Goal: Task Accomplishment & Management: Manage account settings

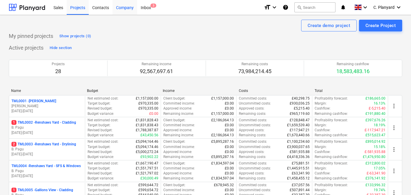
click at [125, 9] on div "Company" at bounding box center [124, 7] width 25 height 15
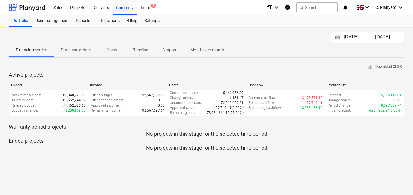
click at [113, 50] on p "Costs" at bounding box center [112, 50] width 14 height 6
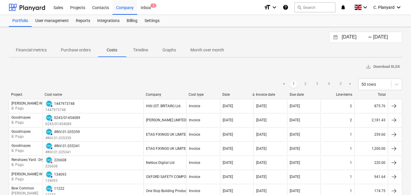
click at [349, 43] on div "Financial metrics Purchase orders Costs Timeline Graphs Month over month" at bounding box center [205, 50] width 393 height 14
click at [347, 38] on input "[DATE]" at bounding box center [355, 37] width 30 height 8
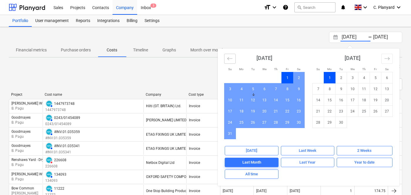
click at [227, 60] on icon "Move backward to switch to the previous month." at bounding box center [230, 59] width 6 height 6
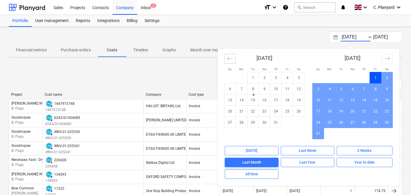
click at [227, 60] on icon "Move backward to switch to the previous month." at bounding box center [230, 59] width 6 height 6
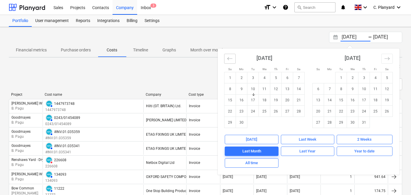
click at [226, 60] on button "Move backward to switch to the previous month." at bounding box center [229, 59] width 11 height 10
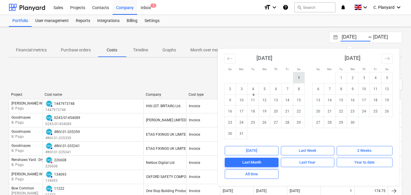
click at [293, 78] on td "1" at bounding box center [298, 77] width 11 height 11
type input "01.03.2025"
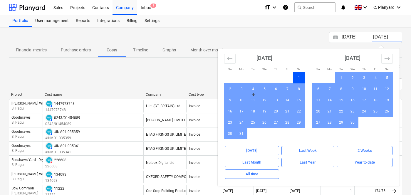
click at [185, 39] on div "01.03.2025 Press the down arrow key to interact with the calendar and select a …" at bounding box center [205, 37] width 393 height 11
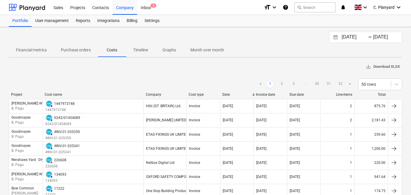
click at [381, 69] on span "save_alt Download XLSX" at bounding box center [382, 66] width 34 height 7
click at [280, 83] on link "2" at bounding box center [281, 84] width 7 height 7
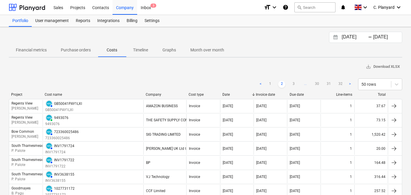
click at [288, 83] on ul "< 1 2 3 ... 30 31 32 >" at bounding box center [305, 84] width 96 height 7
click at [292, 82] on link "3" at bounding box center [293, 84] width 7 height 7
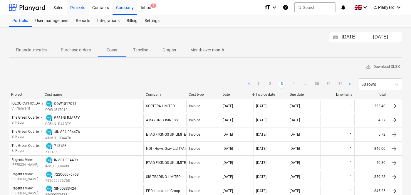
click at [76, 9] on div "Projects" at bounding box center [78, 7] width 22 height 15
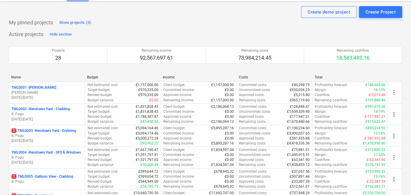
scroll to position [14, 0]
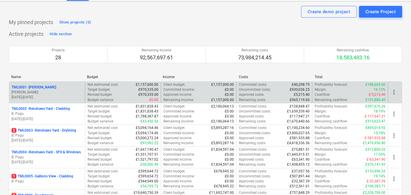
click at [69, 87] on div "TML0001 - Trent Park" at bounding box center [46, 87] width 71 height 5
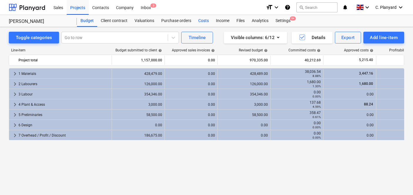
click at [202, 22] on div "Costs" at bounding box center [204, 21] width 18 height 12
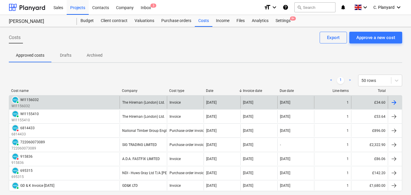
scroll to position [29, 0]
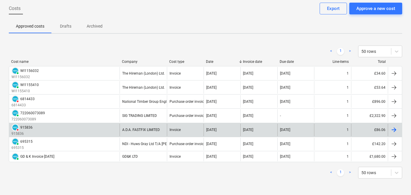
click at [94, 129] on div "DELETED 915836 915836" at bounding box center [64, 130] width 110 height 13
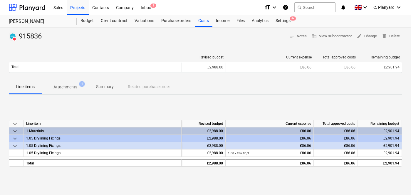
click at [68, 87] on p "Attachments" at bounding box center [65, 87] width 24 height 6
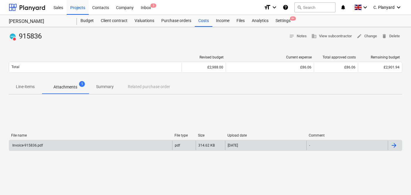
click at [111, 144] on div "Invoice-915836.pdf" at bounding box center [90, 145] width 163 height 9
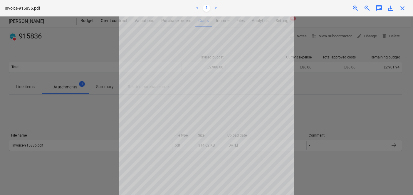
click at [79, 110] on div at bounding box center [206, 105] width 413 height 178
click at [356, 101] on div at bounding box center [206, 105] width 413 height 178
click at [404, 9] on span "close" at bounding box center [402, 8] width 7 height 7
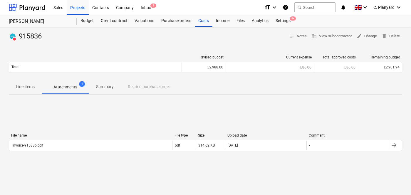
click at [367, 37] on span "edit Change" at bounding box center [366, 36] width 20 height 7
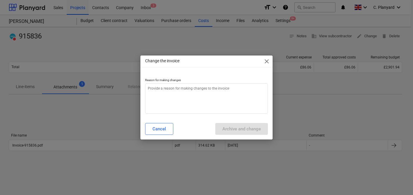
click at [264, 61] on span "close" at bounding box center [266, 61] width 7 height 7
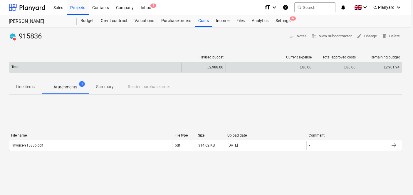
type textarea "x"
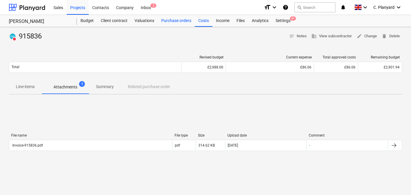
click at [180, 25] on div "Purchase orders" at bounding box center [176, 21] width 37 height 12
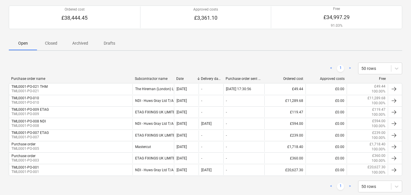
scroll to position [57, 0]
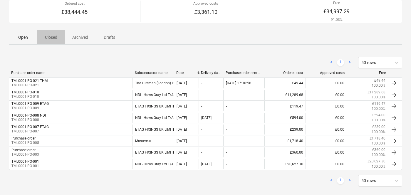
click at [55, 37] on p "Closed" at bounding box center [51, 37] width 14 height 6
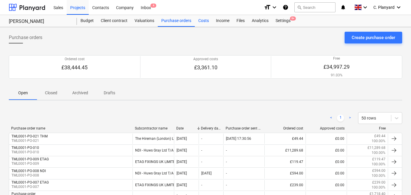
click at [200, 21] on div "Costs" at bounding box center [204, 21] width 18 height 12
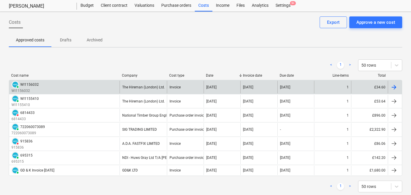
scroll to position [17, 0]
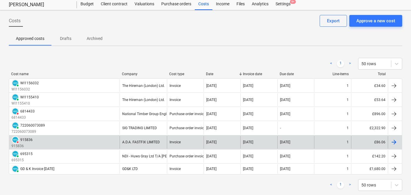
click at [104, 142] on div "DELETED 915836 915836" at bounding box center [64, 142] width 110 height 13
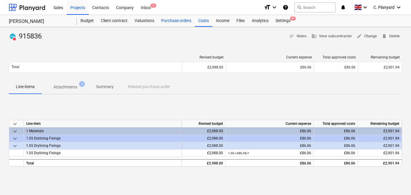
click at [176, 20] on div "Purchase orders" at bounding box center [176, 21] width 37 height 12
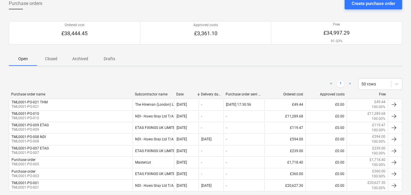
click at [46, 57] on p "Closed" at bounding box center [51, 59] width 14 height 6
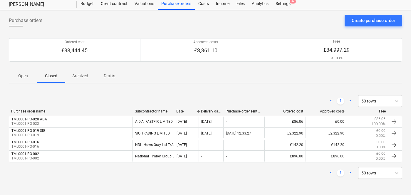
scroll to position [17, 0]
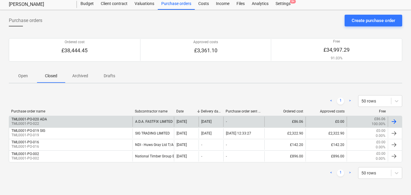
click at [94, 122] on div "TML0001-PO-020 ADA TML0001-PO-022" at bounding box center [70, 122] width 123 height 10
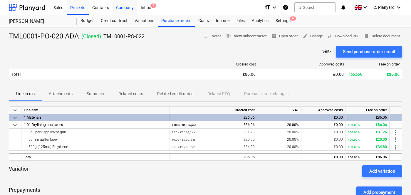
click at [113, 6] on div "Company" at bounding box center [124, 7] width 25 height 15
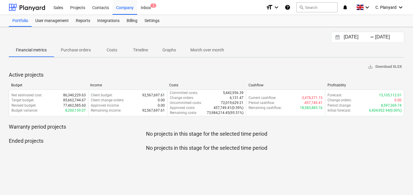
click at [74, 57] on div "Financial metrics Purchase orders Costs Timeline Graphs Month over month" at bounding box center [206, 50] width 395 height 15
click at [77, 50] on p "Purchase orders" at bounding box center [76, 50] width 30 height 6
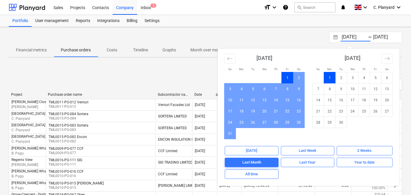
click at [345, 34] on input "01.08.2025" at bounding box center [355, 37] width 30 height 8
click at [223, 55] on div "August 2025 1 2 3 4 5 6 7 8 9 10 11 12 13 14 15 16 17 18 19 20 21 22 23 24 25 2…" at bounding box center [264, 93] width 88 height 91
click at [227, 55] on button "Move backward to switch to the previous month." at bounding box center [229, 59] width 11 height 10
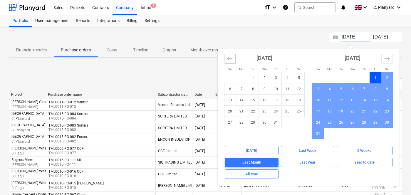
click at [227, 55] on button "Move backward to switch to the previous month." at bounding box center [229, 59] width 11 height 10
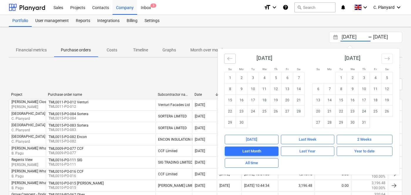
click at [227, 55] on button "Move backward to switch to the previous month." at bounding box center [229, 59] width 11 height 10
click at [277, 79] on td "1" at bounding box center [275, 77] width 11 height 11
type input "01.05.2025"
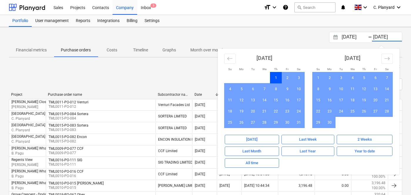
click at [189, 71] on div "save_alt Download XLSX" at bounding box center [205, 66] width 393 height 9
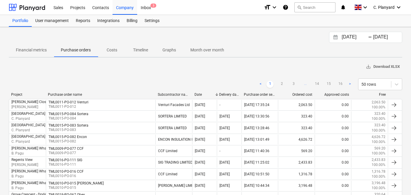
click at [379, 64] on span "save_alt Download XLSX" at bounding box center [382, 66] width 34 height 7
click at [165, 65] on div "save_alt Download XLSX" at bounding box center [205, 66] width 393 height 9
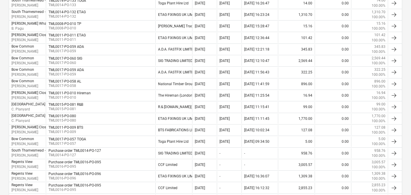
scroll to position [514, 0]
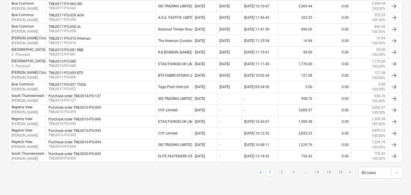
click at [290, 172] on link "3" at bounding box center [293, 172] width 7 height 7
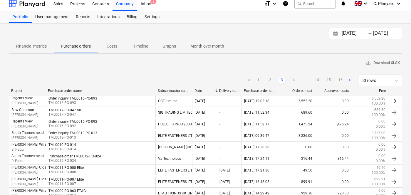
scroll to position [0, 0]
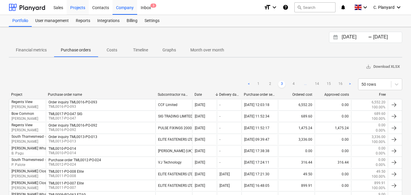
click at [77, 7] on div "Projects" at bounding box center [78, 7] width 22 height 15
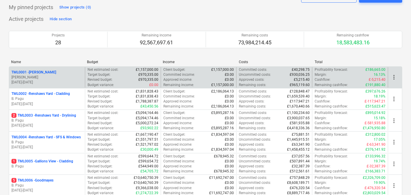
scroll to position [28, 0]
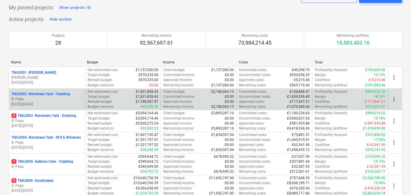
click at [61, 102] on p "30.09.2024 - 14.01.2026" at bounding box center [46, 104] width 71 height 5
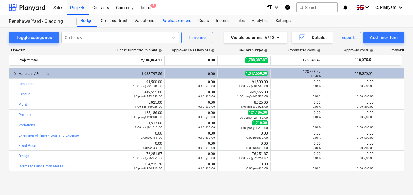
click at [183, 19] on div "Purchase orders" at bounding box center [176, 21] width 37 height 12
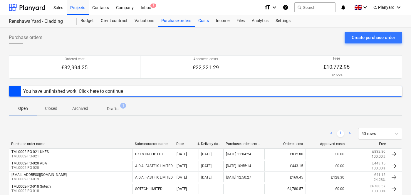
click at [205, 21] on div "Costs" at bounding box center [204, 21] width 18 height 12
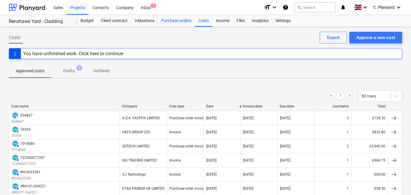
click at [176, 23] on div "Purchase orders" at bounding box center [176, 21] width 37 height 12
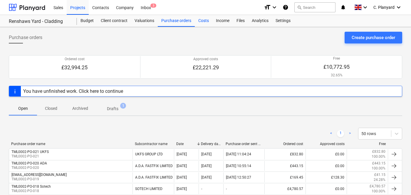
click at [202, 22] on div "Costs" at bounding box center [204, 21] width 18 height 12
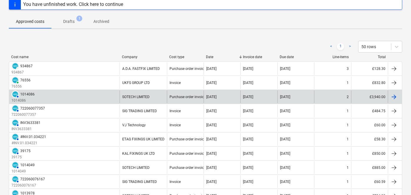
scroll to position [50, 0]
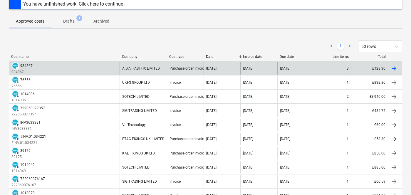
click at [92, 67] on div "DRAFT 934867 934867" at bounding box center [64, 68] width 110 height 13
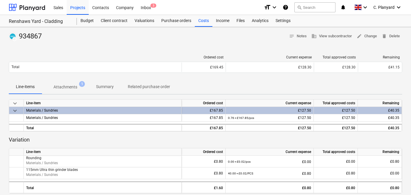
click at [63, 82] on span "Attachments 1" at bounding box center [65, 87] width 47 height 11
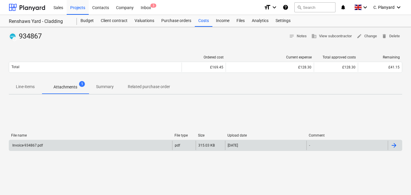
click at [93, 141] on div "Invoice-934867.pdf" at bounding box center [90, 145] width 163 height 9
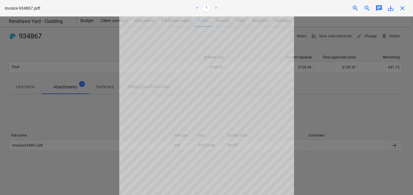
click at [71, 116] on div at bounding box center [206, 105] width 413 height 178
click at [401, 8] on span "close" at bounding box center [402, 8] width 7 height 7
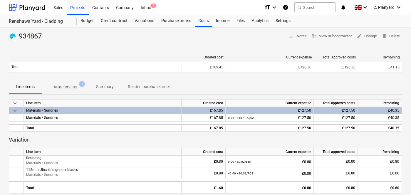
click at [72, 84] on p "Attachments" at bounding box center [65, 87] width 24 height 6
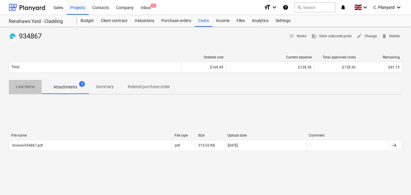
click at [26, 85] on p "Line-items" at bounding box center [25, 87] width 19 height 6
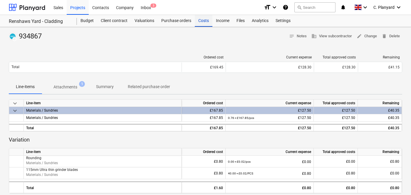
click at [203, 22] on div "Costs" at bounding box center [204, 21] width 18 height 12
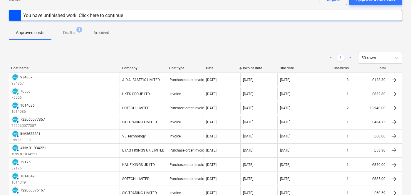
scroll to position [38, 0]
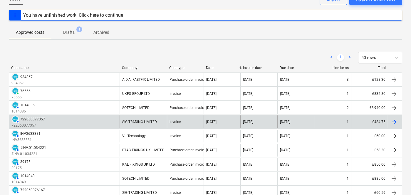
click at [90, 121] on div "AUTHORISED 722060077357 722060077357" at bounding box center [64, 121] width 110 height 13
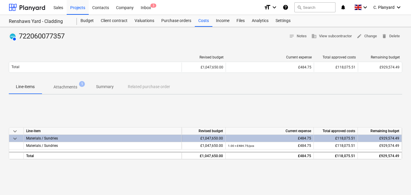
click at [64, 86] on p "Attachments" at bounding box center [65, 87] width 24 height 6
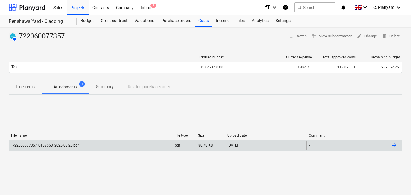
click at [75, 144] on div "722060077357_0108663_2025-08-20.pdf" at bounding box center [44, 145] width 67 height 4
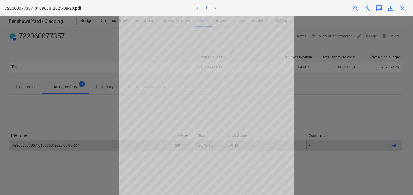
click at [85, 119] on div at bounding box center [206, 105] width 413 height 178
click at [404, 8] on span "close" at bounding box center [402, 8] width 7 height 7
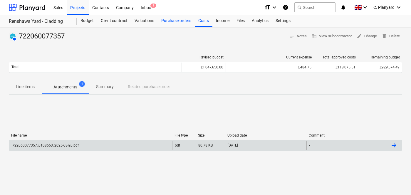
click at [176, 23] on div "Purchase orders" at bounding box center [176, 21] width 37 height 12
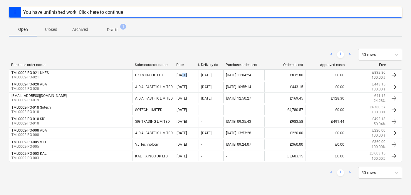
scroll to position [78, 0]
click at [53, 28] on p "Closed" at bounding box center [51, 30] width 14 height 6
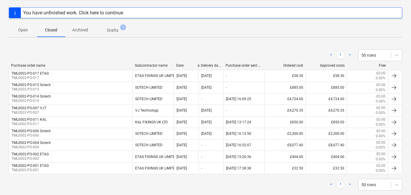
click at [26, 31] on p "Open" at bounding box center [23, 30] width 14 height 6
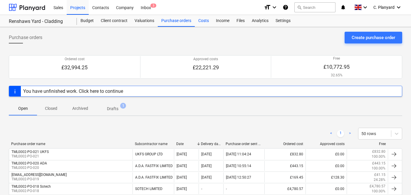
click at [204, 20] on div "Costs" at bounding box center [204, 21] width 18 height 12
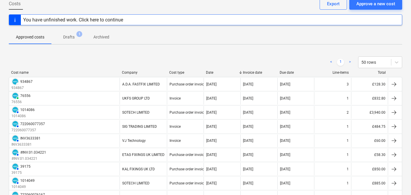
scroll to position [45, 0]
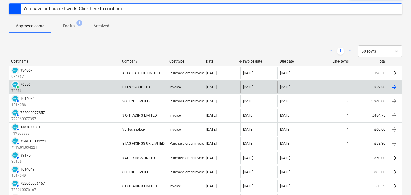
click at [100, 84] on div "PAID 76556 76556" at bounding box center [64, 87] width 110 height 13
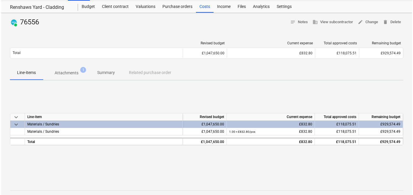
scroll to position [15, 0]
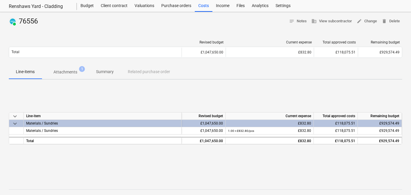
click at [68, 72] on p "Attachments" at bounding box center [65, 72] width 24 height 6
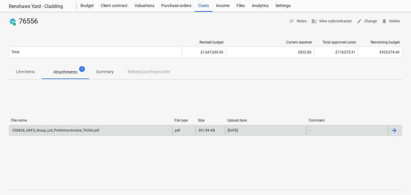
click at [145, 131] on div "250828_UKFS_Group_Ltd_Proforma-Invoice_76556.pdf" at bounding box center [90, 130] width 163 height 9
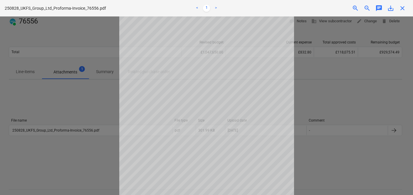
click at [95, 110] on div at bounding box center [206, 105] width 413 height 178
click at [399, 6] on span "close" at bounding box center [402, 8] width 7 height 7
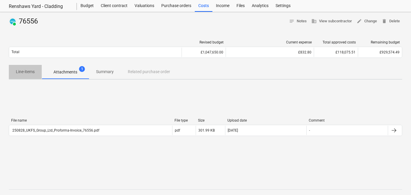
click at [14, 70] on span "Line-items" at bounding box center [25, 72] width 33 height 10
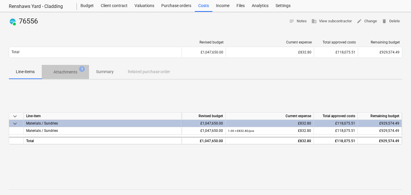
click at [67, 67] on span "Attachments 1" at bounding box center [65, 72] width 47 height 11
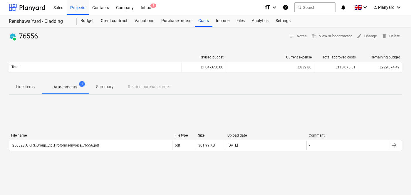
click at [42, 80] on button "Attachments 1" at bounding box center [65, 87] width 47 height 14
click at [180, 21] on div "Purchase orders" at bounding box center [176, 21] width 37 height 12
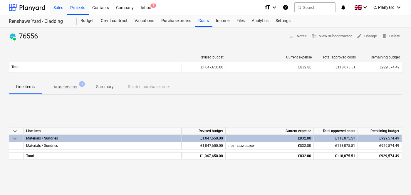
scroll to position [15, 0]
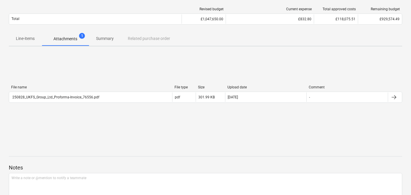
scroll to position [48, 0]
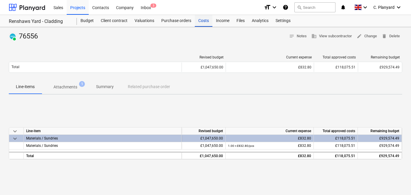
click at [207, 19] on div "Costs" at bounding box center [204, 21] width 18 height 12
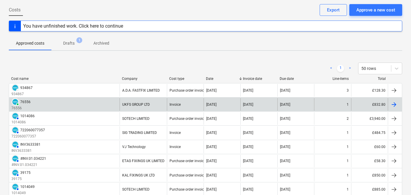
scroll to position [27, 0]
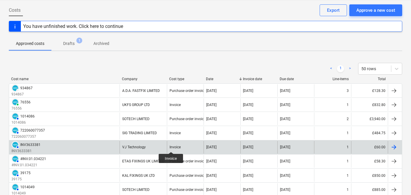
click at [171, 146] on div "Invoice" at bounding box center [174, 147] width 11 height 4
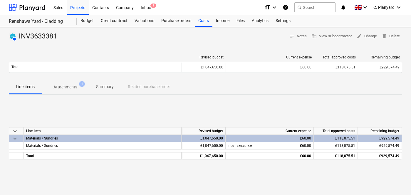
click at [80, 84] on span "1" at bounding box center [82, 84] width 6 height 6
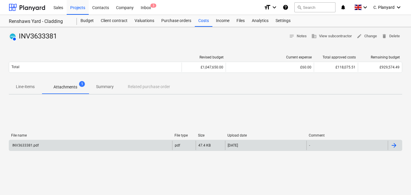
click at [99, 140] on div "INV3633381.pdf pdf 47.4 KB 11.08.2025 -" at bounding box center [205, 145] width 393 height 11
click at [109, 146] on div "INV3633381.pdf" at bounding box center [90, 145] width 163 height 9
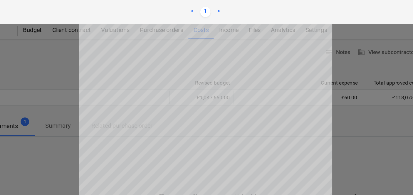
click at [95, 34] on div at bounding box center [206, 105] width 413 height 178
click at [104, 35] on div at bounding box center [206, 105] width 413 height 178
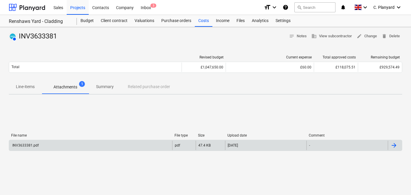
click at [113, 146] on div "INV3633381.pdf" at bounding box center [90, 145] width 163 height 9
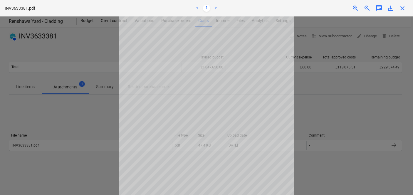
click at [325, 125] on div at bounding box center [206, 105] width 413 height 178
click at [401, 7] on span "close" at bounding box center [402, 8] width 7 height 7
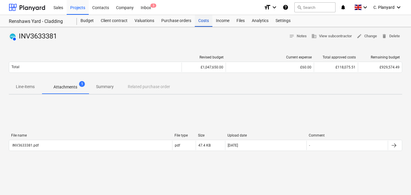
click at [200, 25] on div "Costs" at bounding box center [204, 21] width 18 height 12
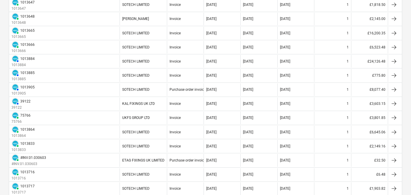
scroll to position [429, 0]
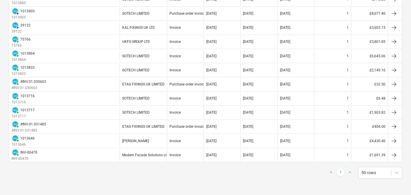
click at [350, 170] on link ">" at bounding box center [349, 172] width 7 height 7
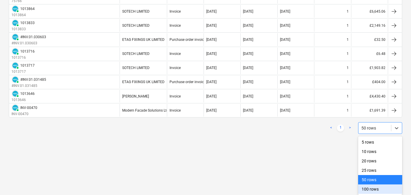
click at [366, 190] on div "100 rows" at bounding box center [380, 188] width 44 height 9
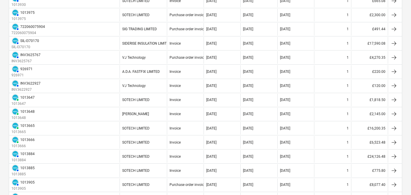
scroll to position [256, 0]
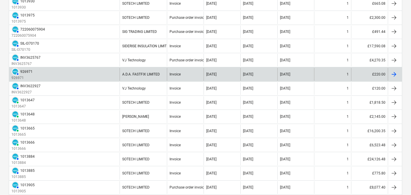
click at [50, 73] on div "AUTHORISED 926971 926971" at bounding box center [64, 74] width 110 height 13
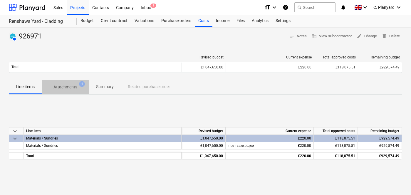
click at [74, 85] on p "Attachments" at bounding box center [65, 87] width 24 height 6
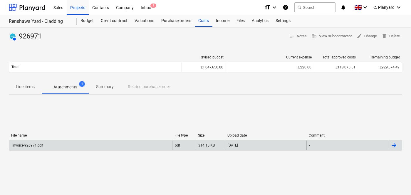
click at [127, 140] on div "Invoice-926971.pdf pdf 314.15 KB 22.07.2025 -" at bounding box center [205, 145] width 393 height 11
click at [125, 147] on div "Invoice-926971.pdf" at bounding box center [90, 145] width 163 height 9
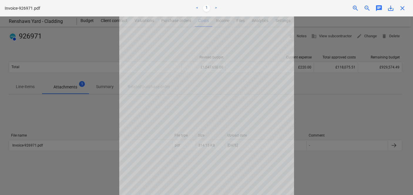
click at [105, 119] on div at bounding box center [206, 105] width 413 height 178
click at [403, 9] on span "close" at bounding box center [402, 8] width 7 height 7
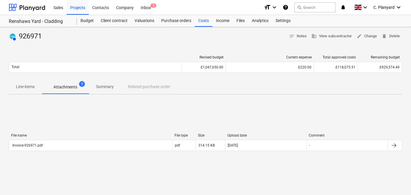
click at [30, 85] on p "Line-items" at bounding box center [25, 87] width 19 height 6
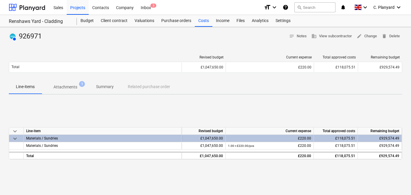
click at [76, 89] on p "Attachments" at bounding box center [65, 87] width 24 height 6
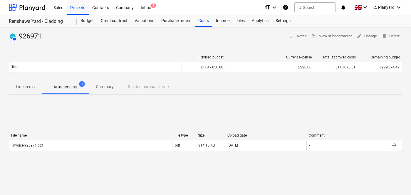
click at [26, 90] on p "Line-items" at bounding box center [25, 87] width 19 height 6
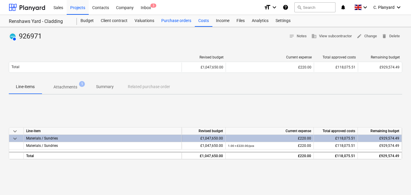
click at [190, 26] on div "Purchase orders" at bounding box center [176, 21] width 37 height 12
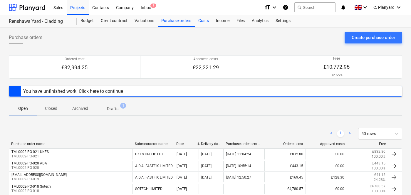
click at [202, 22] on div "Costs" at bounding box center [204, 21] width 18 height 12
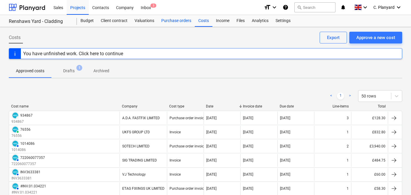
click at [174, 23] on div "Purchase orders" at bounding box center [176, 21] width 37 height 12
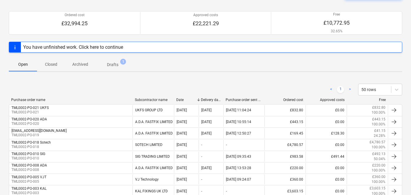
scroll to position [41, 0]
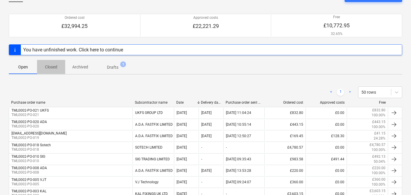
click at [51, 67] on p "Closed" at bounding box center [51, 67] width 14 height 6
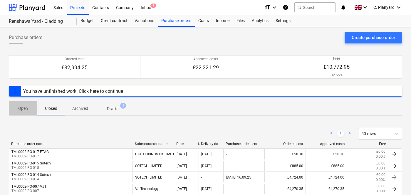
click at [27, 108] on p "Open" at bounding box center [23, 108] width 14 height 6
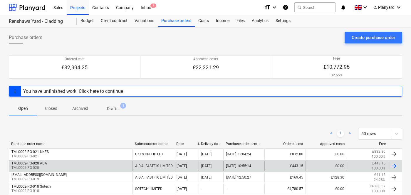
scroll to position [79, 0]
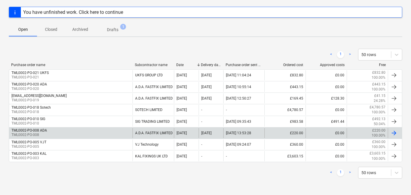
click at [62, 131] on div "TML0002-PO-008 ADA TML0002-PO-008" at bounding box center [70, 133] width 123 height 10
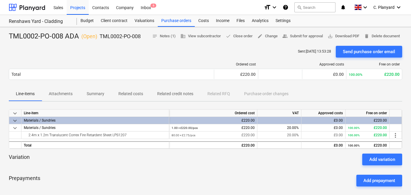
click at [133, 35] on p "TML0002-PO-008" at bounding box center [119, 36] width 41 height 7
click at [127, 49] on div "Sent : 17.07.2025 13:53:28 Send purchase order email" at bounding box center [205, 52] width 393 height 12
click at [63, 38] on div "TML0002-PO-008 ADA ( Open ) TML0002-PO-008" at bounding box center [75, 36] width 132 height 9
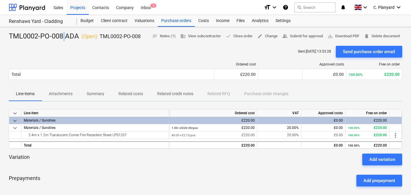
click at [63, 38] on div "TML0002-PO-008 ADA ( Open ) TML0002-PO-008" at bounding box center [75, 36] width 132 height 9
click at [122, 40] on div "TML0002-PO-008 ADA ( Open ) TML0002-PO-008" at bounding box center [75, 36] width 132 height 9
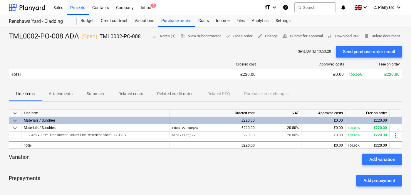
click at [123, 36] on p "TML0002-PO-008" at bounding box center [119, 36] width 41 height 7
click at [126, 51] on div "Sent : 17.07.2025 13:53:28 Send purchase order email" at bounding box center [205, 52] width 393 height 12
click at [129, 43] on div at bounding box center [205, 43] width 393 height 5
click at [130, 38] on p "TML0002-PO-008" at bounding box center [119, 36] width 41 height 7
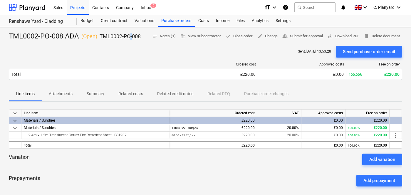
click at [130, 38] on p "TML0002-PO-008" at bounding box center [119, 36] width 41 height 7
click at [130, 41] on div at bounding box center [205, 43] width 393 height 5
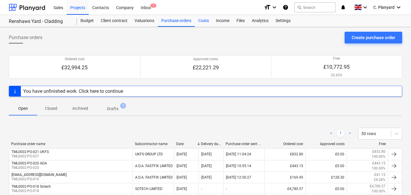
click at [205, 21] on div "Costs" at bounding box center [204, 21] width 18 height 12
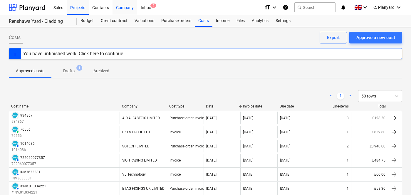
click at [122, 8] on div "Company" at bounding box center [124, 7] width 25 height 15
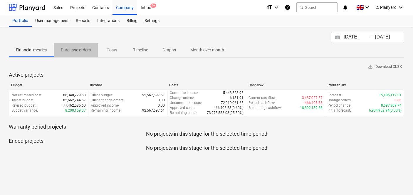
click at [77, 45] on span "Purchase orders" at bounding box center [76, 50] width 44 height 10
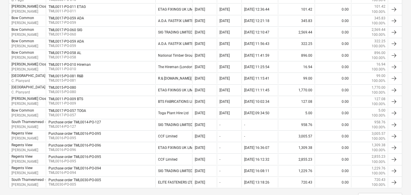
scroll to position [514, 0]
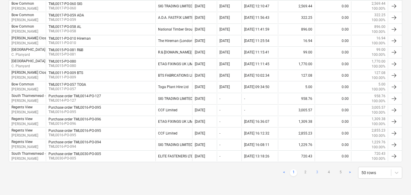
click at [317, 171] on link "3" at bounding box center [316, 172] width 7 height 7
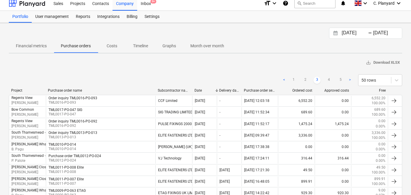
scroll to position [0, 0]
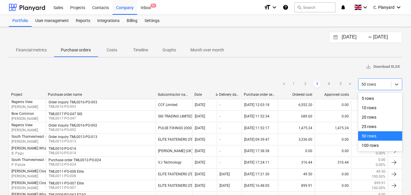
click at [374, 84] on div at bounding box center [374, 84] width 27 height 6
click at [374, 148] on div "100 rows" at bounding box center [380, 145] width 44 height 9
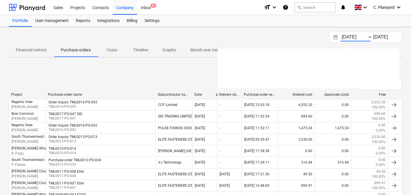
click at [344, 39] on input "01.08.2025" at bounding box center [355, 37] width 30 height 8
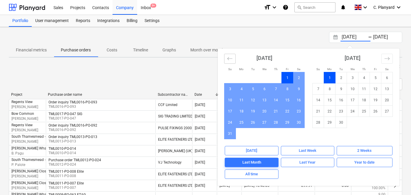
click at [226, 60] on button "Move backward to switch to the previous month." at bounding box center [229, 59] width 11 height 10
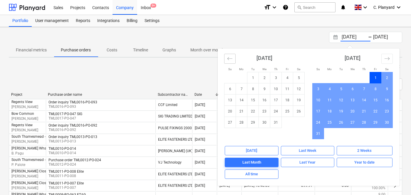
click at [226, 60] on button "Move backward to switch to the previous month." at bounding box center [229, 59] width 11 height 10
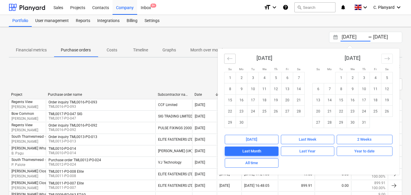
click at [226, 60] on button "Move backward to switch to the previous month." at bounding box center [229, 59] width 11 height 10
click at [227, 59] on icon "Move backward to switch to the previous month." at bounding box center [230, 59] width 6 height 6
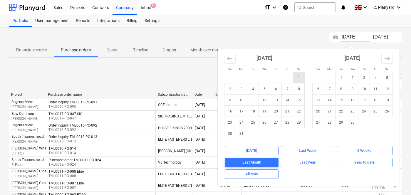
click at [297, 81] on td "1" at bounding box center [298, 77] width 11 height 11
type input "01.03.2025"
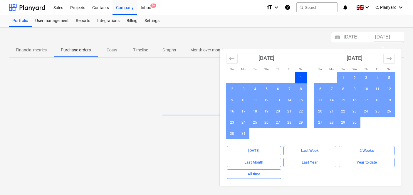
drag, startPoint x: 297, startPoint y: 80, endPoint x: 297, endPoint y: 76, distance: 4.4
click at [297, 77] on td "1" at bounding box center [300, 77] width 11 height 11
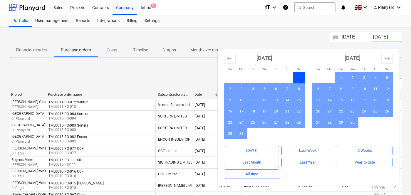
click at [249, 33] on div "01.03.2025 Press the down arrow key to interact with the calendar and select a …" at bounding box center [205, 37] width 393 height 11
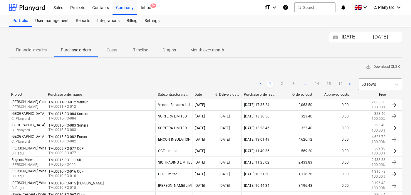
click at [367, 83] on div at bounding box center [374, 84] width 27 height 6
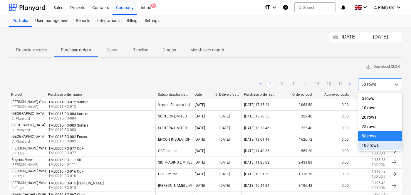
click at [364, 147] on div "100 rows" at bounding box center [380, 145] width 44 height 9
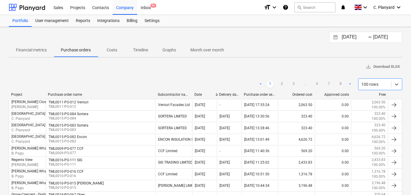
click at [350, 83] on link ">" at bounding box center [349, 84] width 7 height 7
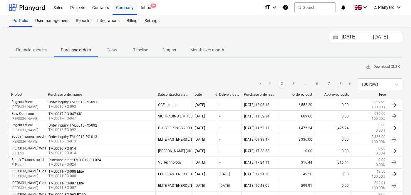
click at [350, 83] on link ">" at bounding box center [349, 84] width 7 height 7
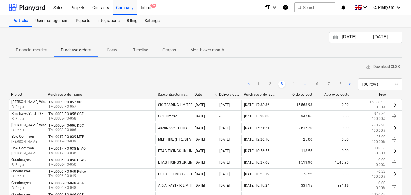
click at [350, 83] on link ">" at bounding box center [349, 84] width 7 height 7
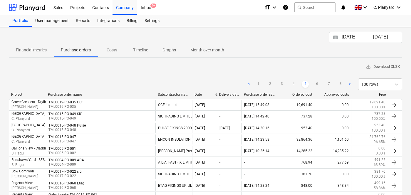
click at [350, 83] on link ">" at bounding box center [349, 84] width 7 height 7
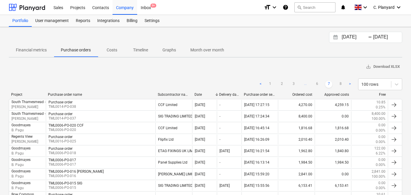
click at [350, 83] on link ">" at bounding box center [349, 84] width 7 height 7
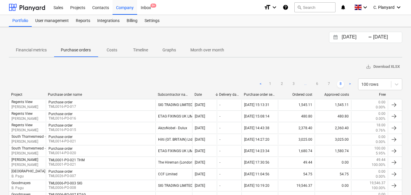
click at [350, 83] on link ">" at bounding box center [349, 84] width 7 height 7
click at [259, 82] on link "<" at bounding box center [260, 84] width 7 height 7
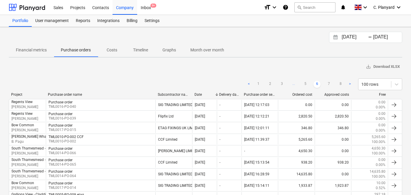
click at [259, 82] on link "1" at bounding box center [257, 84] width 7 height 7
click at [252, 82] on link "<" at bounding box center [248, 84] width 7 height 7
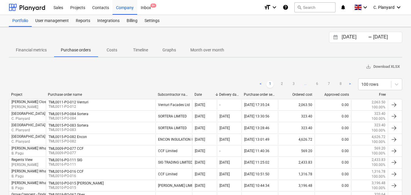
click at [259, 82] on link "<" at bounding box center [260, 84] width 7 height 7
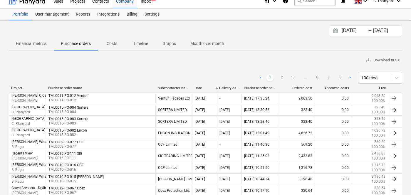
scroll to position [7, 0]
click at [340, 89] on div "Approved costs" at bounding box center [333, 88] width 32 height 4
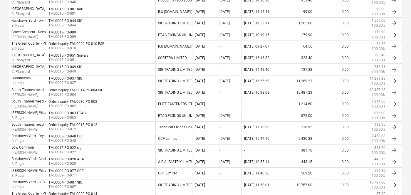
scroll to position [1091, 0]
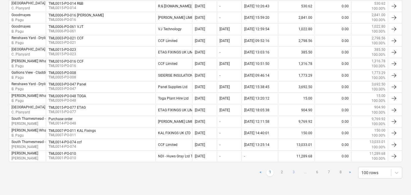
click at [291, 173] on link "3" at bounding box center [293, 172] width 7 height 7
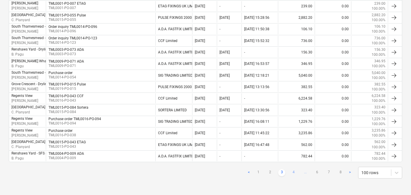
click at [293, 173] on link "4" at bounding box center [293, 172] width 7 height 7
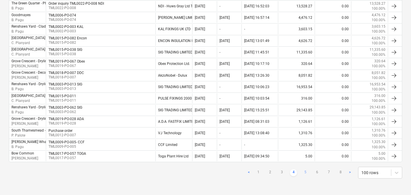
click at [303, 173] on link "5" at bounding box center [304, 172] width 7 height 7
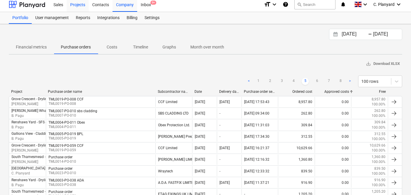
scroll to position [0, 0]
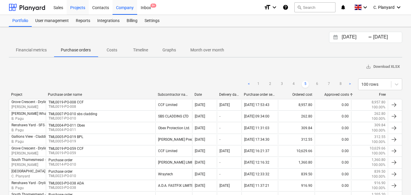
click at [74, 8] on div "Projects" at bounding box center [78, 7] width 22 height 15
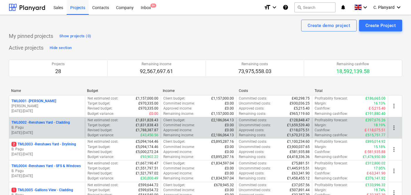
click at [66, 121] on p "TML0002 - Renshaws Yard - Cladding" at bounding box center [40, 122] width 58 height 5
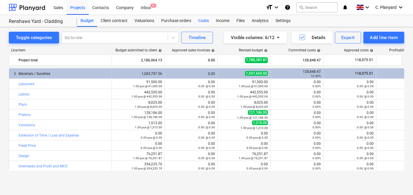
click at [202, 21] on div "Costs" at bounding box center [204, 21] width 18 height 12
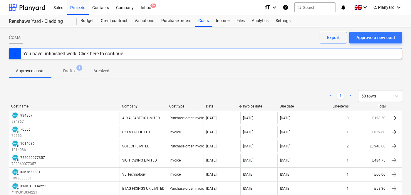
scroll to position [16, 0]
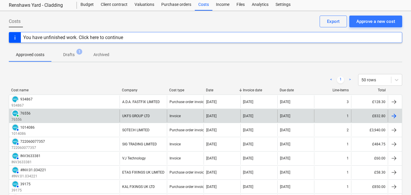
click at [56, 117] on div "PAID 76556 76556" at bounding box center [64, 115] width 110 height 13
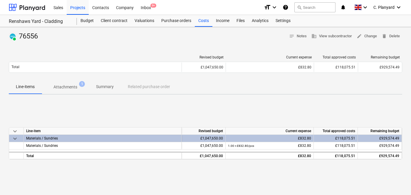
click at [63, 83] on span "Attachments 1" at bounding box center [65, 87] width 47 height 11
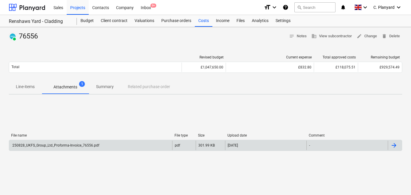
click at [99, 148] on div "250828_UKFS_Group_Ltd_Proforma-Invoice_76556.pdf" at bounding box center [90, 145] width 163 height 9
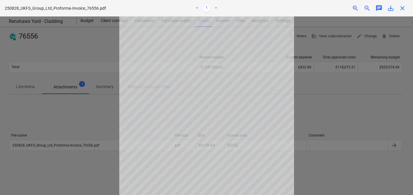
click at [86, 124] on div at bounding box center [206, 105] width 413 height 178
click at [400, 7] on span "close" at bounding box center [402, 8] width 7 height 7
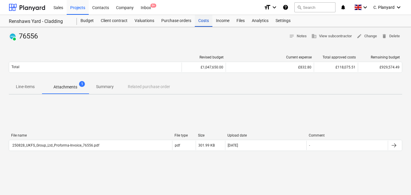
click at [205, 22] on div "Costs" at bounding box center [204, 21] width 18 height 12
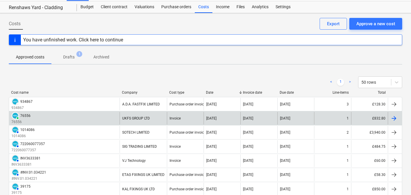
scroll to position [13, 0]
click at [116, 115] on div "PAID 76556 76556" at bounding box center [64, 118] width 110 height 13
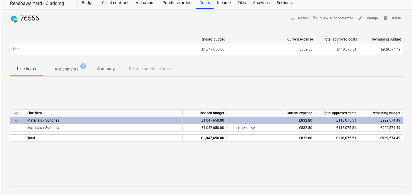
scroll to position [20, 0]
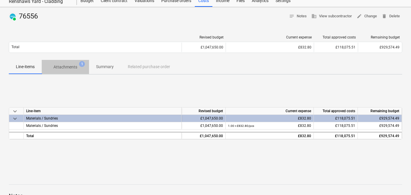
click at [73, 68] on p "Attachments" at bounding box center [65, 67] width 24 height 6
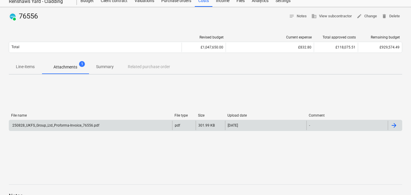
click at [64, 124] on div "250828_UKFS_Group_Ltd_Proforma-Invoice_76556.pdf" at bounding box center [55, 125] width 88 height 4
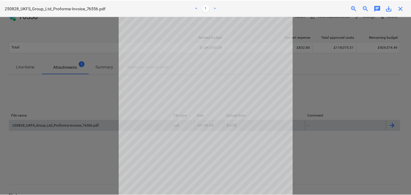
scroll to position [70, 0]
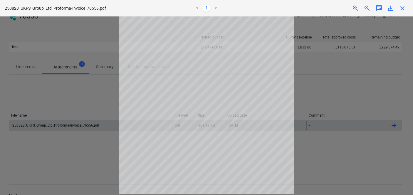
click at [90, 97] on div at bounding box center [206, 105] width 413 height 178
click at [403, 6] on span "close" at bounding box center [402, 8] width 7 height 7
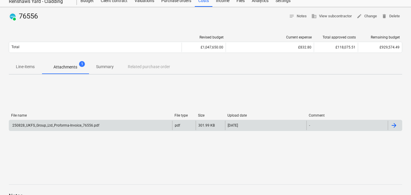
scroll to position [0, 0]
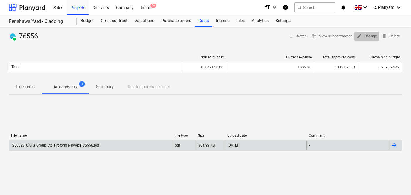
click at [372, 33] on button "edit Change" at bounding box center [366, 36] width 25 height 9
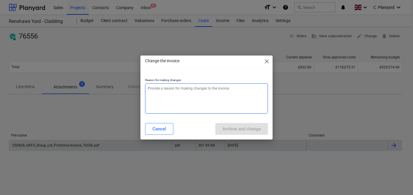
click at [184, 101] on textarea at bounding box center [206, 98] width 123 height 30
type textarea "x"
type textarea "C"
type textarea "x"
type textarea "Co"
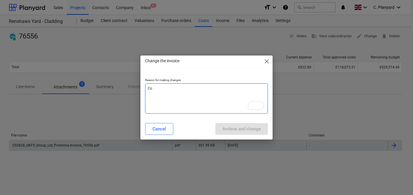
type textarea "x"
type textarea "Con"
type textarea "x"
type textarea "Conn"
type textarea "x"
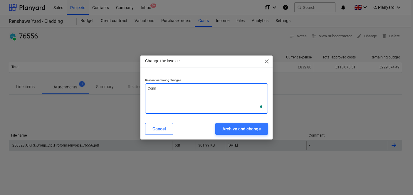
type textarea "Conne"
type textarea "x"
type textarea "Connec"
type textarea "x"
type textarea "Connect"
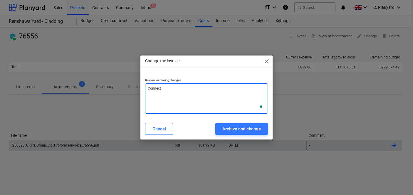
type textarea "x"
type textarea "Connect"
type textarea "x"
type textarea "Connect t"
type textarea "x"
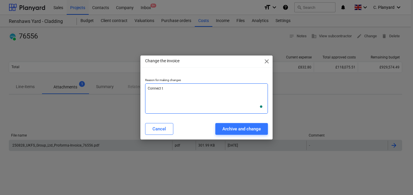
type textarea "Connect to"
type textarea "x"
type textarea "Connect to"
type textarea "x"
type textarea "Connect to p"
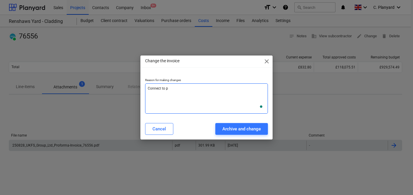
type textarea "x"
type textarea "Connect to pu"
type textarea "x"
type textarea "Connect to pur"
type textarea "x"
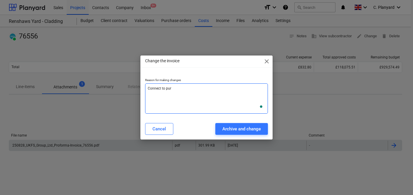
type textarea "Connect to purc"
type textarea "x"
type textarea "Connect to purch"
type textarea "x"
type textarea "Connect to purcha"
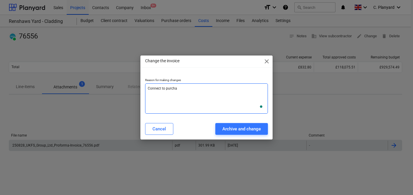
type textarea "x"
type textarea "Connect to purchas"
type textarea "x"
type textarea "Connect to purchase"
type textarea "x"
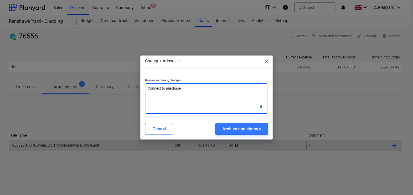
type textarea "Connect to purchase"
type textarea "x"
type textarea "Connect to purchase o"
type textarea "x"
type textarea "Connect to purchase or"
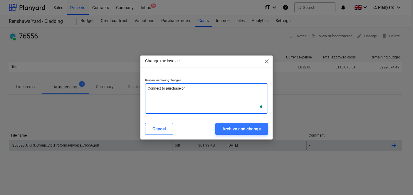
type textarea "x"
type textarea "Connect to purchase ord"
type textarea "x"
type textarea "Connect to purchase orde"
type textarea "x"
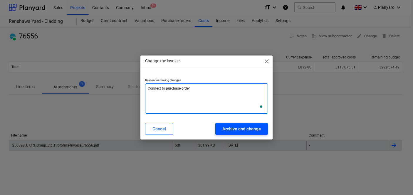
type textarea "Connect to purchase order"
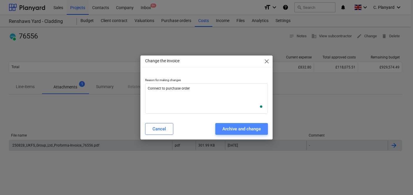
click at [240, 129] on div "Archive and change" at bounding box center [241, 129] width 38 height 8
type textarea "x"
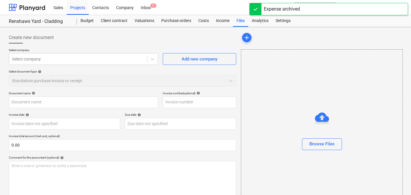
type input "76556"
type input "28 Aug 2025"
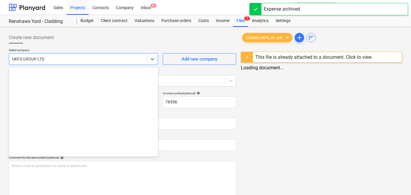
click at [47, 59] on div at bounding box center [78, 59] width 132 height 6
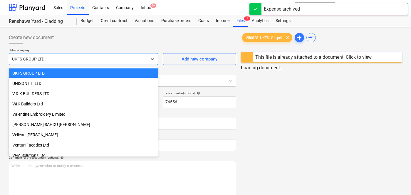
click at [51, 50] on p "Select company" at bounding box center [83, 50] width 149 height 5
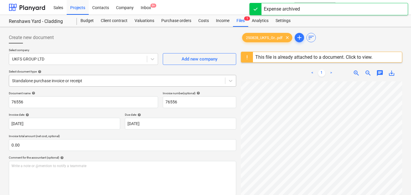
click at [58, 77] on div "Standalone purchase invoice or receipt" at bounding box center [117, 81] width 216 height 8
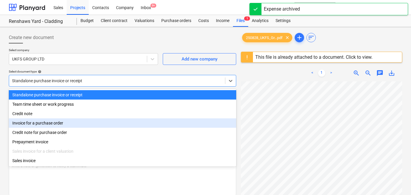
click at [61, 124] on div "Invoice for a purchase order" at bounding box center [122, 122] width 227 height 9
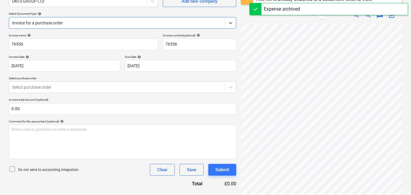
scroll to position [65, 0]
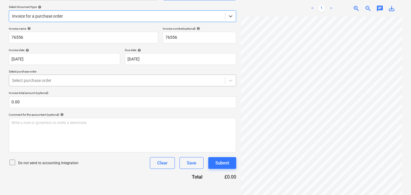
click at [82, 85] on div "Select purchase order" at bounding box center [122, 81] width 227 height 12
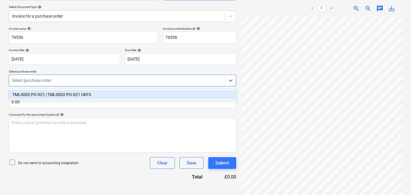
click at [80, 96] on div "TML0002-PO-021 | TML0002-PO-021 UKFS" at bounding box center [122, 94] width 227 height 9
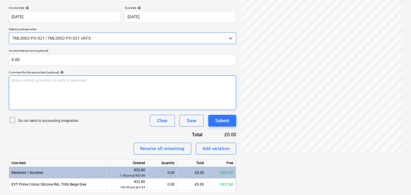
scroll to position [126, 0]
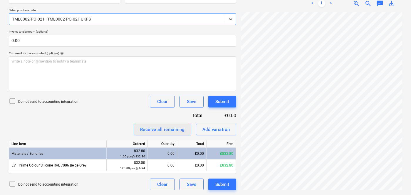
click at [154, 131] on div "Receive all remaining" at bounding box center [162, 130] width 45 height 8
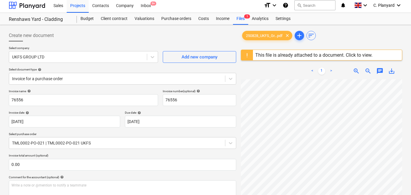
scroll to position [0, 0]
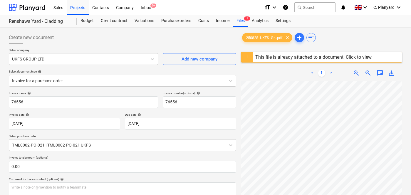
click at [261, 58] on div "This file is already attached to a document. Click to view." at bounding box center [313, 57] width 117 height 6
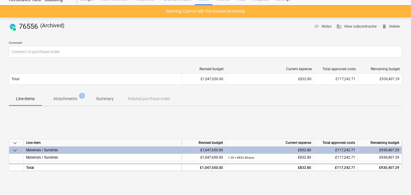
scroll to position [21, 0]
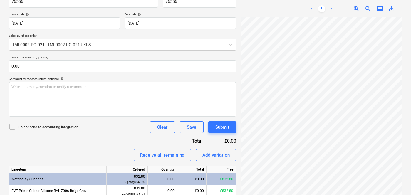
scroll to position [126, 0]
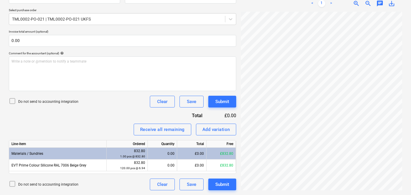
click at [11, 98] on icon at bounding box center [12, 100] width 7 height 7
click at [217, 102] on div "Submit" at bounding box center [222, 102] width 14 height 8
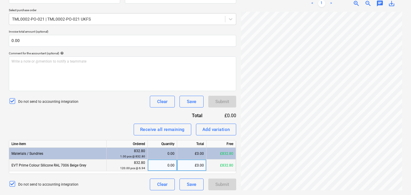
click at [165, 168] on div "0.00" at bounding box center [162, 165] width 24 height 12
click at [172, 132] on div "Receive all remaining" at bounding box center [162, 130] width 45 height 8
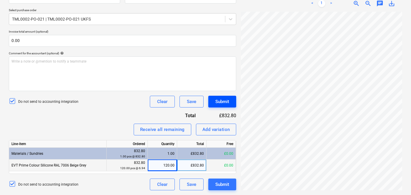
click at [224, 102] on div "Submit" at bounding box center [222, 102] width 14 height 8
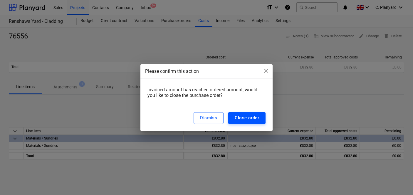
click at [246, 116] on div "Close order" at bounding box center [246, 118] width 24 height 8
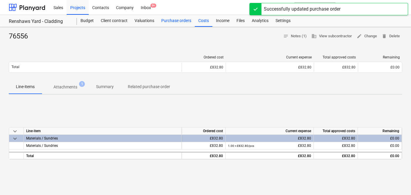
click at [173, 23] on div "Purchase orders" at bounding box center [176, 21] width 37 height 12
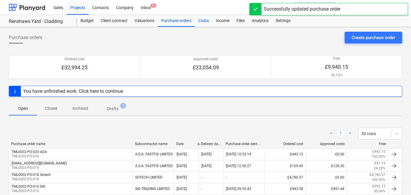
click at [206, 24] on div "Costs" at bounding box center [204, 21] width 18 height 12
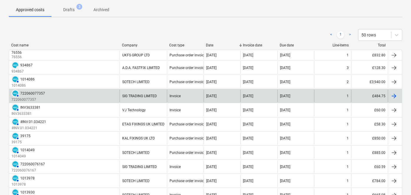
scroll to position [61, 0]
click at [106, 95] on div "AUTHORISED 722060077357 722060077357" at bounding box center [64, 95] width 110 height 13
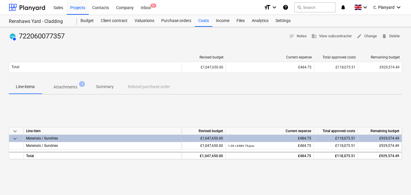
click at [66, 88] on p "Attachments" at bounding box center [65, 87] width 24 height 6
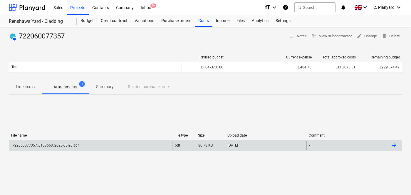
click at [132, 144] on div "722060077357_0108663_2025-08-20.pdf" at bounding box center [90, 145] width 163 height 9
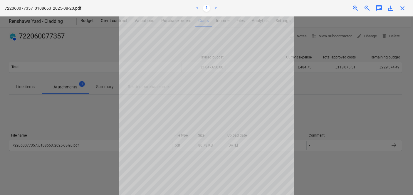
click at [319, 88] on div at bounding box center [206, 105] width 413 height 178
click at [402, 6] on span "close" at bounding box center [402, 8] width 7 height 7
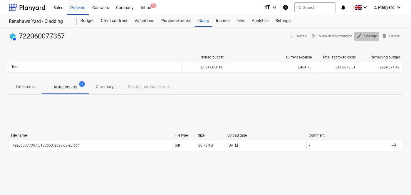
click at [364, 34] on span "edit Change" at bounding box center [366, 36] width 20 height 7
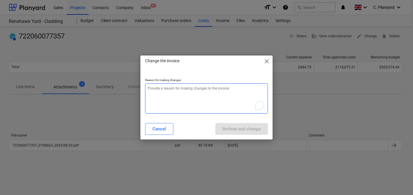
click at [228, 105] on textarea "To enrich screen reader interactions, please activate Accessibility in Grammarl…" at bounding box center [206, 98] width 123 height 30
type textarea "x"
type textarea "C"
type textarea "x"
type textarea "Co"
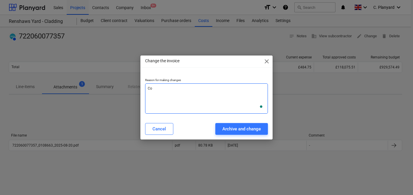
type textarea "x"
type textarea "Con"
type textarea "x"
type textarea "Conn"
type textarea "x"
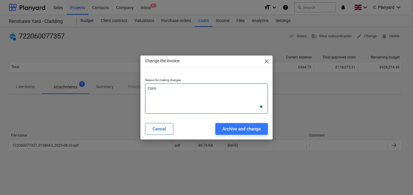
type textarea "Connc"
type textarea "x"
type textarea "Connce"
type textarea "x"
type textarea "Connce"
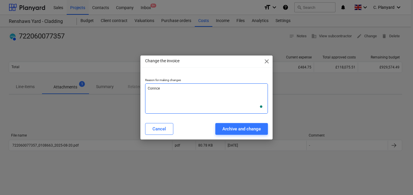
type textarea "x"
type textarea "Connc"
type textarea "x"
type textarea "Conn"
type textarea "x"
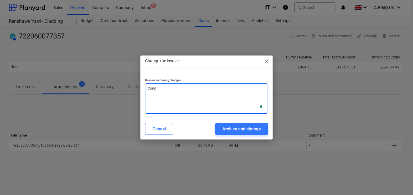
type textarea "Conne"
type textarea "x"
type textarea "Connec"
type textarea "x"
type textarea "Connect"
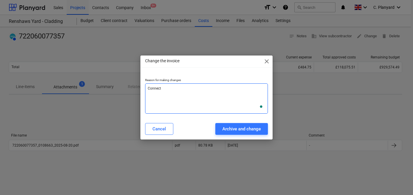
type textarea "x"
type textarea "Connect"
type textarea "x"
type textarea "Connect t"
type textarea "x"
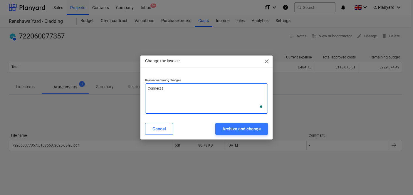
type textarea "Connect to"
type textarea "x"
type textarea "Connect to"
type textarea "x"
type textarea "Connect to p"
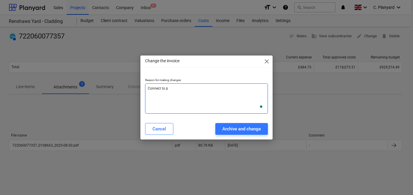
type textarea "x"
type textarea "Connect to pu"
type textarea "x"
type textarea "Connect to p"
type textarea "x"
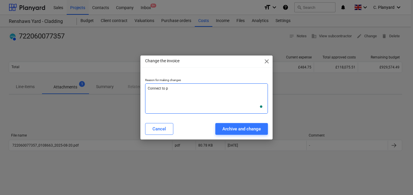
type textarea "Connect to"
type textarea "x"
type textarea "Connect to P"
type textarea "x"
type textarea "Connect to PO"
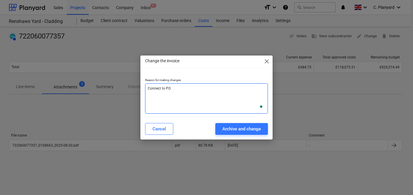
type textarea "x"
type textarea "Connect to PO"
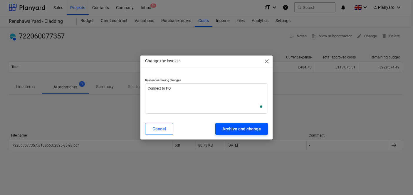
click at [236, 130] on div "Archive and change" at bounding box center [241, 129] width 38 height 8
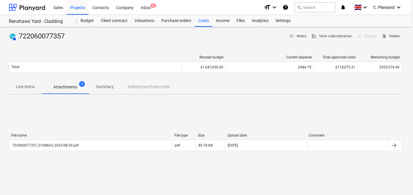
type textarea "x"
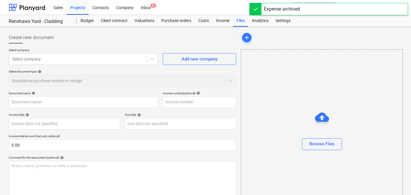
type input "722060077357"
type input "[DATE]"
type input "19 Sep 2025"
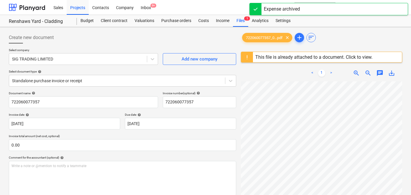
click at [110, 87] on div "Select company SIG TRADING LIMITED Add new company Select document type help St…" at bounding box center [122, 69] width 227 height 43
click at [85, 83] on div at bounding box center [117, 81] width 210 height 6
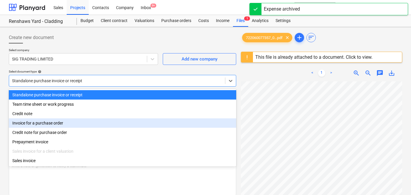
click at [68, 123] on div "Invoice for a purchase order" at bounding box center [122, 122] width 227 height 9
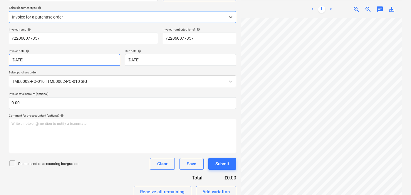
scroll to position [63, 0]
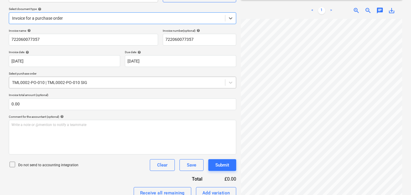
click at [97, 82] on div at bounding box center [117, 83] width 210 height 6
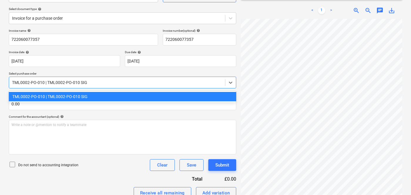
click at [97, 82] on div at bounding box center [117, 83] width 210 height 6
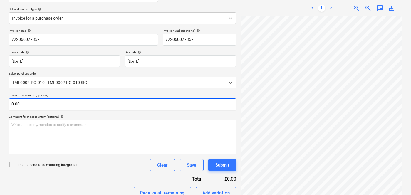
scroll to position [138, 0]
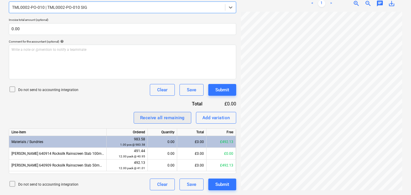
click at [153, 116] on div "Receive all remaining" at bounding box center [162, 118] width 45 height 8
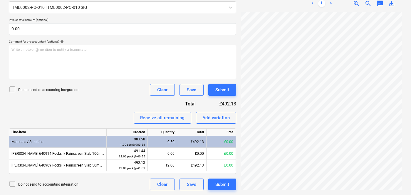
click at [15, 88] on icon at bounding box center [12, 89] width 7 height 7
click at [225, 92] on div "Submit" at bounding box center [222, 90] width 14 height 8
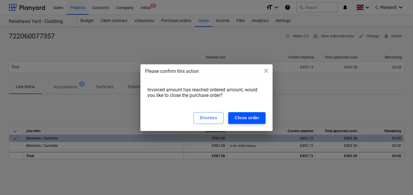
click at [247, 118] on div "Close order" at bounding box center [246, 118] width 24 height 8
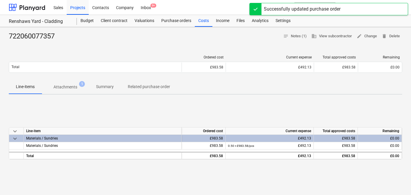
click at [72, 82] on span "Attachments 1" at bounding box center [65, 87] width 47 height 11
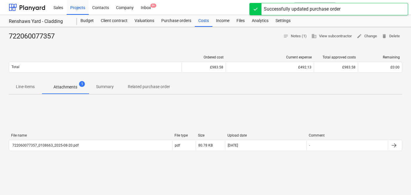
click at [27, 90] on p "Line-items" at bounding box center [25, 87] width 19 height 6
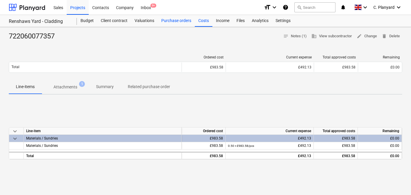
click at [182, 21] on div "Purchase orders" at bounding box center [176, 21] width 37 height 12
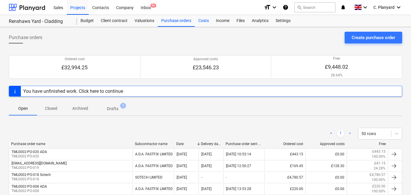
click at [197, 24] on div "Costs" at bounding box center [204, 21] width 18 height 12
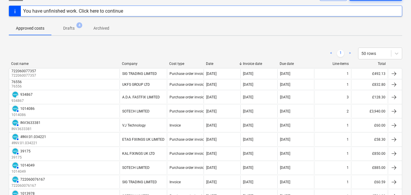
scroll to position [47, 0]
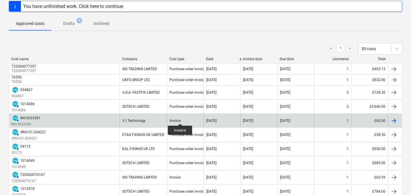
click at [180, 119] on div "Invoice" at bounding box center [174, 121] width 11 height 4
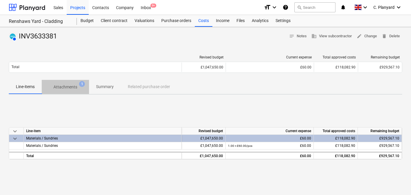
click at [76, 85] on p "Attachments" at bounding box center [65, 87] width 24 height 6
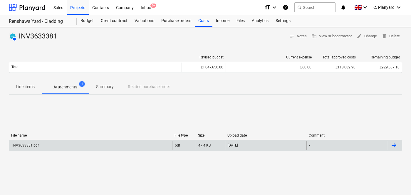
click at [152, 148] on div "INV3633381.pdf" at bounding box center [90, 145] width 163 height 9
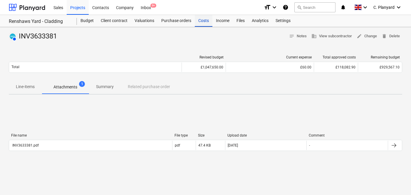
click at [200, 24] on div "Costs" at bounding box center [204, 21] width 18 height 12
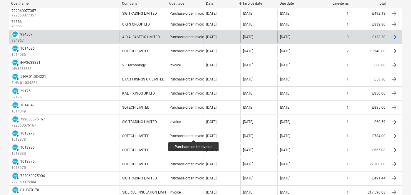
scroll to position [106, 0]
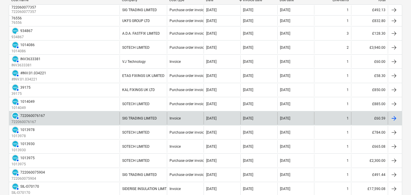
click at [185, 123] on div "Invoice" at bounding box center [185, 118] width 37 height 13
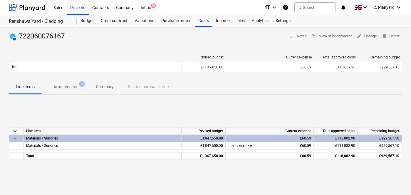
click at [80, 85] on span "1" at bounding box center [82, 84] width 6 height 6
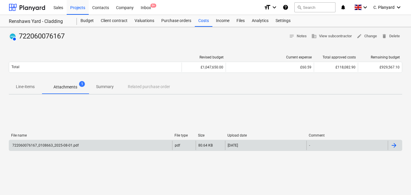
click at [89, 146] on div "722060076167_0108663_2025-08-01.pdf" at bounding box center [90, 145] width 163 height 9
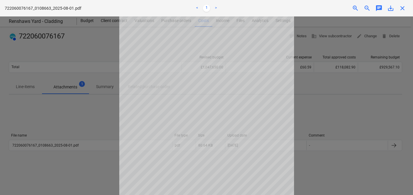
scroll to position [47, 0]
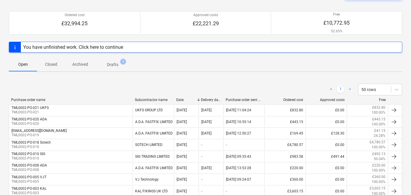
scroll to position [79, 0]
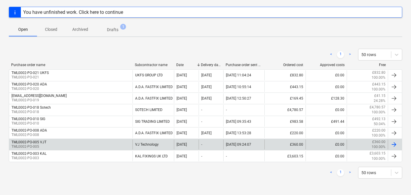
click at [66, 141] on div "TML0002-PO-005 VJT TML0002-PO-005" at bounding box center [70, 144] width 123 height 10
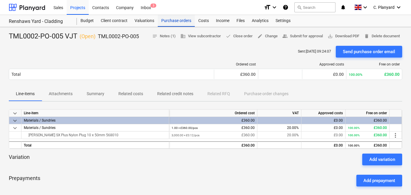
click at [176, 22] on div "Purchase orders" at bounding box center [176, 21] width 37 height 12
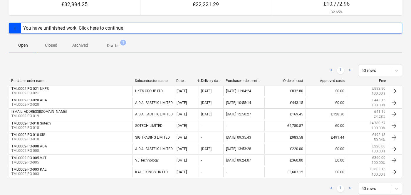
scroll to position [63, 0]
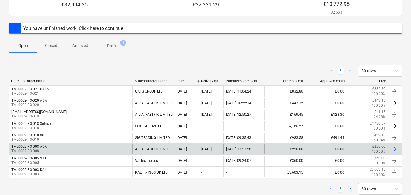
click at [76, 148] on div "TML0002-PO-008 ADA TML0002-PO-008" at bounding box center [70, 149] width 123 height 10
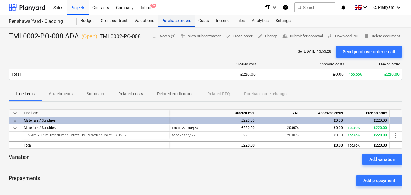
click at [179, 21] on div "Purchase orders" at bounding box center [176, 21] width 37 height 12
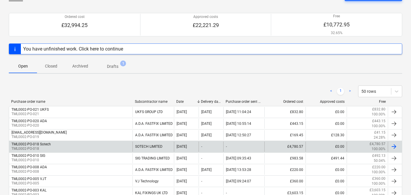
scroll to position [41, 0]
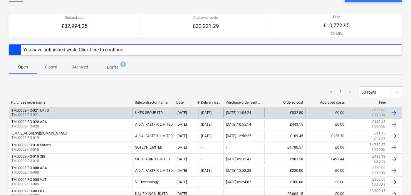
click at [44, 109] on div "TML0002-PO-021 UKFS" at bounding box center [29, 110] width 37 height 4
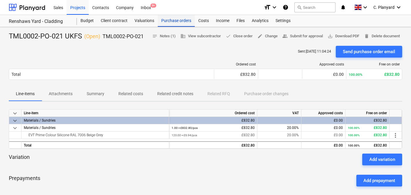
click at [178, 23] on div "Purchase orders" at bounding box center [176, 21] width 37 height 12
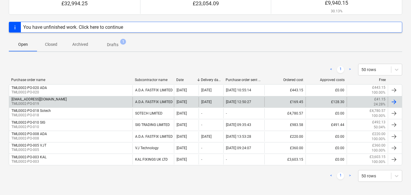
scroll to position [67, 0]
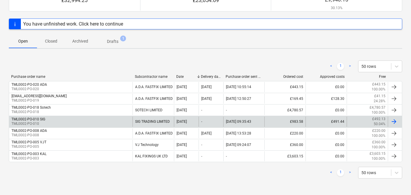
click at [91, 123] on div "TML0002-PO-010 SIG TML0002-PO-010" at bounding box center [70, 122] width 123 height 10
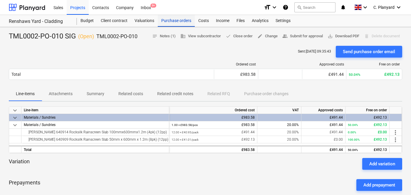
click at [170, 21] on div "Purchase orders" at bounding box center [176, 21] width 37 height 12
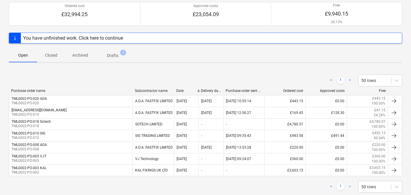
scroll to position [54, 0]
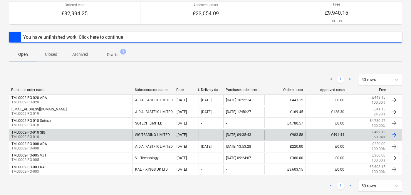
click at [66, 135] on div "TML0002-PO-010 SIG TML0002-PO-010" at bounding box center [70, 135] width 123 height 10
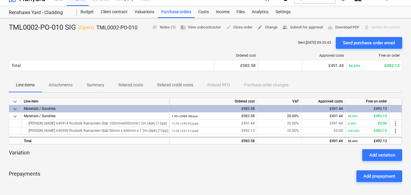
scroll to position [9, 0]
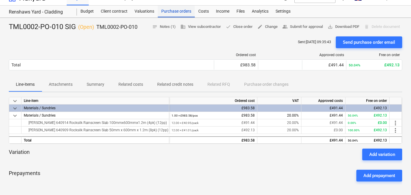
click at [173, 13] on div "Purchase orders" at bounding box center [176, 12] width 37 height 12
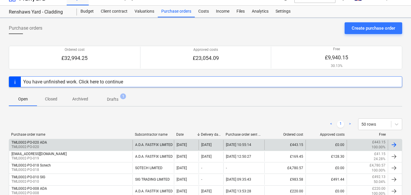
scroll to position [56, 0]
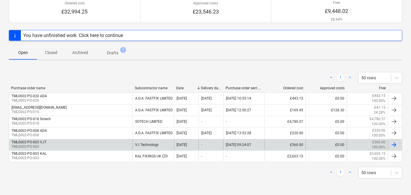
click at [77, 146] on div "TML0002-PO-005 VJT TML0002-PO-005" at bounding box center [70, 145] width 123 height 10
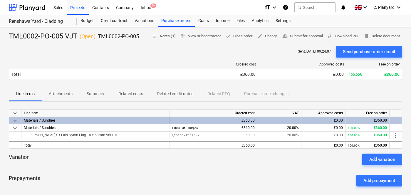
click at [161, 36] on span "notes Notes (1)" at bounding box center [163, 36] width 23 height 7
click at [182, 22] on div "Purchase orders" at bounding box center [176, 21] width 37 height 12
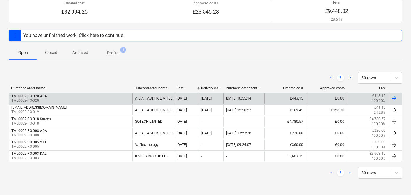
scroll to position [56, 0]
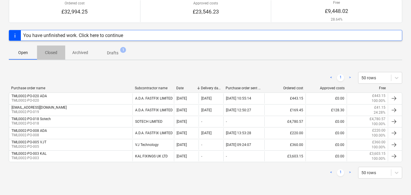
click at [54, 55] on p "Closed" at bounding box center [51, 53] width 14 height 6
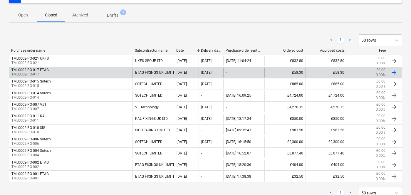
scroll to position [95, 0]
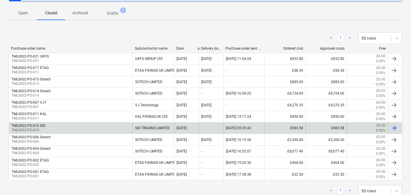
click at [63, 127] on div "TML0002-PO-010 SIG TML0002-PO-010" at bounding box center [70, 128] width 123 height 10
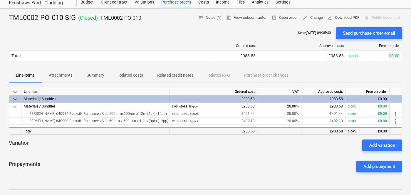
scroll to position [12, 0]
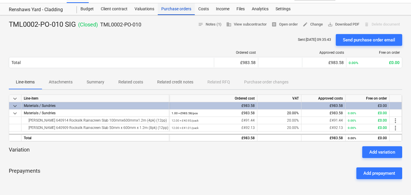
click at [168, 9] on div "Purchase orders" at bounding box center [176, 9] width 37 height 12
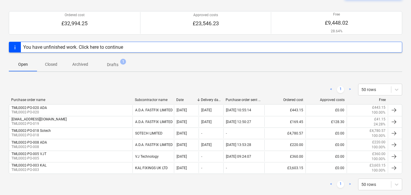
scroll to position [45, 0]
click at [54, 63] on p "Closed" at bounding box center [51, 63] width 14 height 6
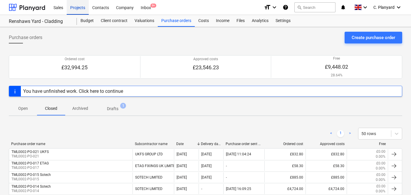
click at [81, 4] on div "Projects" at bounding box center [78, 7] width 22 height 15
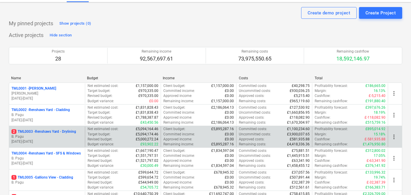
scroll to position [12, 0]
click at [71, 132] on p "2 TML0003 - Renshaws Yard - Drylining" at bounding box center [43, 131] width 65 height 5
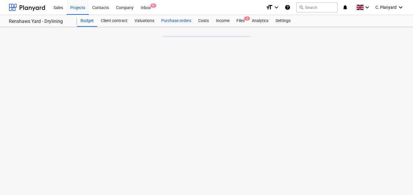
click at [188, 21] on div "Purchase orders" at bounding box center [176, 21] width 37 height 12
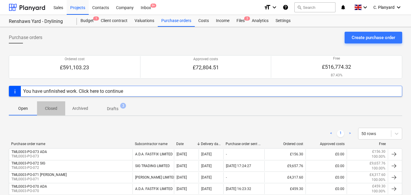
click at [60, 112] on span "Closed" at bounding box center [51, 109] width 28 height 10
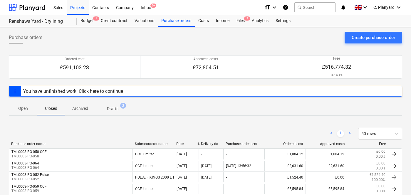
click at [210, 27] on div "Purchase orders Create purchase order Ordered cost £591,103.23 Approved costs £…" at bounding box center [205, 196] width 411 height 339
click at [206, 24] on div "Costs" at bounding box center [204, 21] width 18 height 12
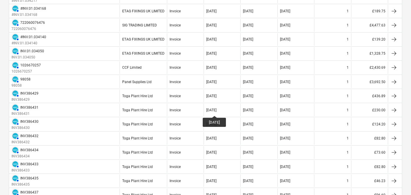
scroll to position [656, 0]
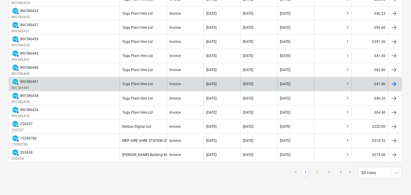
click at [169, 83] on div "Invoice" at bounding box center [174, 84] width 11 height 4
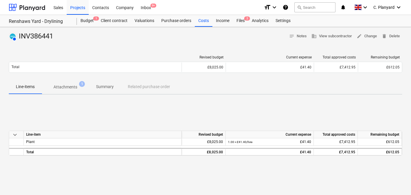
click at [61, 91] on span "Attachments 1" at bounding box center [65, 87] width 47 height 11
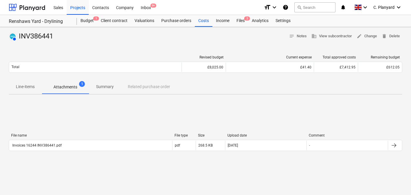
click at [132, 153] on div "File name File type Size Upload date Comment Invoices 16244 INV386441.pdf pdf 2…" at bounding box center [205, 143] width 393 height 29
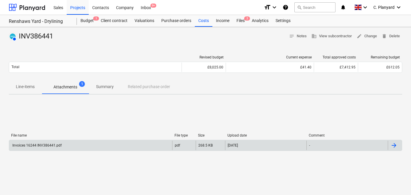
click at [131, 148] on div "Invoices 16244 INV386441.pdf" at bounding box center [90, 145] width 163 height 9
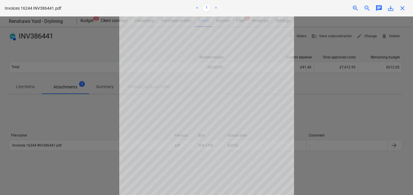
click at [390, 8] on span "save_alt" at bounding box center [390, 8] width 7 height 7
click at [329, 100] on div at bounding box center [206, 105] width 413 height 178
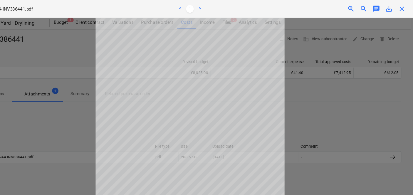
click at [401, 7] on span "close" at bounding box center [402, 8] width 7 height 7
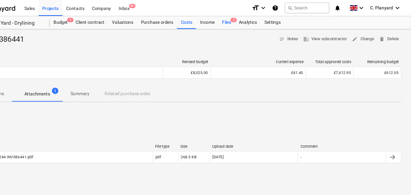
click at [246, 24] on div "Files 2" at bounding box center [240, 21] width 15 height 12
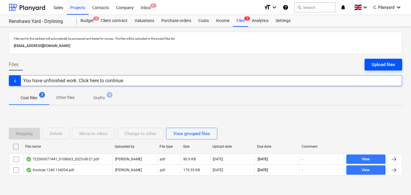
click at [379, 61] on div "Upload files" at bounding box center [382, 65] width 23 height 8
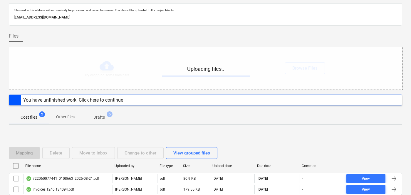
scroll to position [37, 0]
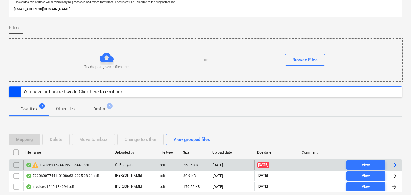
click at [55, 163] on div "warning Invoices 16244 INV386441.pdf" at bounding box center [57, 164] width 63 height 7
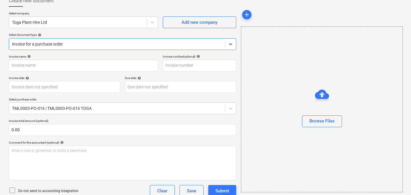
type input "INV386441"
type input "01 Jul 2025"
type input "[DATE]"
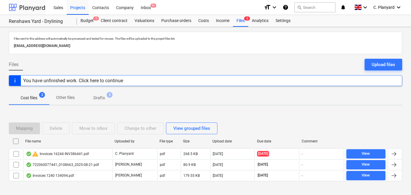
scroll to position [13, 0]
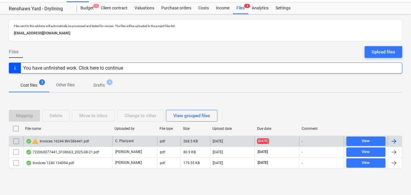
click at [16, 140] on input "checkbox" at bounding box center [15, 140] width 9 height 9
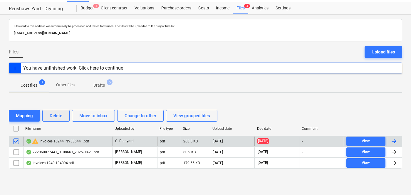
click at [59, 118] on div "Delete" at bounding box center [56, 116] width 13 height 8
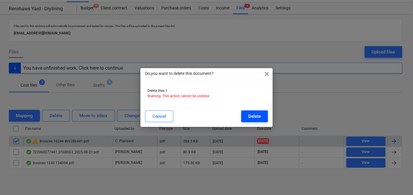
click at [255, 115] on div "Delete" at bounding box center [254, 116] width 13 height 8
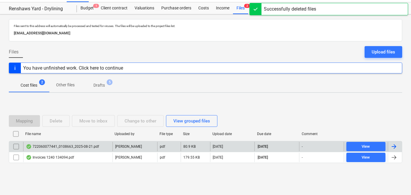
scroll to position [0, 0]
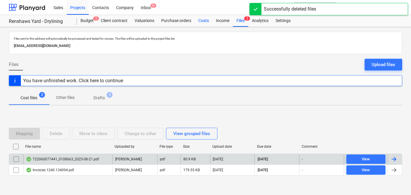
click at [202, 22] on div "Costs" at bounding box center [204, 21] width 18 height 12
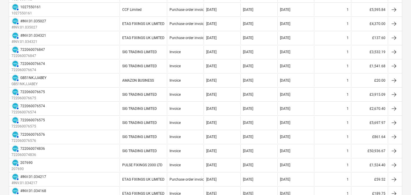
scroll to position [310, 0]
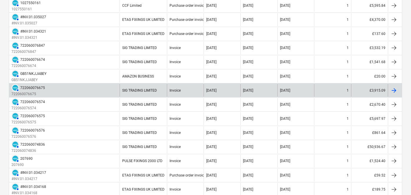
click at [194, 97] on div "Invoice" at bounding box center [185, 90] width 37 height 13
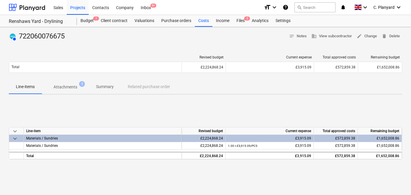
click at [71, 83] on span "Attachments 1" at bounding box center [65, 87] width 47 height 11
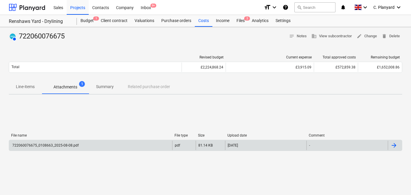
click at [98, 142] on div "722060076675_0108663_2025-08-08.pdf" at bounding box center [90, 145] width 163 height 9
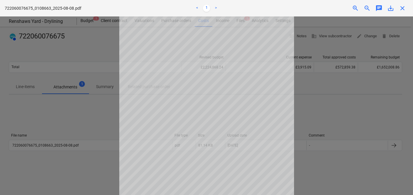
click at [390, 9] on span "save_alt" at bounding box center [390, 8] width 7 height 7
click at [401, 10] on span "close" at bounding box center [402, 8] width 7 height 7
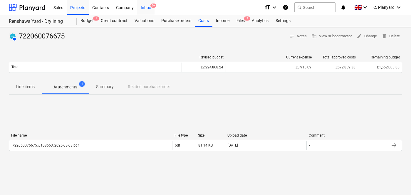
click at [145, 3] on div "Inbox 9+" at bounding box center [145, 7] width 17 height 15
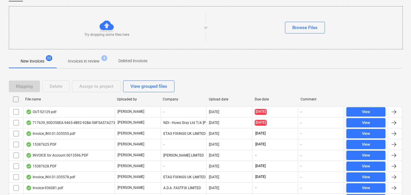
scroll to position [41, 0]
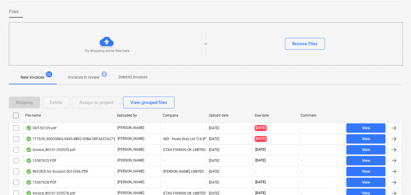
click at [79, 76] on p "Invoices in review" at bounding box center [84, 77] width 32 height 6
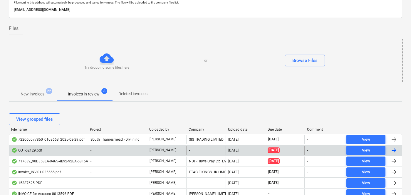
scroll to position [23, 0]
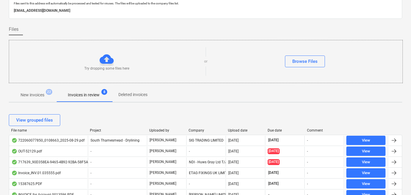
click at [42, 96] on p "New invoices" at bounding box center [33, 95] width 24 height 6
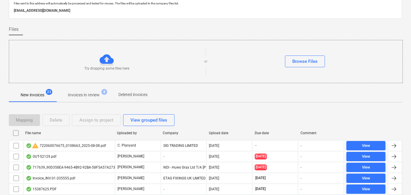
click at [84, 95] on p "Invoices in review" at bounding box center [84, 95] width 32 height 6
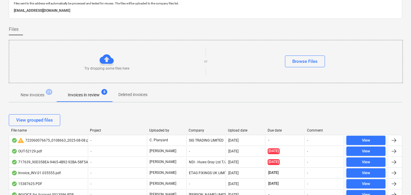
click at [36, 93] on p "New invoices" at bounding box center [33, 95] width 24 height 6
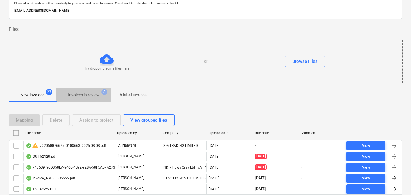
click at [84, 99] on span "Invoices in review 8" at bounding box center [83, 95] width 55 height 11
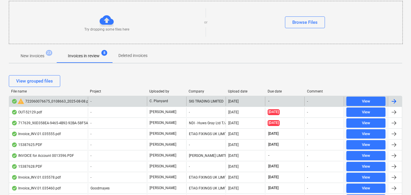
scroll to position [61, 0]
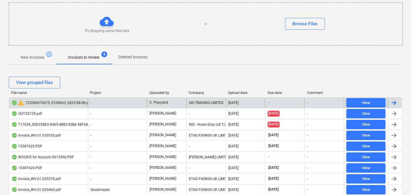
click at [71, 102] on div "warning 722060076675_0108663_2025-08-08.pdf" at bounding box center [51, 102] width 80 height 7
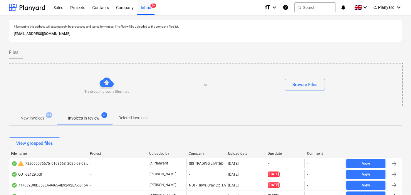
scroll to position [61, 0]
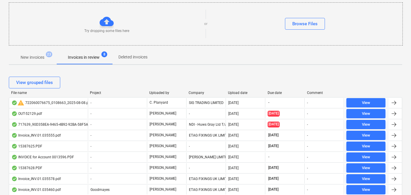
click at [33, 60] on span "New invoices 23" at bounding box center [32, 57] width 47 height 11
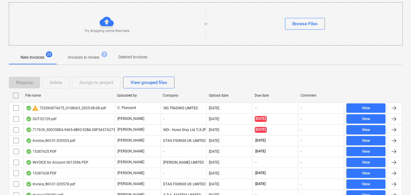
click at [88, 54] on p "Invoices in review" at bounding box center [84, 57] width 32 height 6
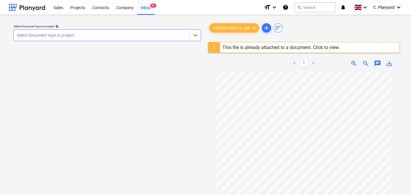
click at [149, 37] on div at bounding box center [102, 35] width 170 height 6
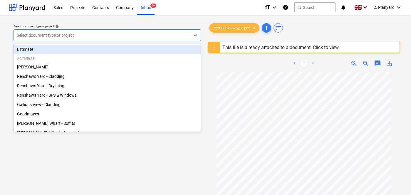
click at [146, 23] on div "Select document type or project help option Estimate focused, 1 of 29. 29 resul…" at bounding box center [107, 32] width 192 height 21
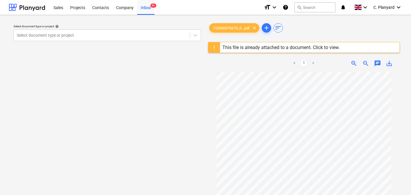
click at [246, 45] on div "This file is already attached to a document. Click to view." at bounding box center [280, 48] width 117 height 6
click at [117, 42] on div "Select document type or project help Select document type or project" at bounding box center [107, 32] width 192 height 21
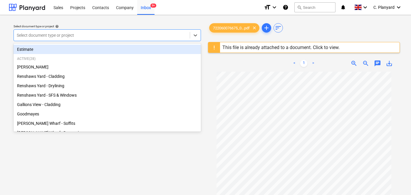
click at [115, 38] on div at bounding box center [102, 35] width 170 height 6
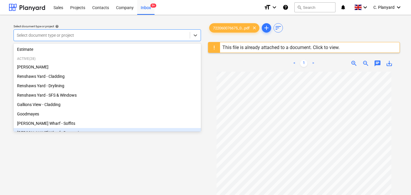
click at [76, 151] on div "Select document type or project help option Montgomery's Wharf - Decoration foc…" at bounding box center [107, 136] width 197 height 233
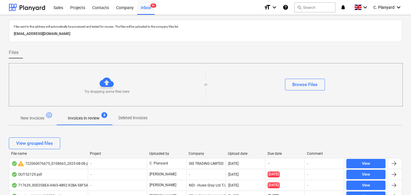
scroll to position [61, 0]
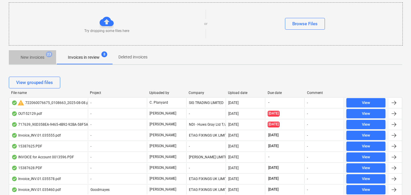
click at [30, 60] on p "New invoices" at bounding box center [33, 57] width 24 height 6
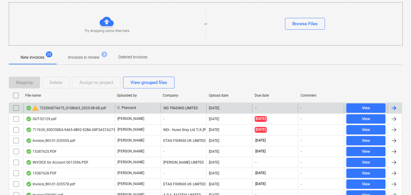
click at [13, 108] on input "checkbox" at bounding box center [15, 107] width 9 height 9
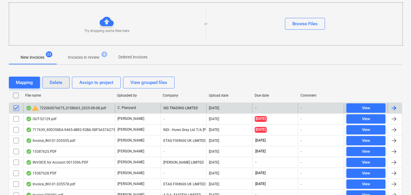
click at [59, 82] on div "Delete" at bounding box center [56, 83] width 13 height 8
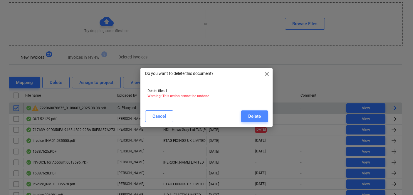
click at [256, 116] on div "Delete" at bounding box center [254, 116] width 13 height 8
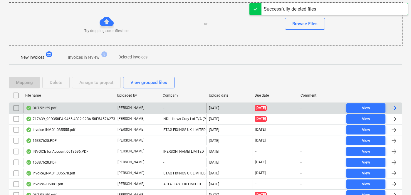
click at [132, 59] on p "Deleted invoices" at bounding box center [132, 57] width 29 height 6
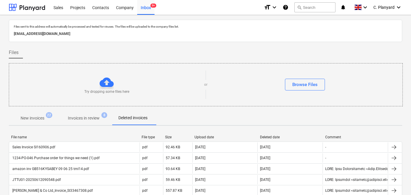
click at [86, 120] on p "Invoices in review" at bounding box center [84, 118] width 32 height 6
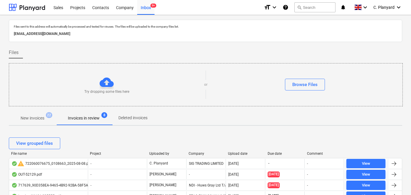
click at [36, 119] on p "New invoices" at bounding box center [33, 118] width 24 height 6
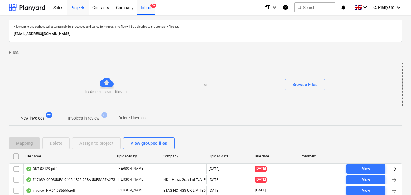
click at [82, 9] on div "Projects" at bounding box center [78, 7] width 22 height 15
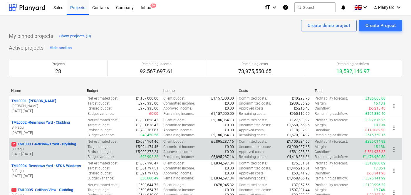
click at [60, 151] on p "B. Pagu" at bounding box center [46, 149] width 71 height 5
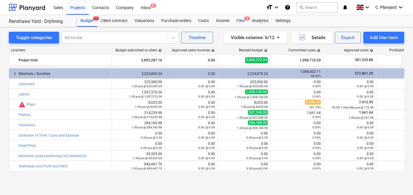
click at [244, 21] on div "Files 2" at bounding box center [240, 21] width 15 height 12
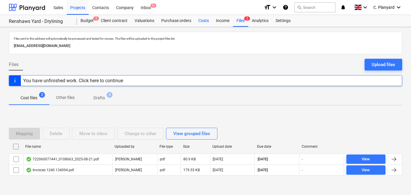
click at [200, 21] on div "Costs" at bounding box center [204, 21] width 18 height 12
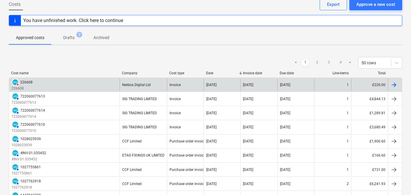
scroll to position [33, 0]
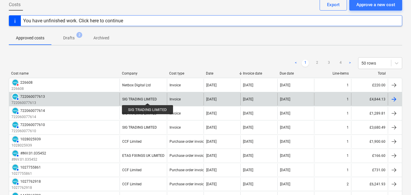
click at [147, 98] on div "SIG TRADING LIMITED" at bounding box center [139, 99] width 35 height 4
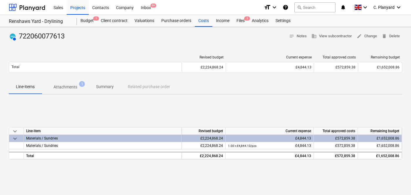
click at [72, 88] on p "Attachments" at bounding box center [65, 87] width 24 height 6
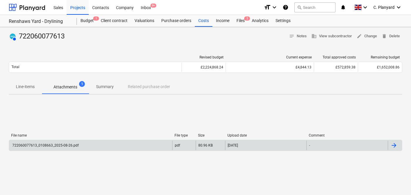
click at [132, 146] on div "722060077613_0108663_2025-08-26.pdf" at bounding box center [90, 145] width 163 height 9
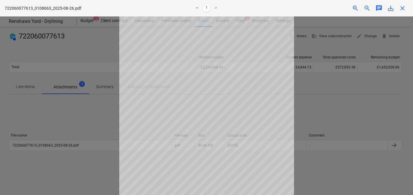
click at [63, 107] on div at bounding box center [206, 105] width 413 height 178
click at [404, 6] on span "close" at bounding box center [402, 8] width 7 height 7
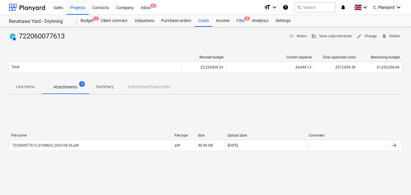
click at [237, 21] on div "Files 2" at bounding box center [240, 21] width 15 height 12
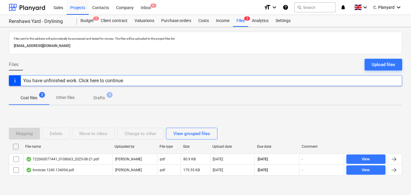
scroll to position [13, 0]
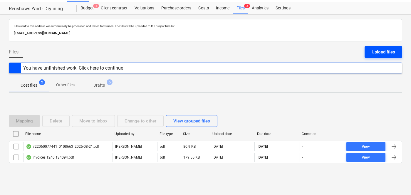
click at [385, 53] on div "Upload files" at bounding box center [382, 52] width 23 height 8
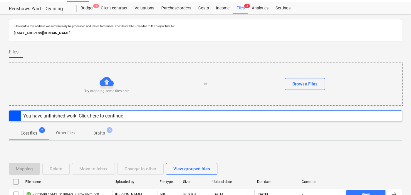
scroll to position [44, 0]
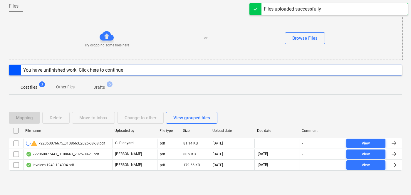
scroll to position [59, 0]
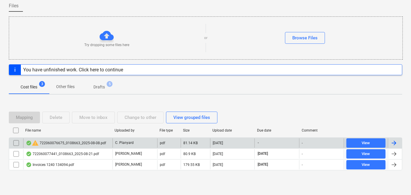
click at [57, 142] on div "warning 722060076675_0108663_2025-08-08.pdf" at bounding box center [66, 142] width 80 height 7
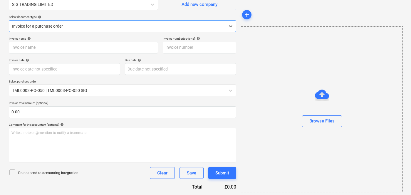
type input "722060076675"
type input "[DATE]"
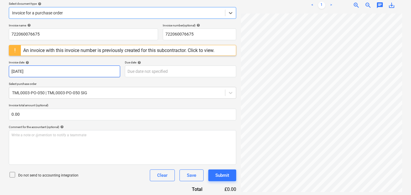
scroll to position [0, 0]
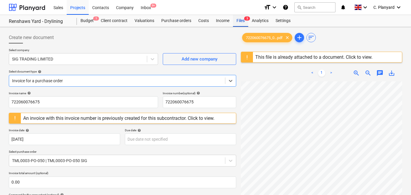
click at [238, 21] on div "Files 3" at bounding box center [240, 21] width 15 height 12
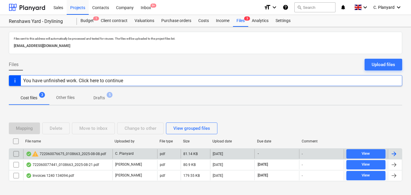
click at [13, 154] on input "checkbox" at bounding box center [15, 153] width 9 height 9
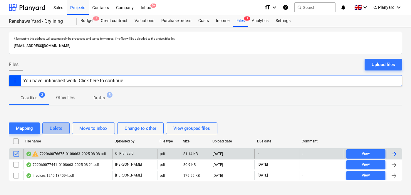
click at [55, 130] on div "Delete" at bounding box center [56, 128] width 13 height 8
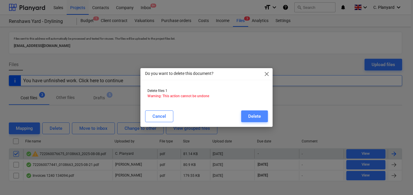
click at [252, 115] on div "Delete" at bounding box center [254, 116] width 13 height 8
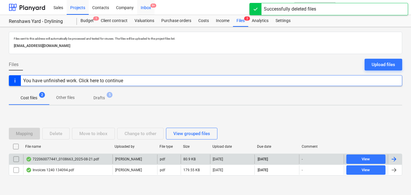
click at [142, 4] on div "Inbox 9+" at bounding box center [145, 7] width 17 height 15
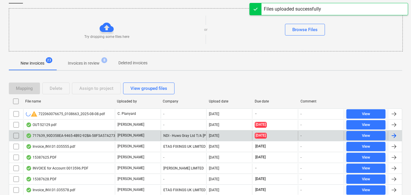
scroll to position [55, 0]
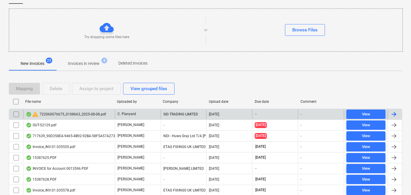
click at [59, 114] on div "warning 722060076675_0108663_2025-08-08.pdf" at bounding box center [66, 114] width 80 height 7
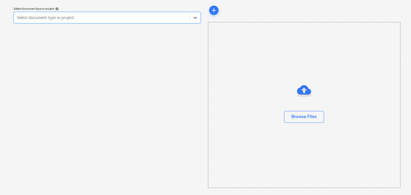
scroll to position [18, 0]
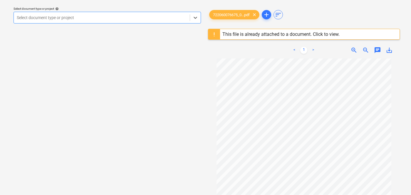
click at [80, 18] on div at bounding box center [102, 18] width 170 height 6
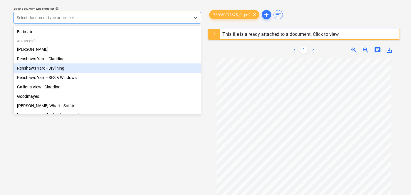
click at [63, 65] on div "Renshaws Yard - Drylining" at bounding box center [106, 67] width 187 height 9
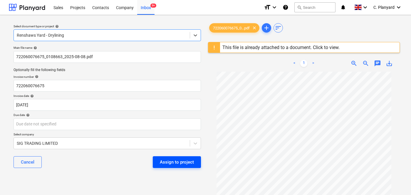
scroll to position [23, 0]
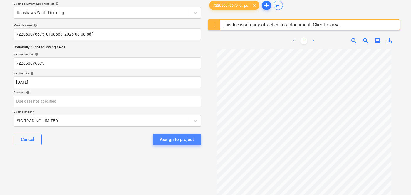
click at [176, 136] on div "Assign to project" at bounding box center [177, 140] width 34 height 8
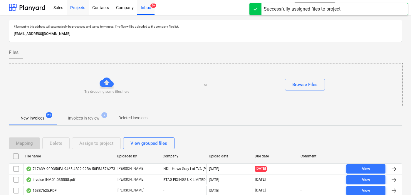
click at [74, 9] on div "Projects" at bounding box center [78, 7] width 22 height 15
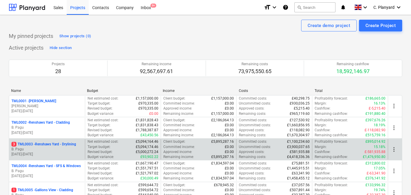
click at [56, 149] on p "B. Pagu" at bounding box center [46, 149] width 71 height 5
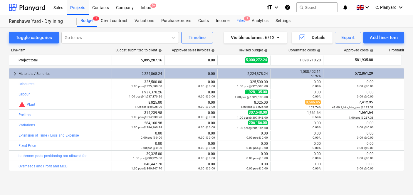
click at [246, 20] on span "3" at bounding box center [247, 18] width 6 height 4
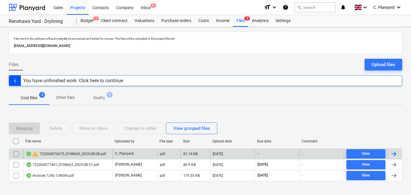
click at [64, 154] on div "warning 722060076675_0108663_2025-08-08.pdf" at bounding box center [66, 153] width 80 height 7
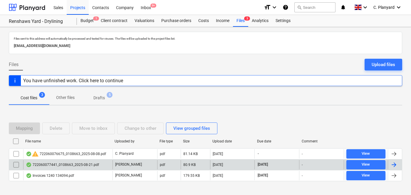
click at [81, 166] on div "722060077441_0108663_2025-08-21.pdf" at bounding box center [62, 164] width 73 height 5
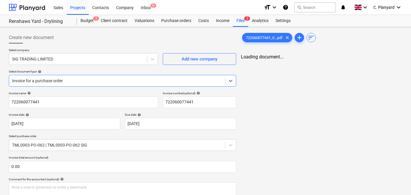
type input "722060077441"
type input "[DATE]"
type input "19 Sep 2025"
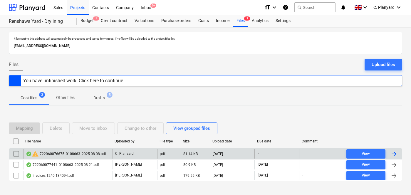
click at [18, 151] on input "checkbox" at bounding box center [15, 153] width 9 height 9
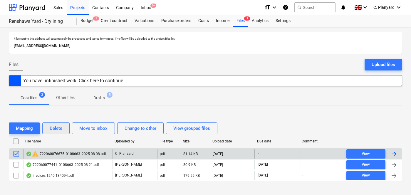
click at [64, 124] on button "Delete" at bounding box center [55, 128] width 27 height 12
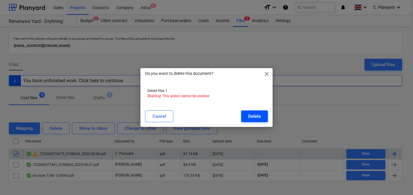
click at [249, 111] on button "Delete" at bounding box center [254, 116] width 27 height 12
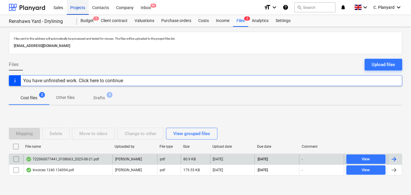
click at [77, 7] on div "Projects" at bounding box center [78, 7] width 22 height 15
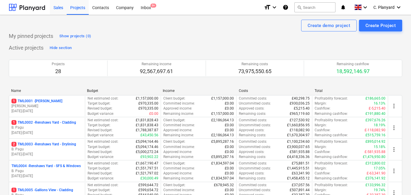
click at [59, 8] on div "Sales" at bounding box center [58, 7] width 17 height 15
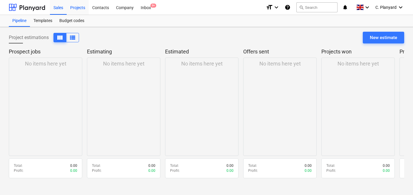
click at [76, 7] on div "Projects" at bounding box center [78, 7] width 22 height 15
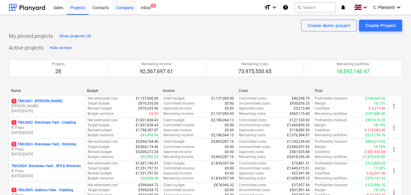
click at [124, 5] on div "Company" at bounding box center [124, 7] width 25 height 15
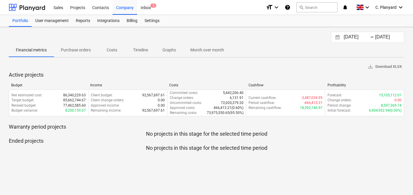
click at [116, 50] on p "Costs" at bounding box center [112, 50] width 14 height 6
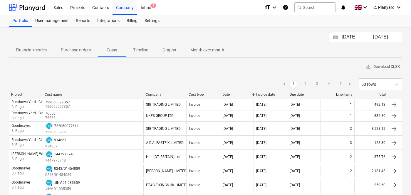
click at [342, 41] on div "01.08.2025 Press the down arrow key to interact with the calendar and select a …" at bounding box center [365, 37] width 73 height 11
click at [341, 37] on input "01.08.2025" at bounding box center [355, 37] width 30 height 8
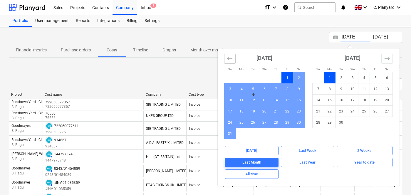
click at [229, 58] on icon "Move backward to switch to the previous month." at bounding box center [230, 59] width 6 height 6
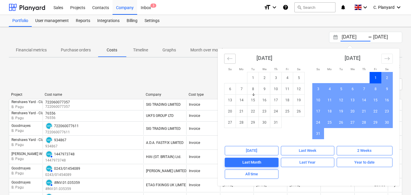
click at [229, 58] on icon "Move backward to switch to the previous month." at bounding box center [230, 59] width 6 height 6
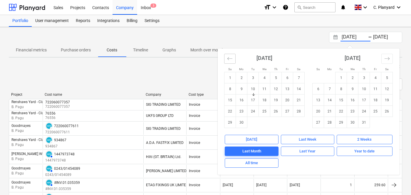
click at [229, 58] on icon "Move backward to switch to the previous month." at bounding box center [230, 59] width 6 height 6
click at [169, 21] on div "Portfolio User management Reports Integrations Billing Settings" at bounding box center [205, 21] width 393 height 12
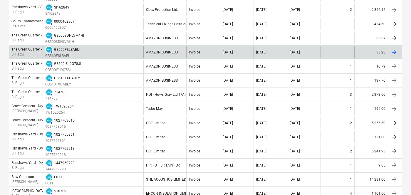
scroll to position [638, 0]
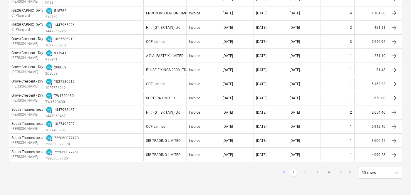
click at [308, 174] on link "2" at bounding box center [304, 172] width 7 height 7
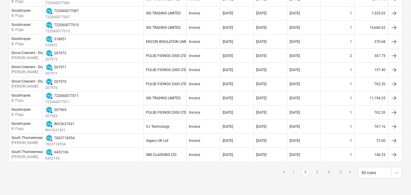
click at [312, 174] on ul "< 1 2 3 4 5 >" at bounding box center [316, 172] width 73 height 7
click at [320, 172] on link "3" at bounding box center [316, 172] width 7 height 7
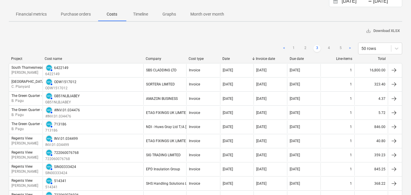
scroll to position [0, 0]
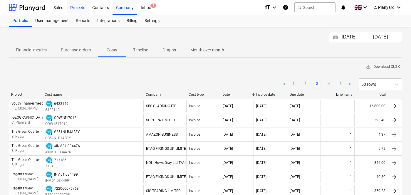
click at [78, 7] on div "Projects" at bounding box center [78, 7] width 22 height 15
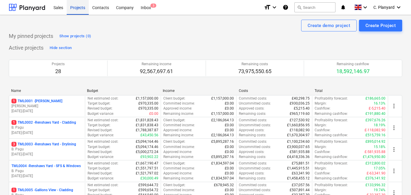
scroll to position [24, 0]
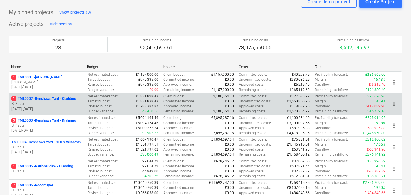
click at [58, 100] on p "1 TML0002 - Renshaws Yard - Cladding" at bounding box center [43, 98] width 65 height 5
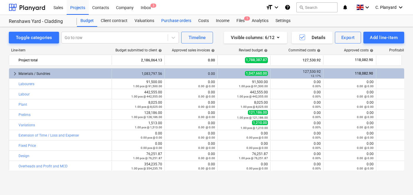
click at [169, 23] on div "Purchase orders" at bounding box center [176, 21] width 37 height 12
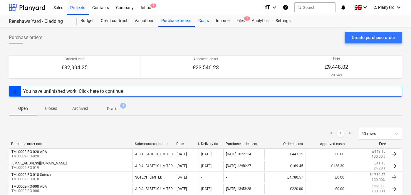
click at [201, 25] on div "Costs" at bounding box center [204, 21] width 18 height 12
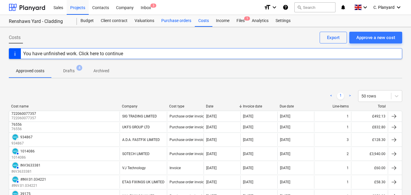
click at [171, 23] on div "Purchase orders" at bounding box center [176, 21] width 37 height 12
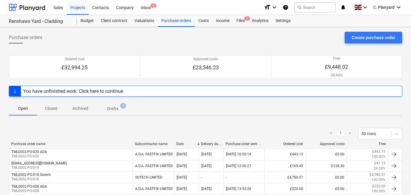
click at [53, 109] on p "Closed" at bounding box center [51, 108] width 14 height 6
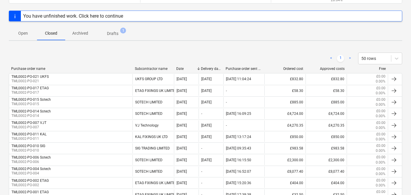
scroll to position [70, 0]
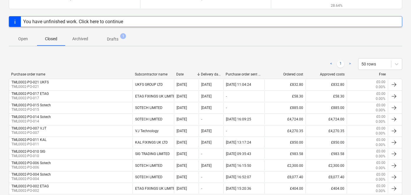
drag, startPoint x: 26, startPoint y: 40, endPoint x: 110, endPoint y: 72, distance: 91.0
click at [26, 39] on p "Open" at bounding box center [23, 39] width 14 height 6
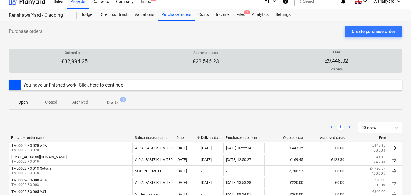
scroll to position [5, 0]
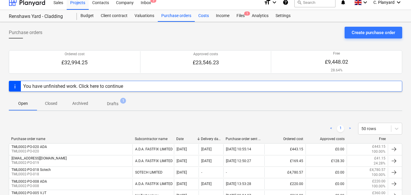
click at [203, 15] on div "Costs" at bounding box center [204, 16] width 18 height 12
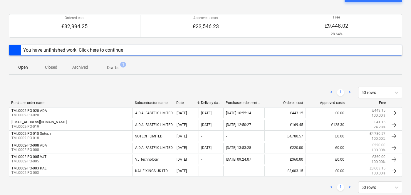
scroll to position [38, 0]
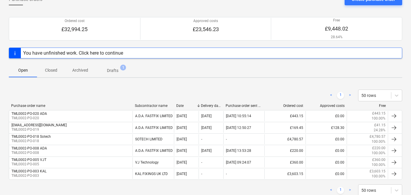
click at [55, 75] on button "Closed" at bounding box center [51, 70] width 28 height 14
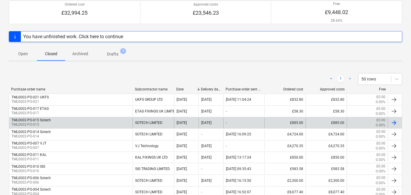
scroll to position [54, 0]
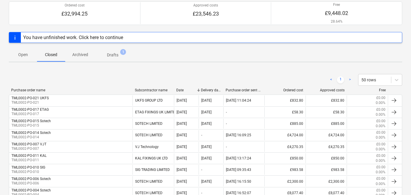
click at [91, 55] on span "Archived" at bounding box center [80, 55] width 30 height 10
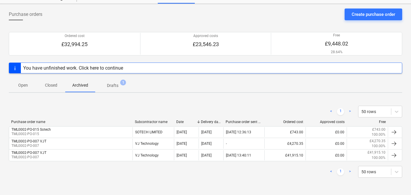
scroll to position [23, 0]
click at [30, 82] on span "Open" at bounding box center [23, 85] width 28 height 10
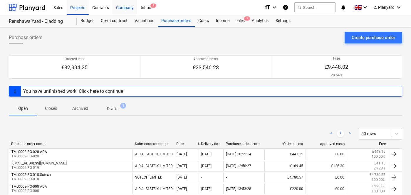
click at [121, 5] on div "Company" at bounding box center [124, 7] width 25 height 15
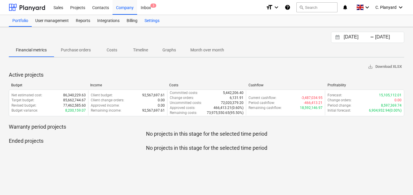
click at [152, 21] on div "Settings" at bounding box center [152, 21] width 22 height 12
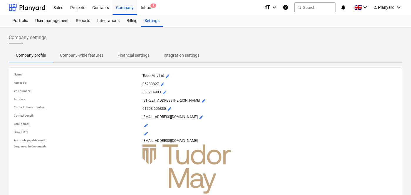
click at [126, 56] on p "Financial settings" at bounding box center [133, 55] width 32 height 6
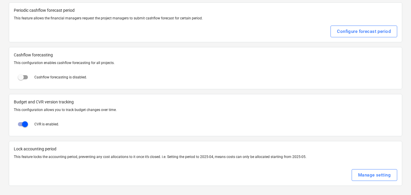
scroll to position [4, 0]
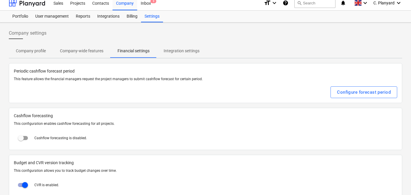
click at [85, 48] on p "Company-wide features" at bounding box center [81, 51] width 43 height 6
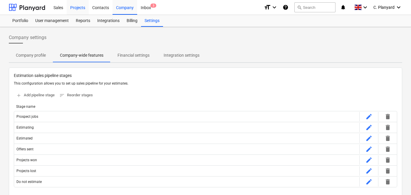
click at [76, 6] on div "Projects" at bounding box center [78, 7] width 22 height 15
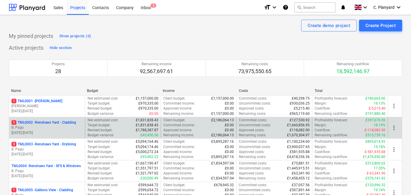
click at [46, 129] on p "B. Pagu" at bounding box center [46, 127] width 71 height 5
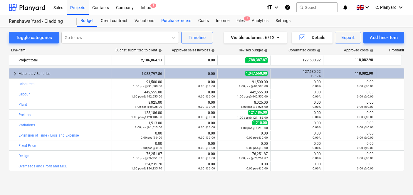
click at [183, 23] on div "Purchase orders" at bounding box center [176, 21] width 37 height 12
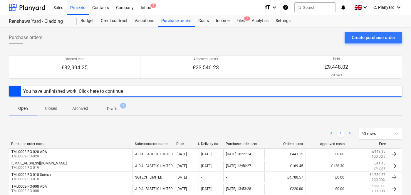
scroll to position [56, 0]
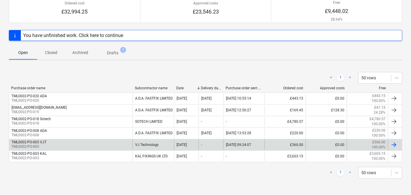
click at [60, 145] on div "TML0002-PO-005 VJT TML0002-PO-005" at bounding box center [70, 145] width 123 height 10
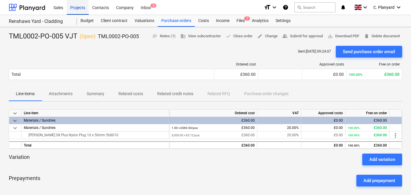
click at [72, 6] on div "Projects" at bounding box center [78, 7] width 22 height 15
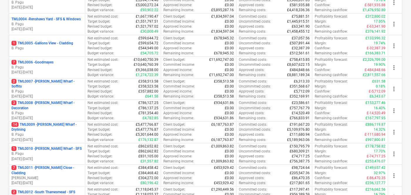
scroll to position [148, 0]
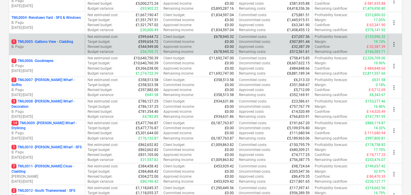
click at [56, 43] on p "1 TML0005 - Gallions View - Cladding" at bounding box center [42, 41] width 62 height 5
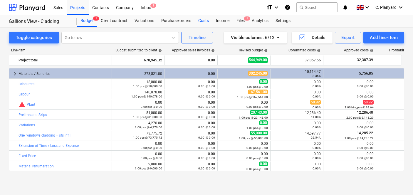
click at [200, 23] on div "Costs" at bounding box center [204, 21] width 18 height 12
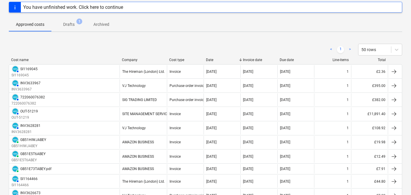
scroll to position [46, 0]
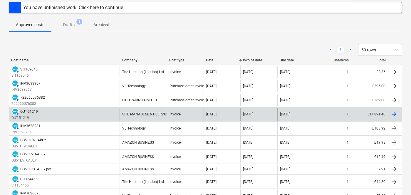
click at [95, 114] on div "AUTHORISED OUT-51219 OUT-51219" at bounding box center [64, 114] width 110 height 13
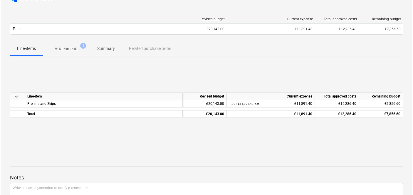
scroll to position [41, 0]
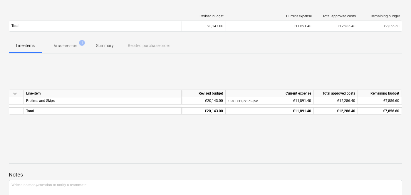
click at [60, 45] on p "Attachments" at bounding box center [65, 46] width 24 height 6
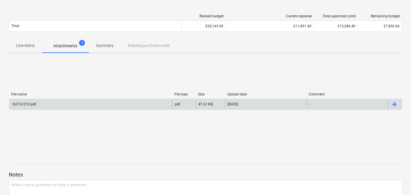
click at [146, 106] on div "OUT-51219.pdf" at bounding box center [90, 103] width 163 height 9
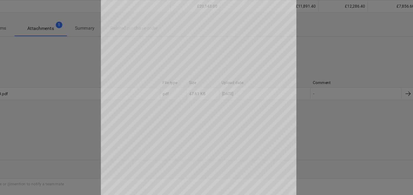
click at [98, 76] on div at bounding box center [206, 105] width 413 height 178
click at [83, 80] on div at bounding box center [206, 105] width 413 height 178
click at [313, 126] on div at bounding box center [206, 105] width 413 height 178
click at [98, 72] on div at bounding box center [206, 105] width 413 height 178
click at [96, 91] on div at bounding box center [206, 105] width 413 height 178
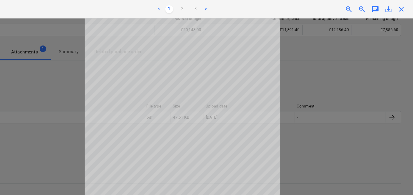
scroll to position [56, 0]
click at [207, 6] on link "2" at bounding box center [206, 8] width 7 height 7
click at [218, 6] on link "3" at bounding box center [218, 8] width 7 height 7
click at [202, 6] on ul "< 1 2 3 >" at bounding box center [206, 8] width 134 height 7
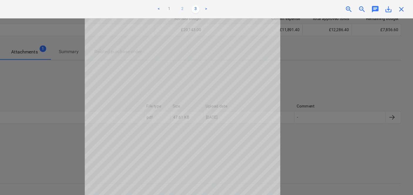
click at [206, 6] on link "2" at bounding box center [206, 8] width 7 height 7
click at [194, 7] on link "1" at bounding box center [194, 8] width 7 height 7
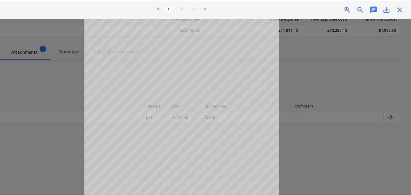
scroll to position [70, 0]
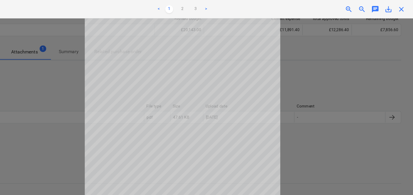
click at [405, 8] on span "close" at bounding box center [402, 8] width 7 height 7
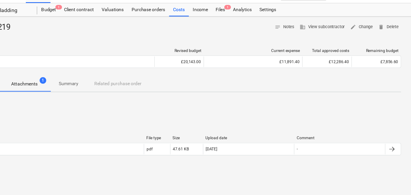
scroll to position [0, 0]
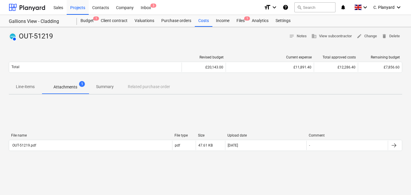
click at [201, 31] on div "AUTHORISED OUT-51219 notes Notes business View subcontractor edit Change delete…" at bounding box center [205, 153] width 411 height 252
click at [201, 22] on div "Costs" at bounding box center [204, 21] width 18 height 12
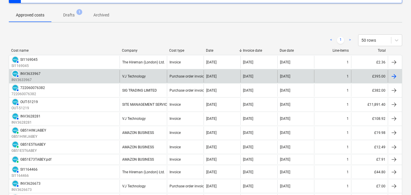
scroll to position [62, 0]
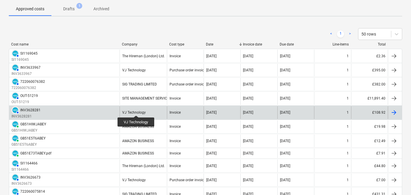
click at [136, 110] on div "VJ Technology" at bounding box center [133, 112] width 23 height 4
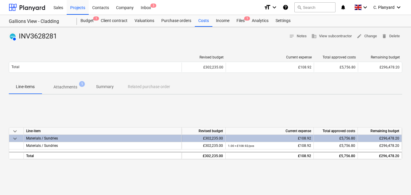
click at [73, 86] on p "Attachments" at bounding box center [65, 87] width 24 height 6
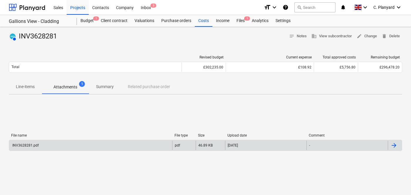
click at [163, 145] on div "INV3628281.pdf" at bounding box center [90, 145] width 163 height 9
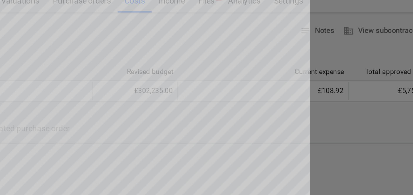
click at [307, 49] on div at bounding box center [206, 105] width 413 height 178
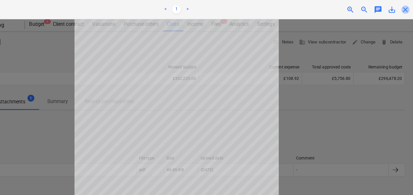
click at [402, 7] on span "close" at bounding box center [402, 8] width 7 height 7
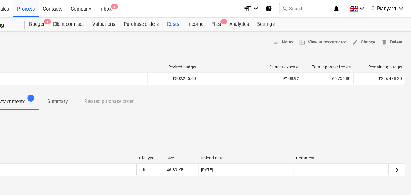
click at [219, 88] on div "Line-items Attachments 1 Summary Related purchase order" at bounding box center [205, 87] width 393 height 14
drag, startPoint x: 219, startPoint y: 88, endPoint x: 239, endPoint y: 35, distance: 56.7
click at [239, 35] on div "AUTHORISED INV3628281 notes Notes business View subcontractor edit Change delet…" at bounding box center [205, 36] width 393 height 9
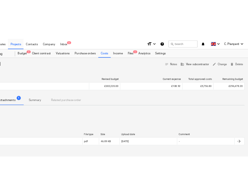
scroll to position [0, 20]
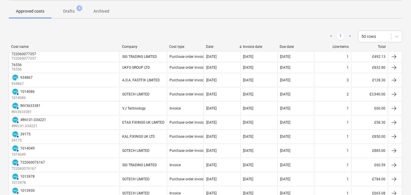
scroll to position [59, 0]
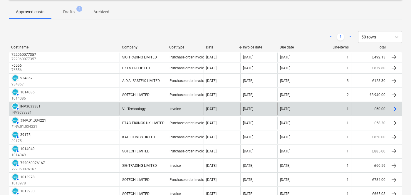
click at [93, 113] on div "AUTHORISED INV3633381 INV3633381" at bounding box center [64, 108] width 110 height 13
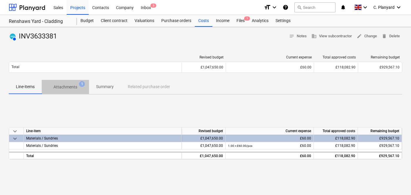
click at [71, 90] on p "Attachments" at bounding box center [65, 87] width 24 height 6
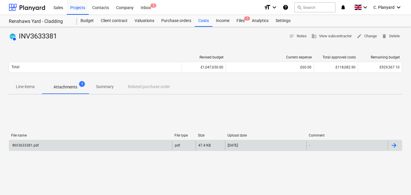
click at [90, 148] on div "INV3633381.pdf" at bounding box center [90, 145] width 163 height 9
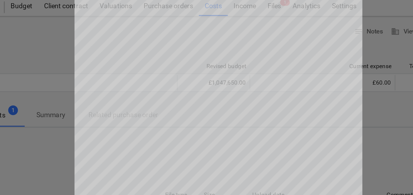
click at [107, 39] on div at bounding box center [206, 105] width 413 height 178
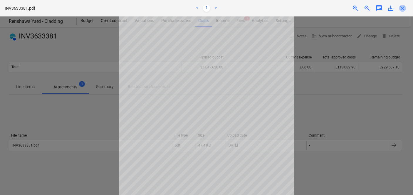
click at [404, 11] on span "close" at bounding box center [402, 8] width 7 height 7
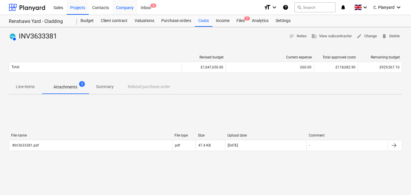
click at [122, 6] on div "Company" at bounding box center [124, 7] width 25 height 15
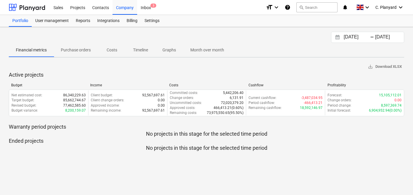
click at [65, 51] on p "Purchase orders" at bounding box center [76, 50] width 30 height 6
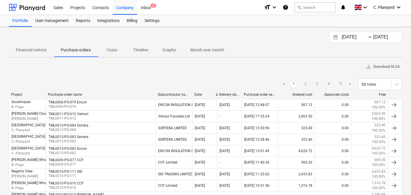
click at [104, 50] on span "Costs" at bounding box center [112, 50] width 28 height 10
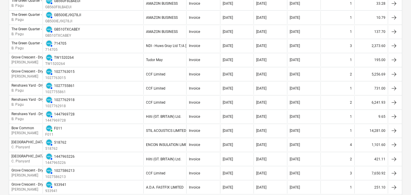
scroll to position [638, 0]
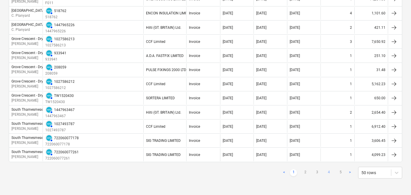
click at [249, 173] on link "4" at bounding box center [328, 172] width 7 height 7
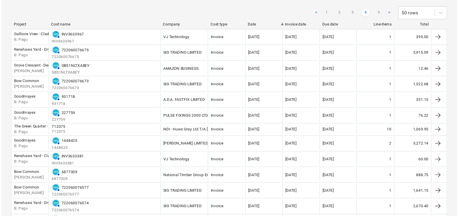
scroll to position [0, 0]
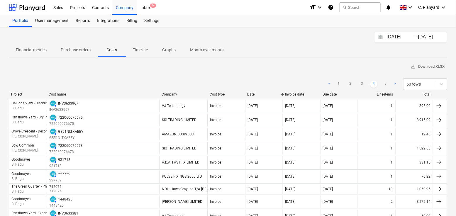
click at [77, 50] on p "Purchase orders" at bounding box center [76, 50] width 30 height 6
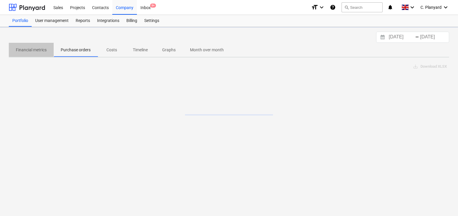
click at [29, 49] on p "Financial metrics" at bounding box center [31, 50] width 31 height 6
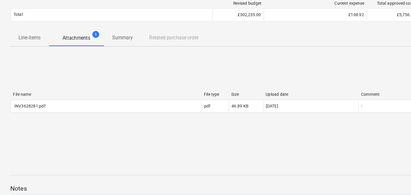
scroll to position [20, 0]
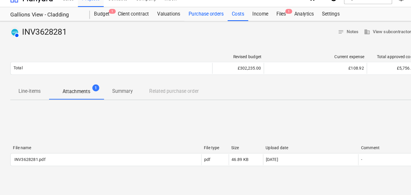
click at [172, 12] on div "Purchase orders" at bounding box center [176, 12] width 37 height 12
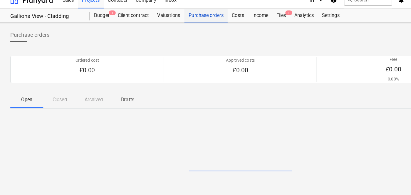
scroll to position [8, 0]
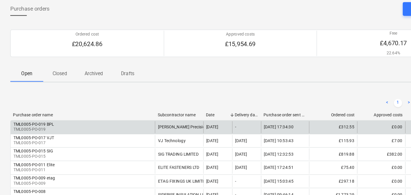
click at [105, 133] on div "TML0005-PO-019 BPL TML0005-PO-019" at bounding box center [70, 131] width 123 height 10
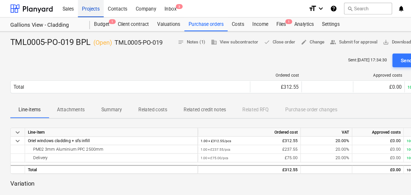
click at [75, 8] on div "Projects" at bounding box center [78, 7] width 22 height 15
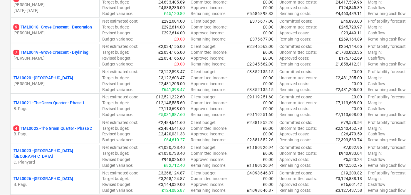
scroll to position [397, 0]
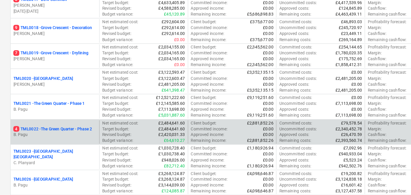
click at [61, 136] on p "4 TML0022 - The Green Quarter - Phase 2" at bounding box center [44, 138] width 67 height 5
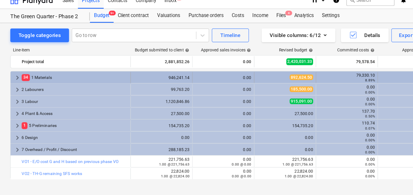
click at [12, 72] on span "keyboard_arrow_right" at bounding box center [14, 73] width 7 height 7
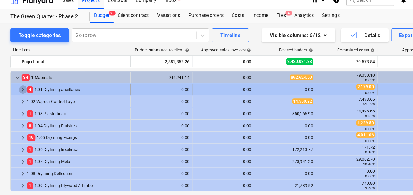
click at [16, 83] on span "keyboard_arrow_right" at bounding box center [19, 83] width 7 height 7
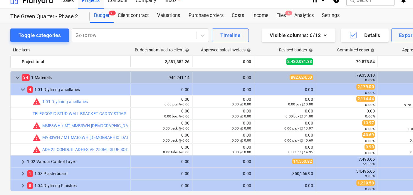
scroll to position [16, 0]
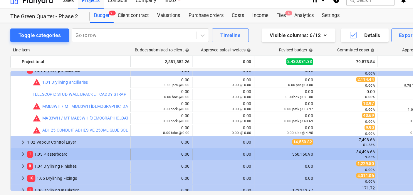
click at [18, 138] on span "keyboard_arrow_right" at bounding box center [19, 139] width 7 height 7
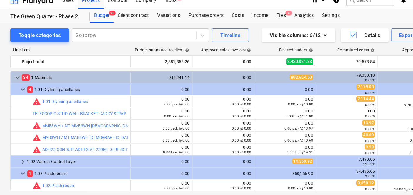
scroll to position [31, 0]
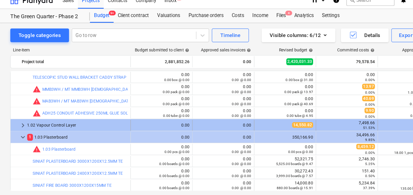
click at [18, 114] on span "keyboard_arrow_right" at bounding box center [19, 114] width 7 height 7
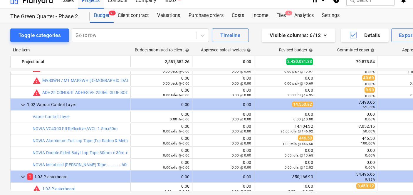
scroll to position [57, 0]
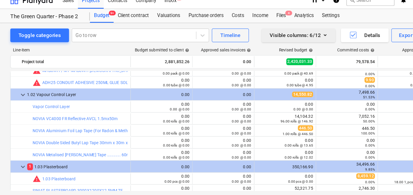
click at [249, 37] on div "Visible columns : 6/12" at bounding box center [255, 38] width 49 height 8
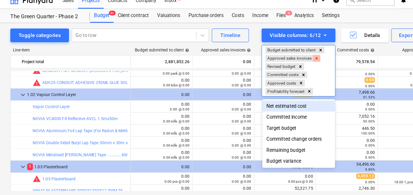
click at [249, 57] on icon "Remove Approved sales invoices" at bounding box center [271, 57] width 4 height 4
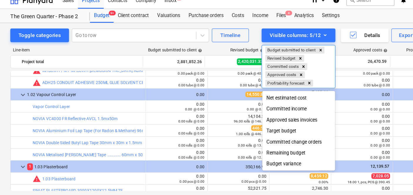
click at [242, 121] on div "Target budget" at bounding box center [255, 118] width 62 height 9
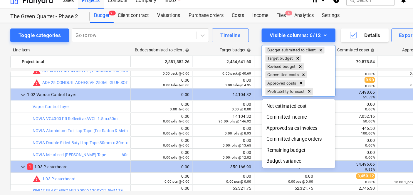
click at [182, 112] on div at bounding box center [206, 97] width 413 height 195
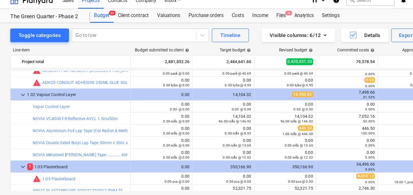
click at [182, 112] on div "96.00 rolls @ 146.92" at bounding box center [191, 111] width 48 height 4
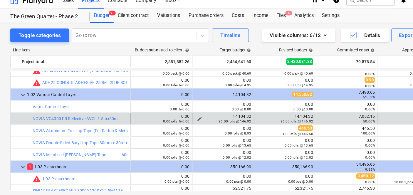
click at [174, 111] on div "96.00 rolls @ 146.92" at bounding box center [191, 111] width 48 height 4
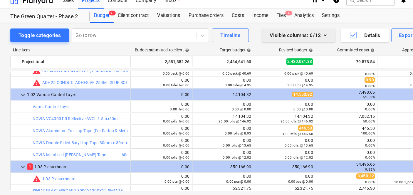
click at [249, 38] on div "Visible columns : 6/12" at bounding box center [255, 38] width 49 height 8
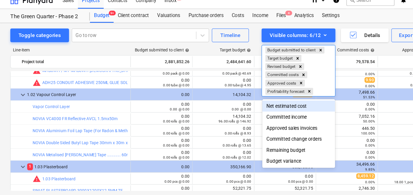
click at [249, 100] on div "Net estimated cost" at bounding box center [255, 97] width 62 height 9
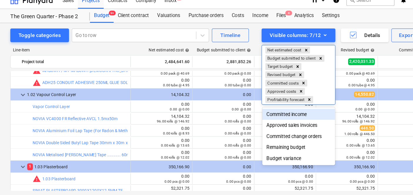
click at [195, 84] on div at bounding box center [206, 97] width 413 height 195
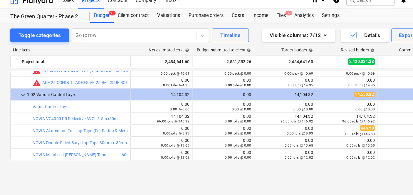
scroll to position [0, 0]
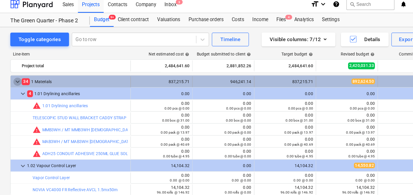
click at [16, 75] on span "keyboard_arrow_down" at bounding box center [14, 73] width 7 height 7
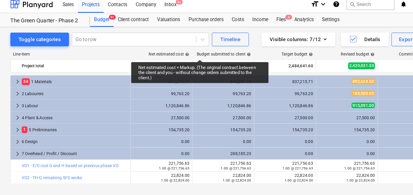
click at [249, 48] on div "Target budget help" at bounding box center [254, 50] width 27 height 4
click at [182, 66] on div "Line-item Net estimated cost help Budget submitted to client help Target budget…" at bounding box center [206, 110] width 395 height 134
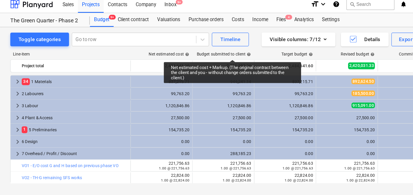
click at [199, 50] on div "Budget submitted to client help" at bounding box center [191, 50] width 46 height 4
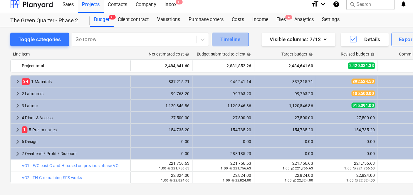
click at [185, 43] on button "Timeline" at bounding box center [197, 38] width 32 height 12
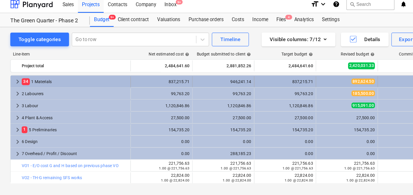
click at [13, 73] on span "keyboard_arrow_right" at bounding box center [14, 73] width 7 height 7
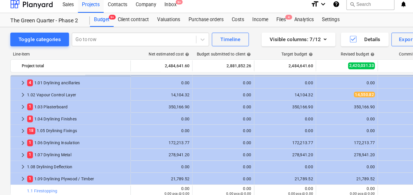
scroll to position [6, 0]
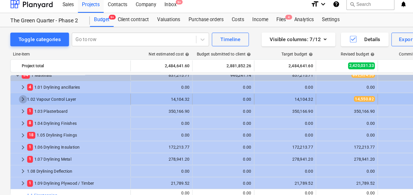
click at [18, 88] on span "keyboard_arrow_right" at bounding box center [19, 88] width 7 height 7
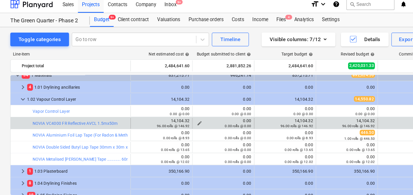
click at [171, 108] on span "edit" at bounding box center [170, 109] width 5 height 5
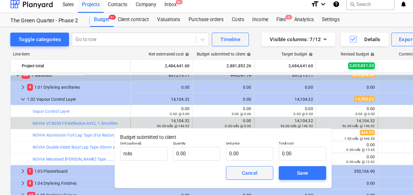
click at [203, 153] on span "Cancel" at bounding box center [213, 152] width 26 height 8
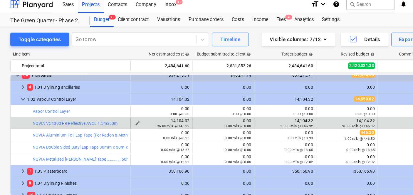
click at [158, 107] on div "14,104.32 96.00 rolls @ 146.92" at bounding box center [138, 109] width 48 height 8
copy div "14,104.32"
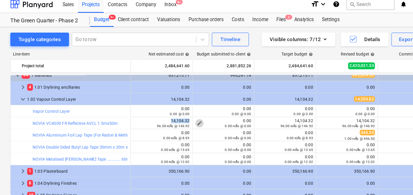
click at [171, 108] on span "edit" at bounding box center [170, 109] width 5 height 5
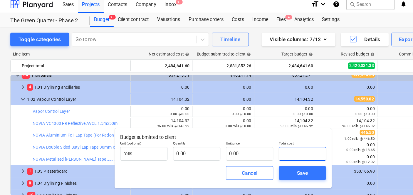
click at [242, 136] on input "text" at bounding box center [258, 135] width 40 height 12
paste input "14,104.32"
type input "14,104.32"
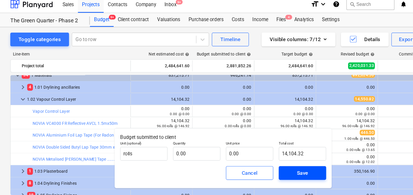
click at [249, 151] on span "Save" at bounding box center [258, 152] width 26 height 8
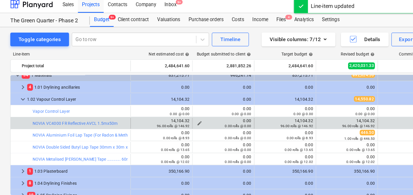
click at [170, 109] on span "edit" at bounding box center [170, 109] width 5 height 5
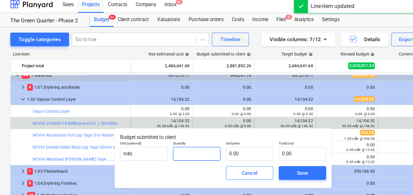
click at [184, 130] on input "text" at bounding box center [168, 135] width 40 height 12
type input "1.00"
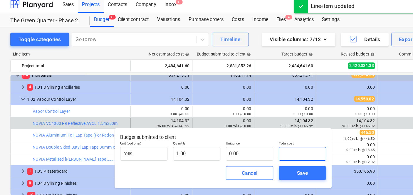
click at [246, 138] on input "text" at bounding box center [258, 135] width 40 height 12
type input "0.00"
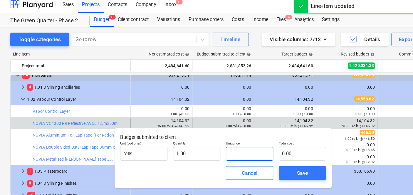
click at [221, 138] on input "text" at bounding box center [213, 135] width 40 height 12
paste input "14,104.32"
type input "14,104.32"
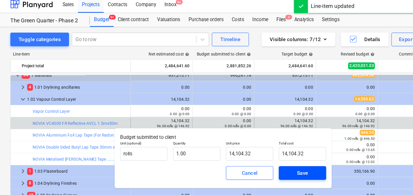
click at [249, 154] on div "Save" at bounding box center [258, 152] width 9 height 8
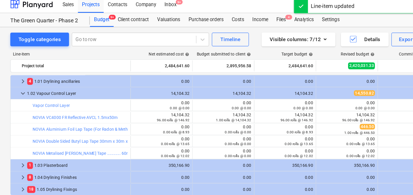
scroll to position [17, 0]
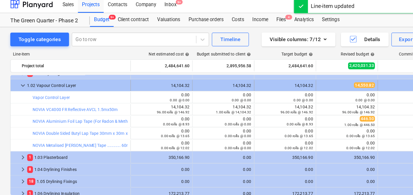
click at [21, 79] on span "keyboard_arrow_down" at bounding box center [19, 76] width 7 height 7
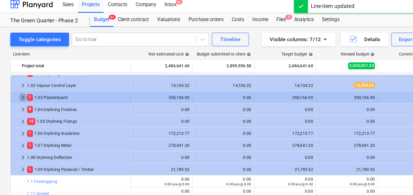
click at [18, 88] on span "keyboard_arrow_right" at bounding box center [19, 87] width 7 height 7
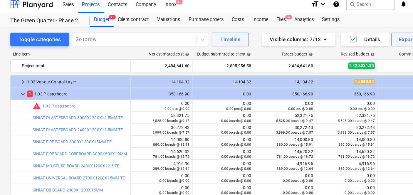
scroll to position [20, 0]
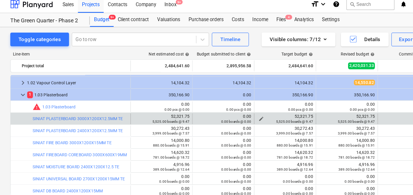
click at [249, 102] on div "52,321.75 5,525.00 boards @ 9.47" at bounding box center [244, 105] width 48 height 8
copy div "52,321.75"
click at [172, 104] on span "edit" at bounding box center [170, 105] width 5 height 5
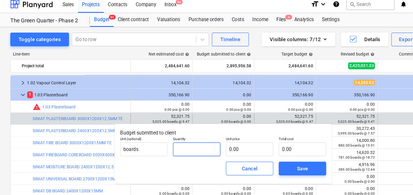
click at [165, 131] on input "text" at bounding box center [168, 132] width 40 height 12
type input "1.00"
click at [213, 129] on input "text" at bounding box center [213, 132] width 40 height 12
paste input "52,321.75"
type input "52,321.75"
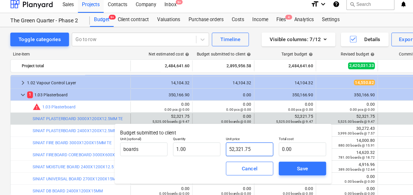
type input "52,321.75"
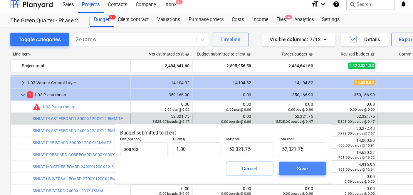
click at [249, 149] on span "Save" at bounding box center [258, 148] width 26 height 8
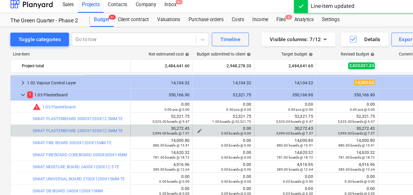
click at [171, 114] on span "edit" at bounding box center [170, 115] width 5 height 5
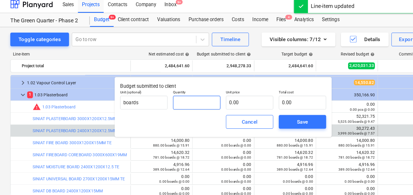
click at [168, 94] on input "text" at bounding box center [168, 92] width 40 height 12
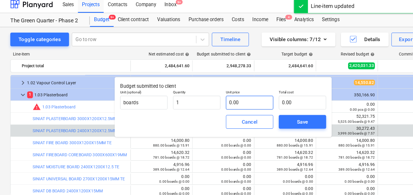
type input "1.00"
click at [204, 93] on input "text" at bounding box center [213, 92] width 40 height 12
paste input "52,321.75"
type input "52,321.75"
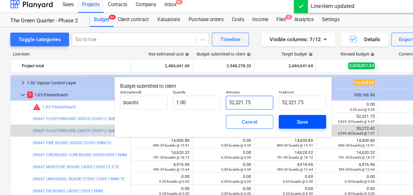
type input "52,321.75"
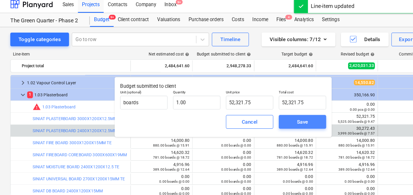
click at [249, 109] on div "Save" at bounding box center [258, 108] width 9 height 8
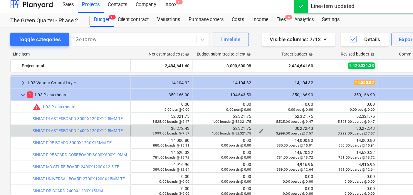
click at [249, 114] on div "30,272.43 3,999.00 boards @ 7.57" at bounding box center [244, 116] width 48 height 8
copy div "30,272.43"
click at [169, 114] on span "edit" at bounding box center [170, 115] width 5 height 5
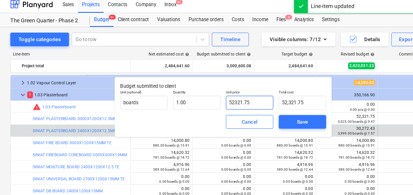
click at [214, 88] on input "52321.75" at bounding box center [213, 92] width 40 height 12
paste input "30,272.43"
type input "30,272.43"
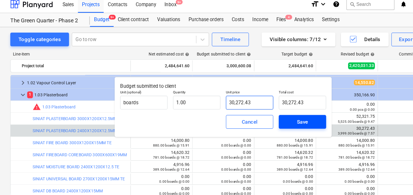
type input "30,272.43"
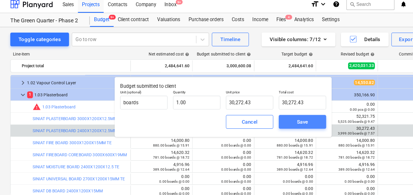
click at [249, 105] on div "Save" at bounding box center [258, 108] width 9 height 8
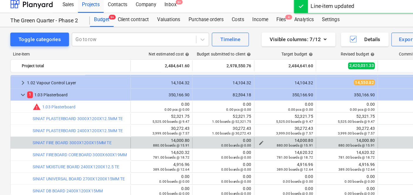
click at [249, 126] on div "880.00 boards @ 15.91" at bounding box center [244, 128] width 48 height 4
click at [249, 124] on div "14,000.80 880.00 boards @ 15.91" at bounding box center [244, 126] width 48 height 8
copy div "14,000.80"
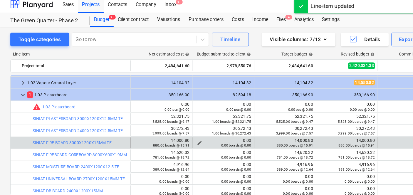
click at [172, 126] on div "0.00 boards @ 0.00" at bounding box center [191, 128] width 48 height 4
click at [171, 126] on div "0.00 boards @ 0.00" at bounding box center [191, 128] width 48 height 4
click at [168, 121] on div "bar_chart SINIAT FIRE BOARD 3000X1200X15MM TE edit 14,000.80 880.00 boards @ 15…" at bounding box center [252, 126] width 487 height 10
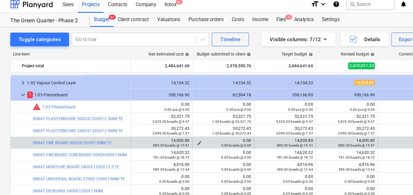
click at [170, 126] on div "0.00 boards @ 0.00" at bounding box center [191, 128] width 48 height 4
click at [171, 126] on div "0.00 boards @ 0.00" at bounding box center [191, 128] width 48 height 4
click at [170, 124] on span "edit" at bounding box center [170, 126] width 5 height 5
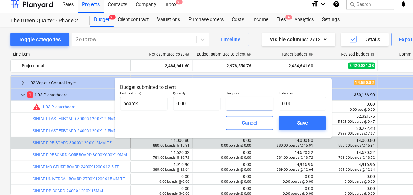
click at [217, 90] on input "text" at bounding box center [213, 93] width 40 height 12
type input "0.00"
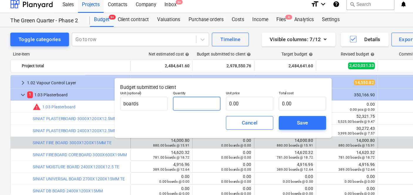
click at [180, 92] on input "text" at bounding box center [168, 93] width 40 height 12
type input "1.00"
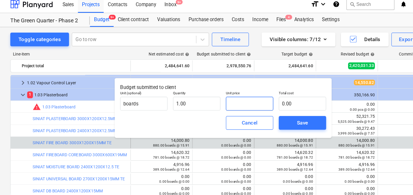
click at [224, 97] on input "text" at bounding box center [213, 93] width 40 height 12
type input "v"
paste input "14,000.80"
type input "14,000.80"
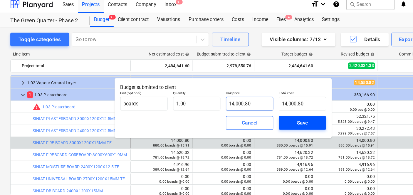
type input "14,000.80"
click at [249, 106] on div "Save" at bounding box center [258, 109] width 9 height 8
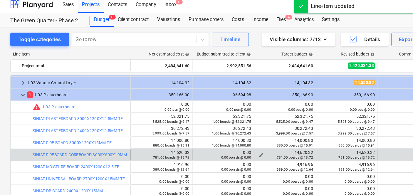
click at [249, 133] on div "14,620.32 781.00 boards @ 18.72" at bounding box center [244, 136] width 48 height 8
copy div "14,620.32"
click at [171, 136] on span "edit" at bounding box center [170, 136] width 5 height 5
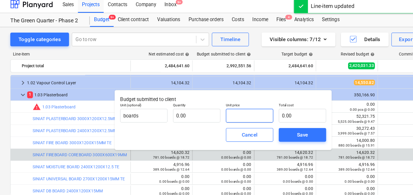
click at [203, 104] on input "text" at bounding box center [213, 103] width 40 height 12
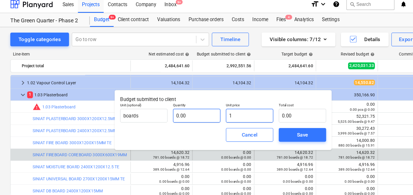
type input "1"
type input "1.00"
click at [169, 101] on input "text" at bounding box center [168, 103] width 40 height 12
type input "1"
type input "1.00"
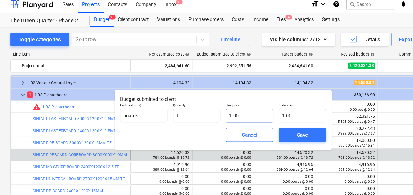
type input "1.00"
click at [200, 104] on input "1" at bounding box center [213, 103] width 40 height 12
paste input "14,620.32"
type input "114,620.32"
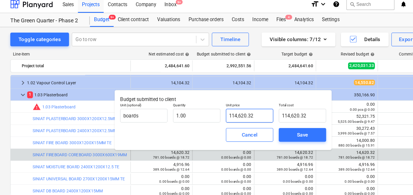
click at [222, 104] on input "114,620.32" at bounding box center [213, 103] width 40 height 12
paste input "text"
type input "14,620.32"
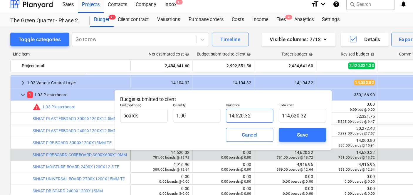
type input "14,620.32"
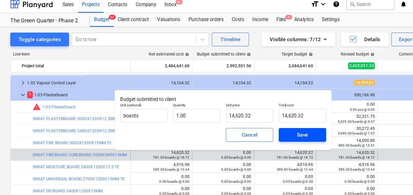
click at [249, 120] on div "Save" at bounding box center [258, 119] width 9 height 8
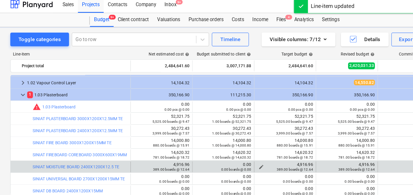
click at [249, 144] on div "4,916.96 389.00 boards @ 12.64" at bounding box center [244, 146] width 48 height 8
click at [169, 146] on div "0.00 boards @ 0.00" at bounding box center [191, 148] width 48 height 4
click at [171, 145] on span "edit" at bounding box center [170, 146] width 5 height 5
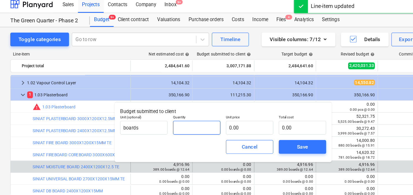
click at [166, 109] on input "text" at bounding box center [168, 113] width 40 height 12
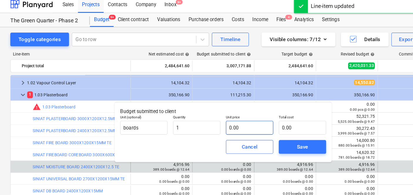
type input "1.00"
click at [194, 111] on input "text" at bounding box center [213, 113] width 40 height 12
paste input "4,916.96"
type input "4,916.96"
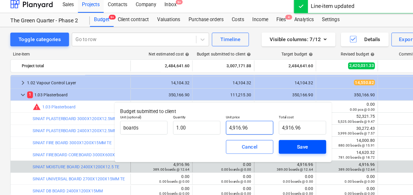
type input "4,916.96"
click at [249, 129] on div "Save" at bounding box center [258, 130] width 9 height 8
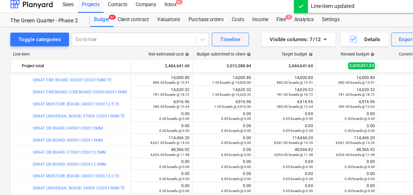
scroll to position [73, 0]
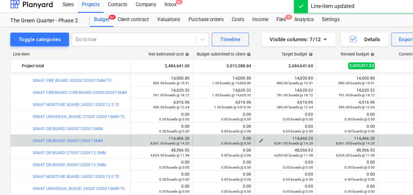
click at [249, 120] on div "114,466.20 8,061.00 boards @ 14.20" at bounding box center [244, 124] width 48 height 8
copy div "114,466.20"
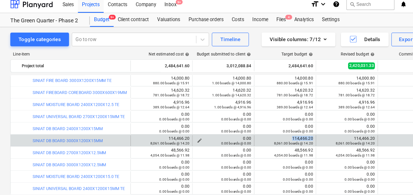
click at [171, 122] on span "edit" at bounding box center [170, 124] width 5 height 5
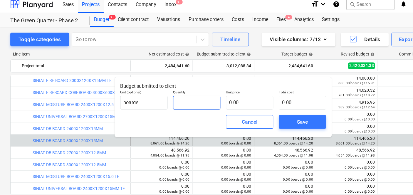
click at [168, 92] on input "text" at bounding box center [168, 92] width 40 height 12
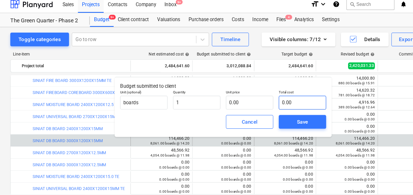
type input "1.00"
click at [244, 93] on input "text" at bounding box center [258, 92] width 40 height 12
paste input "114,466.20"
type input "114,466.20"
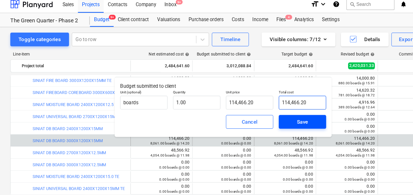
type input "114,466.20"
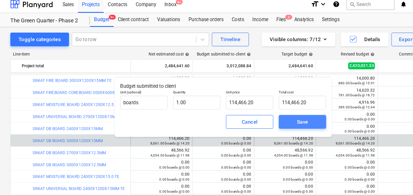
click at [249, 109] on div "Save" at bounding box center [258, 108] width 9 height 8
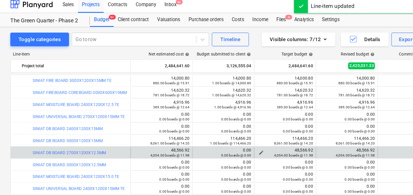
click at [249, 132] on div "48,566.92 4,054.00 boards @ 11.98" at bounding box center [244, 134] width 48 height 8
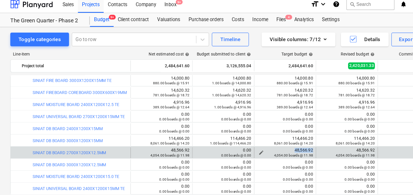
click at [249, 132] on div "48,566.92 4,054.00 boards @ 11.98" at bounding box center [244, 134] width 48 height 8
copy div "48,566.92"
click at [170, 134] on span "edit" at bounding box center [170, 134] width 5 height 5
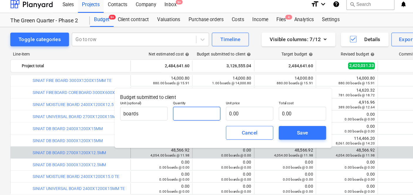
click at [178, 102] on input "text" at bounding box center [168, 101] width 40 height 12
type input "1.00"
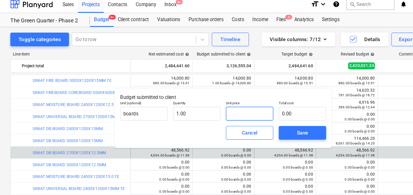
click at [205, 100] on input "text" at bounding box center [213, 101] width 40 height 12
paste input "48,566.92"
type input "48,566.92"
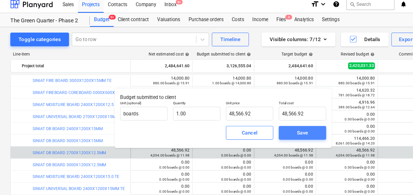
click at [249, 115] on span "Save" at bounding box center [258, 118] width 26 height 8
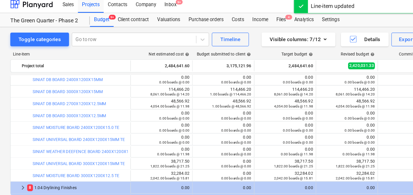
scroll to position [117, 0]
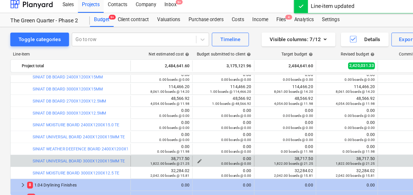
click at [170, 141] on div "0.00 boards @ 0.00" at bounding box center [191, 143] width 48 height 4
click at [249, 139] on div "38,717.50 1,822.00 boards @ 21.25" at bounding box center [244, 141] width 48 height 8
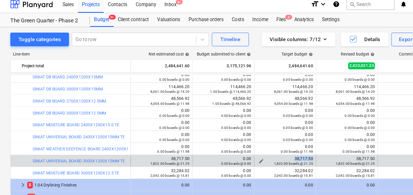
click at [249, 139] on div "38,717.50 1,822.00 boards @ 21.25" at bounding box center [244, 141] width 48 height 8
copy div "38,717.50"
click at [172, 141] on span "edit" at bounding box center [170, 141] width 5 height 5
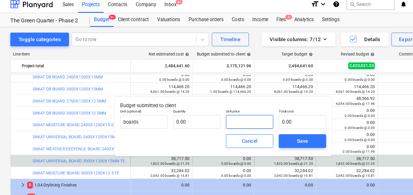
click at [212, 110] on input "text" at bounding box center [213, 108] width 40 height 12
type input "0.00"
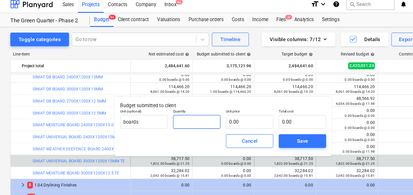
click at [183, 110] on input "text" at bounding box center [168, 108] width 40 height 12
type input "1.00"
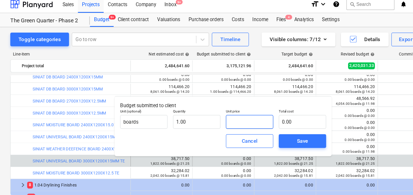
click at [204, 109] on input "text" at bounding box center [213, 108] width 40 height 12
paste input "38,717.50"
type input "38,717.50"
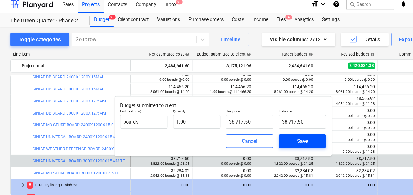
click at [249, 123] on span "Save" at bounding box center [258, 125] width 26 height 8
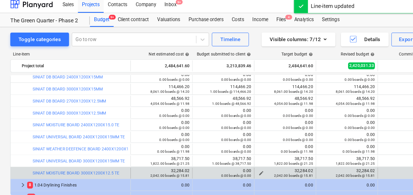
click at [249, 150] on div "32,284.02 2,042.00 boards @ 15.81" at bounding box center [244, 152] width 48 height 8
copy div "32,284.02"
click at [167, 152] on div "0.00 boards @ 0.00" at bounding box center [191, 154] width 48 height 4
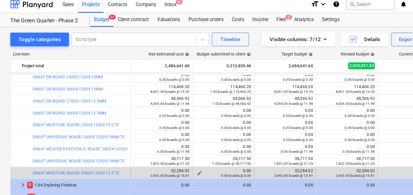
click at [170, 152] on div "0.00 boards @ 0.00" at bounding box center [191, 154] width 48 height 4
click at [174, 152] on div "0.00 boards @ 0.00" at bounding box center [191, 154] width 48 height 4
click at [170, 152] on div "0.00 boards @ 0.00" at bounding box center [191, 154] width 48 height 4
click at [171, 153] on div "0.00 boards @ 0.00" at bounding box center [191, 154] width 48 height 4
click at [170, 150] on span "edit" at bounding box center [170, 151] width 5 height 5
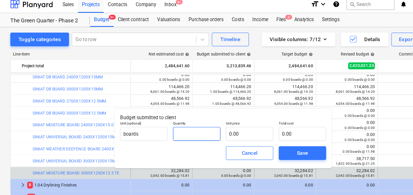
click at [160, 114] on input "text" at bounding box center [168, 118] width 40 height 12
type input "1.00"
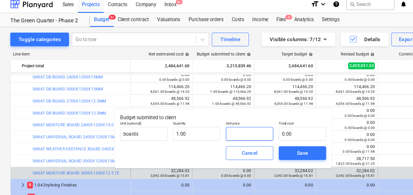
click at [208, 115] on input "text" at bounding box center [213, 118] width 40 height 12
paste input "32,284.02"
type input "32,284.02"
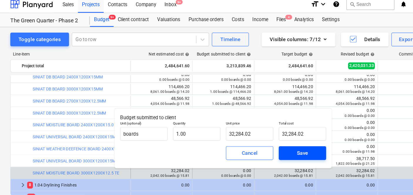
click at [249, 132] on span "Save" at bounding box center [258, 135] width 26 height 8
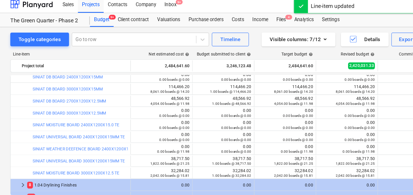
scroll to position [138, 0]
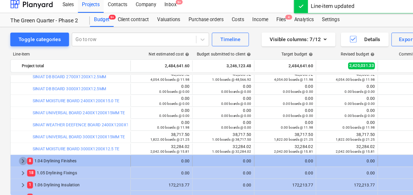
click at [19, 139] on span "keyboard_arrow_right" at bounding box center [19, 141] width 7 height 7
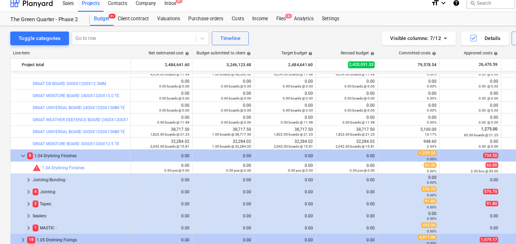
scroll to position [183, 0]
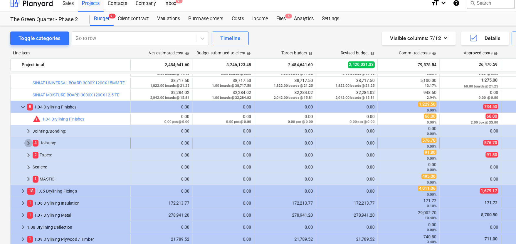
click at [24, 124] on span "keyboard_arrow_right" at bounding box center [24, 127] width 7 height 7
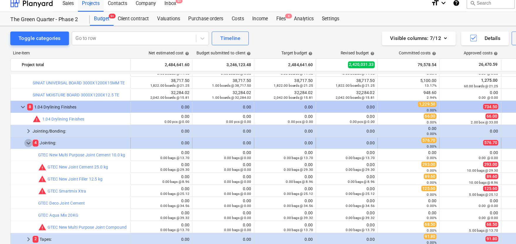
click at [26, 127] on span "keyboard_arrow_down" at bounding box center [24, 127] width 7 height 7
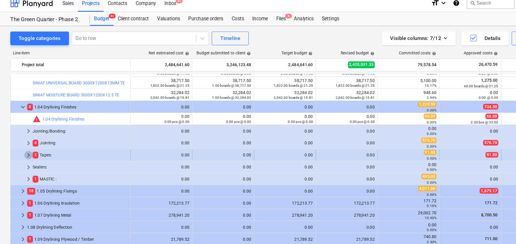
click at [25, 137] on span "keyboard_arrow_right" at bounding box center [24, 137] width 7 height 7
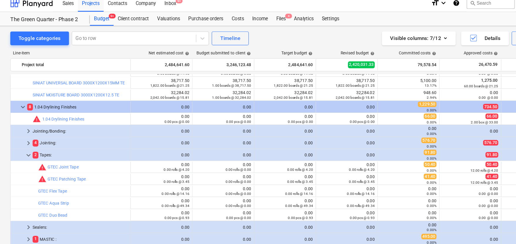
click at [25, 137] on span "keyboard_arrow_down" at bounding box center [24, 137] width 7 height 7
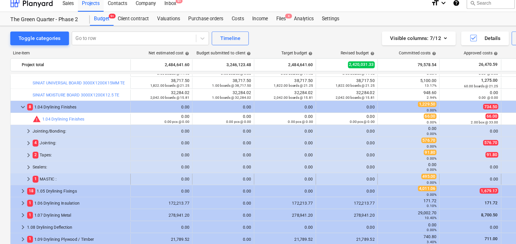
click at [24, 158] on span "keyboard_arrow_right" at bounding box center [24, 157] width 7 height 7
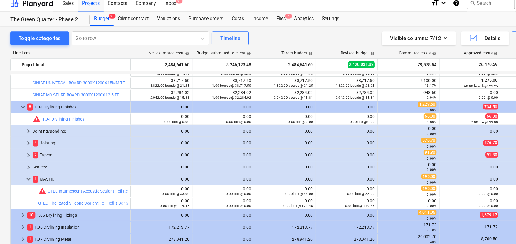
click at [24, 158] on span "keyboard_arrow_down" at bounding box center [24, 157] width 7 height 7
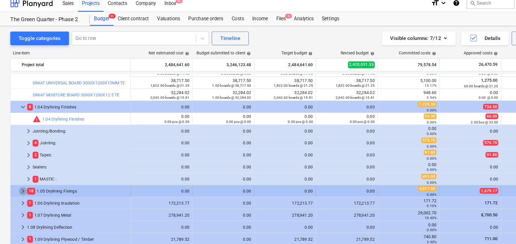
click at [19, 167] on span "keyboard_arrow_right" at bounding box center [19, 168] width 7 height 7
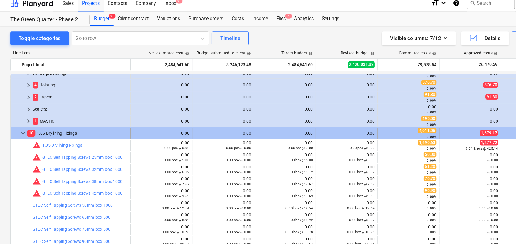
scroll to position [209, 0]
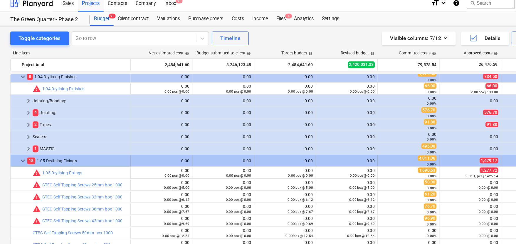
click at [19, 142] on span "keyboard_arrow_down" at bounding box center [19, 142] width 7 height 7
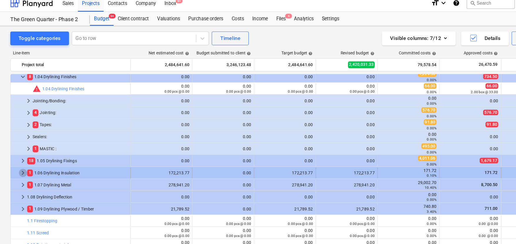
click at [19, 152] on span "keyboard_arrow_right" at bounding box center [19, 152] width 7 height 7
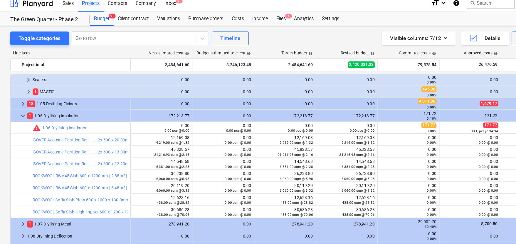
scroll to position [256, 0]
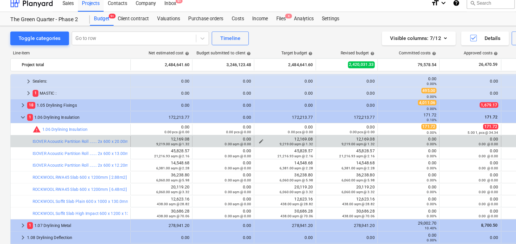
click at [249, 122] on div "12,169.08 9,219.00 sqm @ 1.32" at bounding box center [244, 125] width 48 height 8
copy div "12,169.08"
click at [170, 124] on span "edit" at bounding box center [170, 125] width 5 height 5
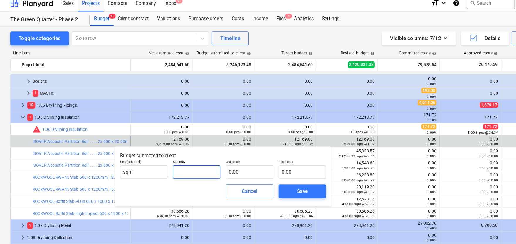
click at [176, 148] on input "text" at bounding box center [168, 152] width 40 height 12
type input "1"
click at [201, 150] on input "0.00" at bounding box center [213, 152] width 40 height 12
type input "1.00"
paste input "12,169.08"
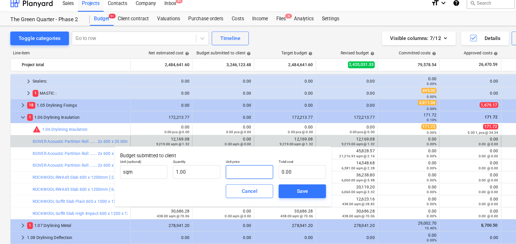
type input "12,169.08"
click at [249, 164] on button "Save" at bounding box center [258, 168] width 40 height 12
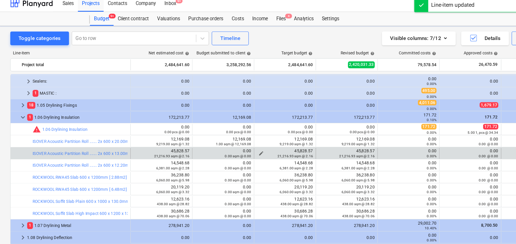
click at [249, 132] on div "45,828.57 21,216.93 sqm @ 2.16" at bounding box center [244, 136] width 48 height 8
click at [170, 135] on span "edit" at bounding box center [170, 136] width 5 height 5
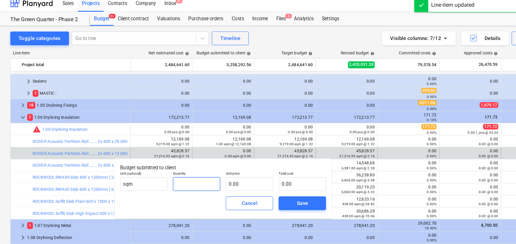
click at [173, 158] on input "text" at bounding box center [168, 162] width 40 height 12
type input "1.00"
click at [212, 159] on input "text" at bounding box center [213, 162] width 40 height 12
paste input "45,828.57"
type input "45,828.57"
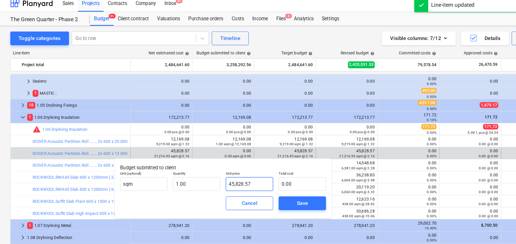
type input "45,828.57"
click at [249, 178] on div "Save" at bounding box center [258, 179] width 9 height 8
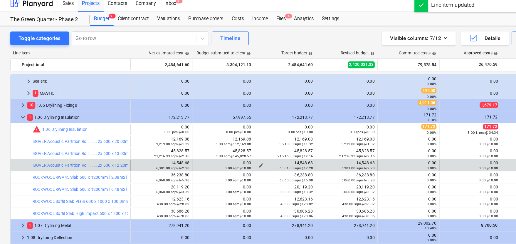
click at [249, 145] on div "14,548.68 6,381.00 sqm @ 2.28" at bounding box center [244, 146] width 48 height 8
click at [169, 144] on span "edit" at bounding box center [170, 146] width 5 height 5
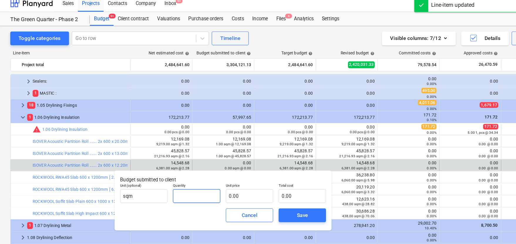
click at [170, 170] on input "text" at bounding box center [168, 172] width 40 height 12
type input "1.00"
click at [217, 167] on input "text" at bounding box center [213, 172] width 40 height 12
paste input "14,548.68"
type input "14,548.68"
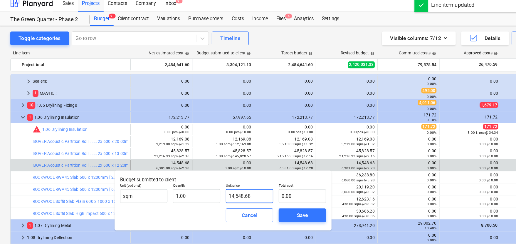
type input "14,548.68"
click at [249, 193] on button "Save" at bounding box center [258, 189] width 40 height 12
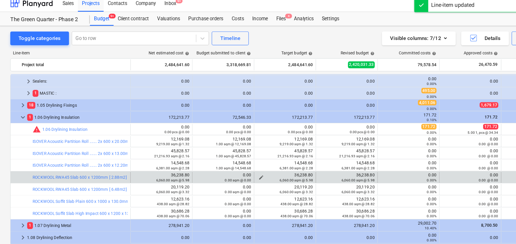
click at [223, 154] on span "edit" at bounding box center [223, 156] width 5 height 5
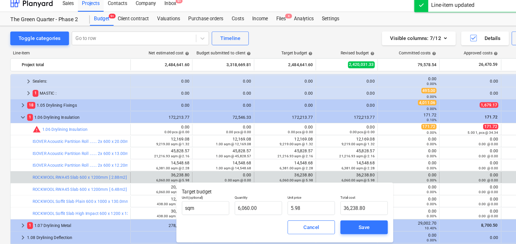
click at [249, 154] on div "36,238.80 6,060.00 sqm @ 5.98" at bounding box center [244, 156] width 48 height 8
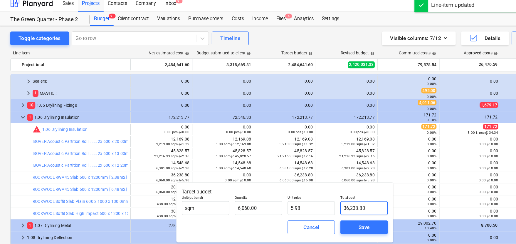
type input "36238.8"
click at [249, 182] on input "36238.8" at bounding box center [311, 183] width 40 height 12
click at [249, 195] on span "Cancel" at bounding box center [266, 199] width 26 height 8
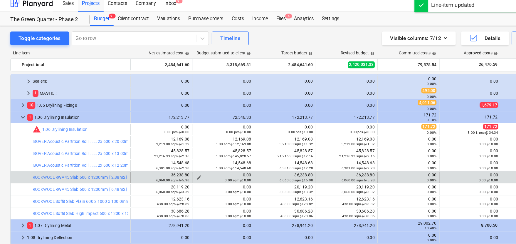
click at [170, 155] on span "edit" at bounding box center [170, 156] width 5 height 5
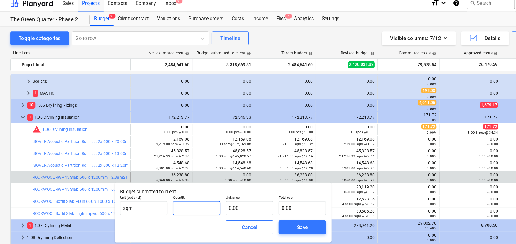
click at [173, 179] on input "text" at bounding box center [168, 183] width 40 height 12
type input "1.00"
click at [244, 175] on p "Total cost" at bounding box center [258, 174] width 40 height 5
click at [246, 184] on input "text" at bounding box center [258, 183] width 40 height 12
paste input "36238.8"
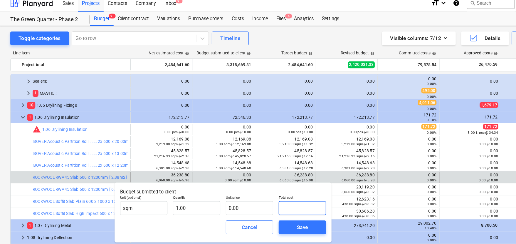
type input "36238.8"
type input "36,238.80"
click at [249, 195] on div "Save" at bounding box center [258, 199] width 9 height 8
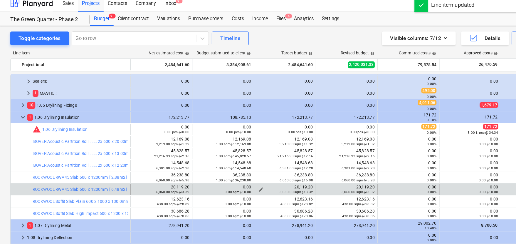
click at [249, 165] on div "20,119.20 6,060.00 sqm @ 3.32" at bounding box center [244, 167] width 48 height 8
click at [169, 166] on span "edit" at bounding box center [170, 166] width 5 height 5
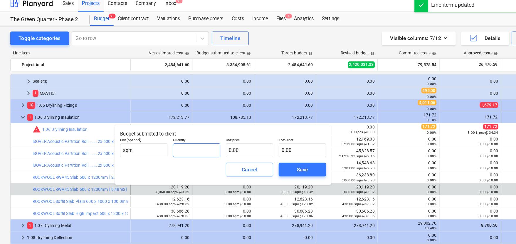
click at [166, 137] on input "text" at bounding box center [168, 133] width 40 height 12
type input "1.00"
click at [214, 131] on input "text" at bounding box center [213, 133] width 40 height 12
paste input "20,119.20"
type input "20,119.20"
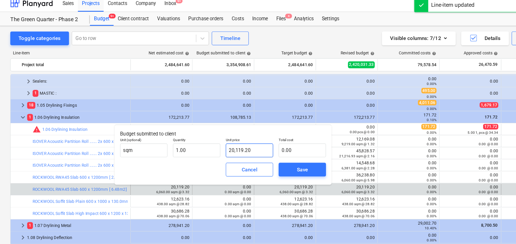
type input "20,119.20"
click at [249, 149] on span "Save" at bounding box center [258, 150] width 26 height 8
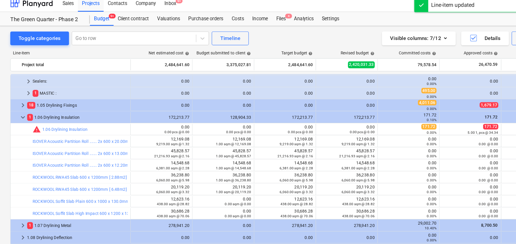
click at [249, 174] on div "12,623.16 438.00 sqm @ 28.82" at bounding box center [244, 177] width 48 height 8
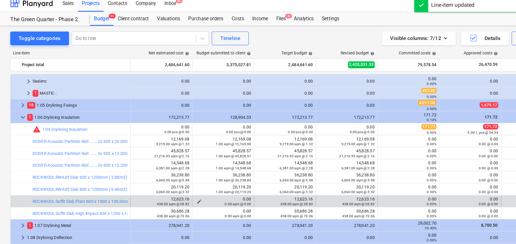
click at [172, 177] on div "0.00 sqm @ 0.00" at bounding box center [191, 179] width 48 height 4
click at [171, 177] on div "0.00 sqm @ 0.00" at bounding box center [191, 179] width 48 height 4
click at [170, 175] on span "edit" at bounding box center [170, 177] width 5 height 5
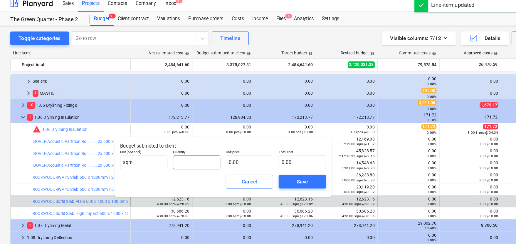
click at [161, 143] on input "text" at bounding box center [168, 144] width 40 height 12
type input "1.00"
click at [201, 142] on input "text" at bounding box center [213, 144] width 40 height 12
paste input "12,623.16"
type input "12,623.16"
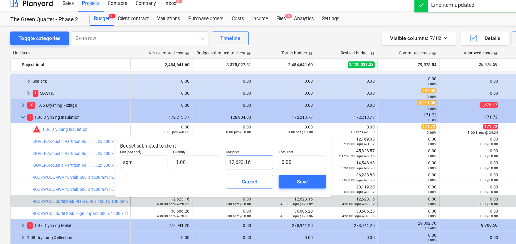
type input "12,623.16"
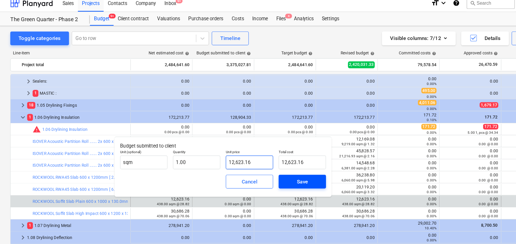
type input "12,623.16"
click at [249, 155] on button "Save" at bounding box center [258, 160] width 40 height 12
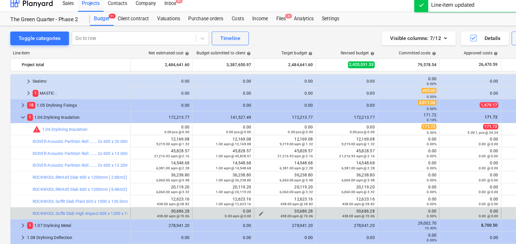
click at [249, 185] on div "30,686.28 438.00 sqm @ 70.06" at bounding box center [244, 187] width 48 height 8
click at [170, 186] on span "edit" at bounding box center [170, 187] width 5 height 5
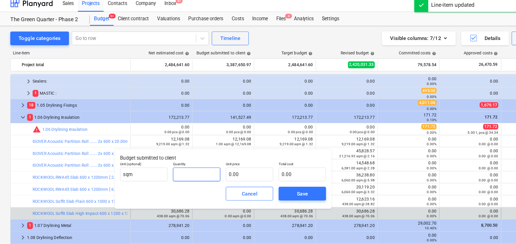
click at [170, 153] on input "text" at bounding box center [168, 154] width 40 height 12
type input "1.00"
click at [210, 153] on input "text" at bounding box center [213, 154] width 40 height 12
paste input "30,686.28"
type input "30,686.28"
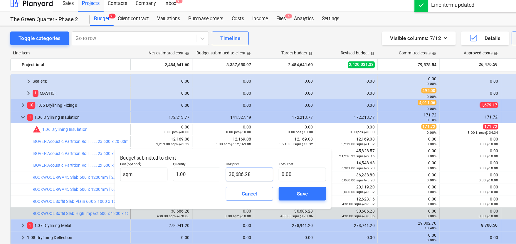
type input "30,686.28"
click at [247, 170] on span "Save" at bounding box center [258, 170] width 26 height 8
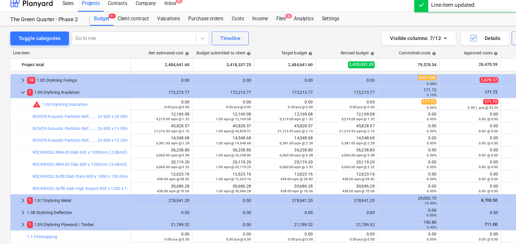
scroll to position [290, 0]
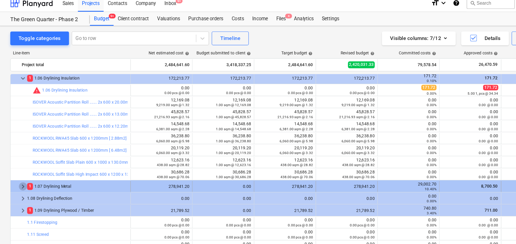
click at [20, 163] on span "keyboard_arrow_right" at bounding box center [19, 164] width 7 height 7
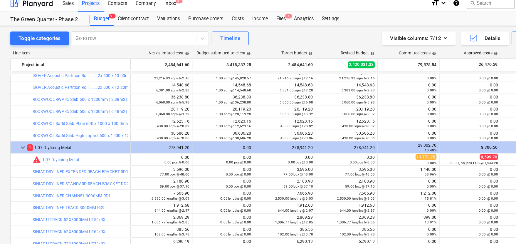
scroll to position [318, 0]
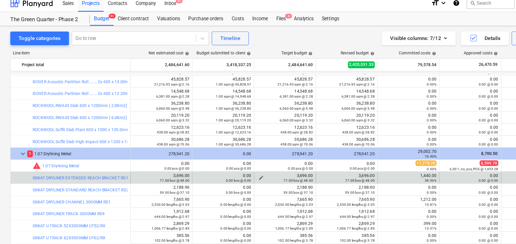
click at [249, 153] on div "3,696.00 77.00 box @ 48.00" at bounding box center [244, 157] width 48 height 8
click at [172, 157] on div "0.00 box @ 0.00" at bounding box center [191, 159] width 48 height 4
click at [171, 156] on span "edit" at bounding box center [170, 156] width 5 height 5
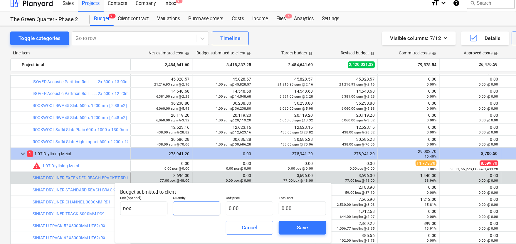
click at [171, 183] on input "text" at bounding box center [168, 183] width 40 height 12
type input "1.00"
click at [203, 181] on input "text" at bounding box center [213, 183] width 40 height 12
paste input "3,696.00"
type input "3,696.00"
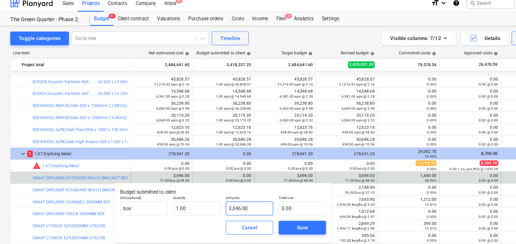
type input "3,696.00"
click at [249, 194] on button "Save" at bounding box center [258, 199] width 40 height 12
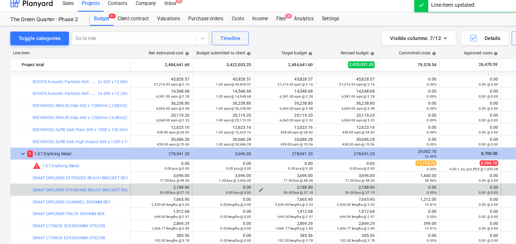
click at [224, 167] on div "59.00 box @ 37.10" at bounding box center [244, 169] width 48 height 4
click at [223, 167] on div "59.00 box @ 37.10" at bounding box center [244, 169] width 48 height 4
click at [249, 165] on div "2,188.90 59.00 box @ 37.10" at bounding box center [244, 167] width 48 height 8
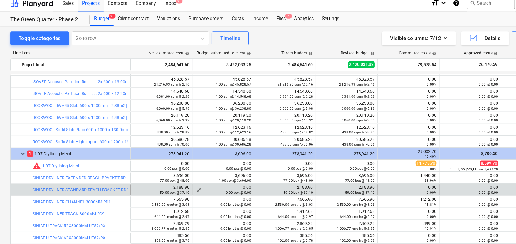
click at [170, 167] on div "0.00 box @ 0.00" at bounding box center [191, 169] width 48 height 4
click at [170, 169] on div "0.00 box @ 0.00" at bounding box center [191, 169] width 48 height 4
click at [170, 166] on span "edit" at bounding box center [170, 167] width 5 height 5
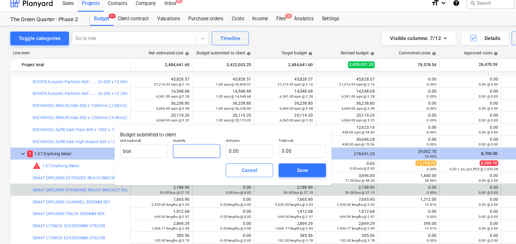
click at [171, 135] on input "text" at bounding box center [168, 134] width 40 height 12
type input "1.00"
click at [197, 132] on input "text" at bounding box center [213, 134] width 40 height 12
paste input "2,188.90"
type input "2,188.90"
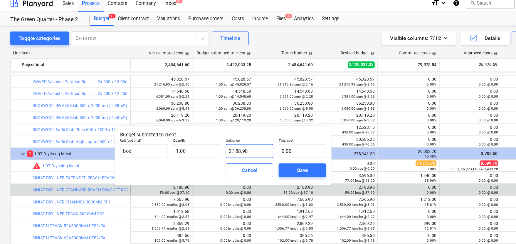
type input "2,188.90"
click at [242, 146] on button "Save" at bounding box center [258, 150] width 40 height 12
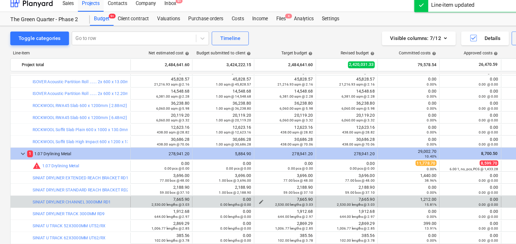
click at [249, 176] on div "7,665.90 2,530.00 lengths @ 3.03" at bounding box center [244, 177] width 48 height 8
click at [171, 177] on div "0.00 lengths @ 0.00" at bounding box center [191, 179] width 48 height 4
click at [170, 177] on span "edit" at bounding box center [170, 177] width 5 height 5
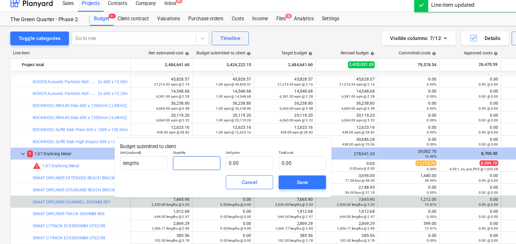
click at [167, 145] on input "text" at bounding box center [168, 144] width 40 height 12
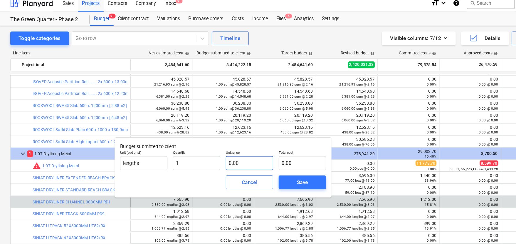
type input "1.00"
click at [207, 144] on input "text" at bounding box center [213, 144] width 40 height 12
paste input "7,665.90"
type input "7,665.90"
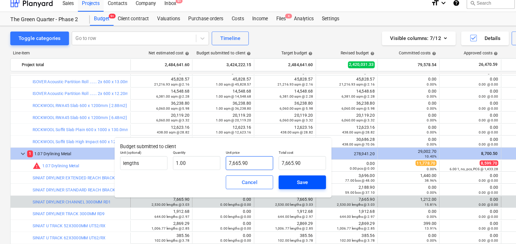
type input "7,665.90"
click at [247, 157] on span "Save" at bounding box center [258, 161] width 26 height 8
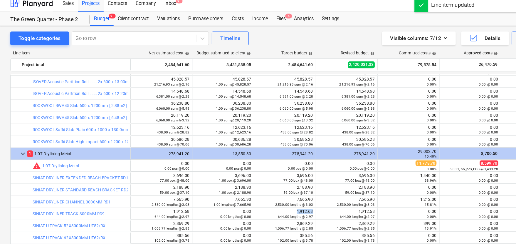
click at [249, 185] on div "1,912.68 644.00 lengths @ 2.97" at bounding box center [244, 187] width 48 height 8
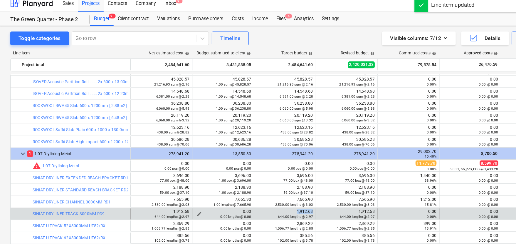
click at [171, 187] on span "edit" at bounding box center [170, 187] width 5 height 5
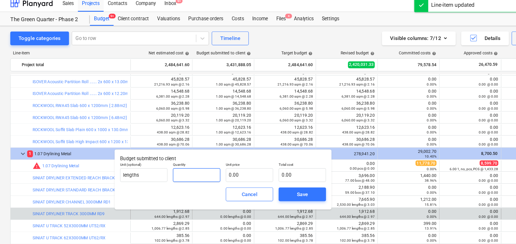
click at [171, 149] on input "text" at bounding box center [168, 154] width 40 height 12
type input "1.00"
click at [194, 151] on input "text" at bounding box center [213, 154] width 40 height 12
paste input "1,912.68"
type input "1,912.68"
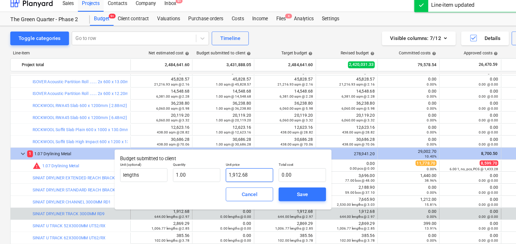
type input "1,912.68"
click at [243, 167] on button "Save" at bounding box center [258, 171] width 40 height 12
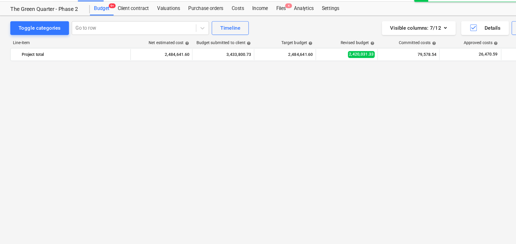
scroll to position [338, 0]
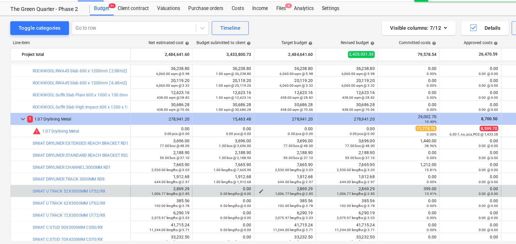
click at [224, 176] on span "edit" at bounding box center [223, 177] width 5 height 5
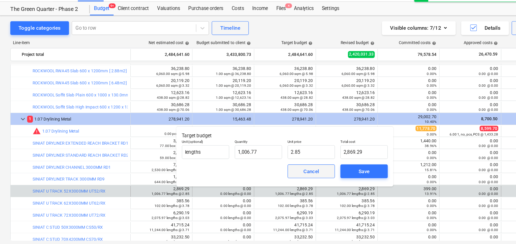
click at [249, 163] on button "Cancel" at bounding box center [266, 160] width 40 height 12
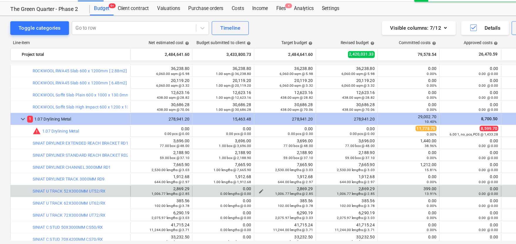
click at [249, 175] on div "2,869.29 1,006.77 lengths @ 2.85" at bounding box center [244, 177] width 48 height 8
click at [170, 176] on span "edit" at bounding box center [170, 177] width 5 height 5
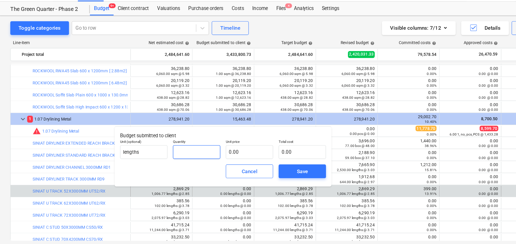
click at [181, 144] on input "text" at bounding box center [168, 144] width 40 height 12
type input "1.00"
click at [211, 144] on input "text" at bounding box center [213, 144] width 40 height 12
paste input "2,869.29"
type input "2,869.29"
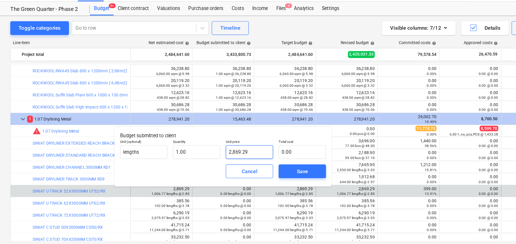
type input "2,869.29"
click at [249, 159] on span "Save" at bounding box center [258, 160] width 26 height 8
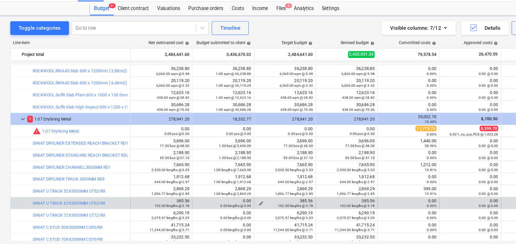
click at [232, 188] on div "102.00 lengths @ 3.78" at bounding box center [244, 189] width 48 height 4
click at [222, 187] on div "102.00 lengths @ 3.78" at bounding box center [244, 189] width 48 height 4
click at [249, 184] on div "385.56 102.00 lengths @ 3.78" at bounding box center [244, 187] width 48 height 8
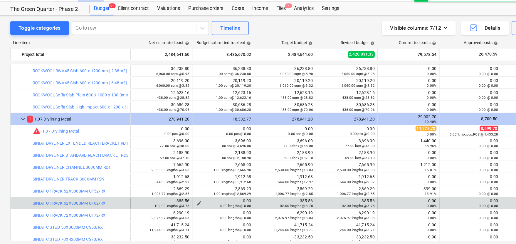
click at [173, 188] on div "0.00 lengths @ 0.00" at bounding box center [191, 189] width 48 height 4
click at [169, 186] on span "edit" at bounding box center [170, 187] width 5 height 5
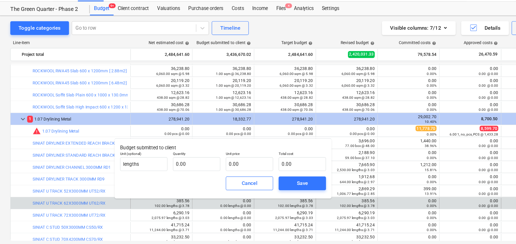
click at [172, 163] on div "Cancel Save" at bounding box center [190, 170] width 181 height 21
click at [172, 158] on input "text" at bounding box center [168, 154] width 40 height 12
type input "1.00"
click at [212, 155] on input "text" at bounding box center [213, 154] width 40 height 12
paste input "385.56"
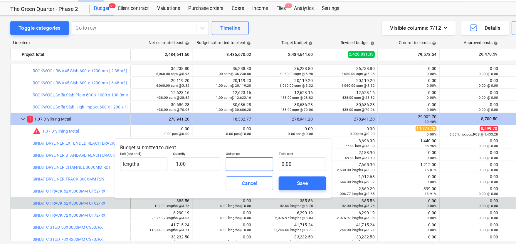
type input "385.56"
click at [249, 170] on div "Save" at bounding box center [258, 170] width 9 height 8
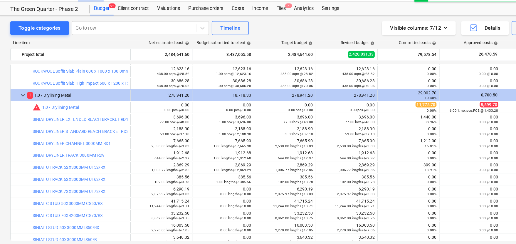
scroll to position [362, 0]
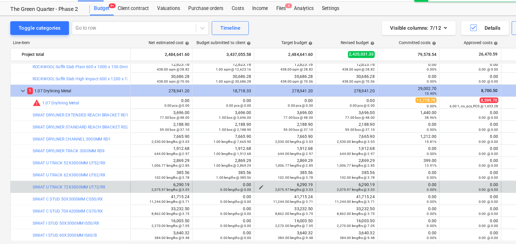
click at [249, 172] on div "6,290.19 2,075.97 lengths @ 3.03" at bounding box center [244, 173] width 48 height 8
click at [170, 172] on span "edit" at bounding box center [170, 173] width 5 height 5
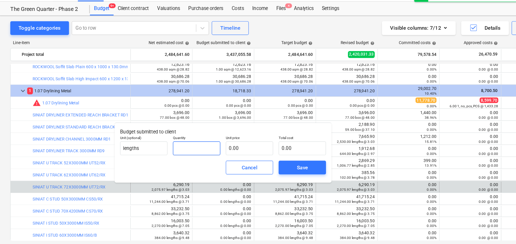
click at [175, 141] on input "text" at bounding box center [168, 140] width 40 height 12
type input "1.00"
click at [201, 139] on input "text" at bounding box center [213, 140] width 40 height 12
paste input "6,290.19"
type input "6,290.19"
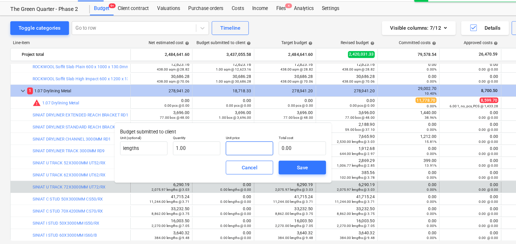
type input "6,290.19"
click at [247, 156] on span "Save" at bounding box center [258, 157] width 26 height 8
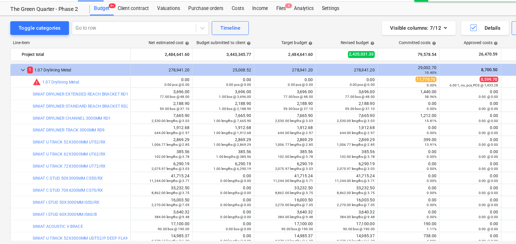
scroll to position [393, 0]
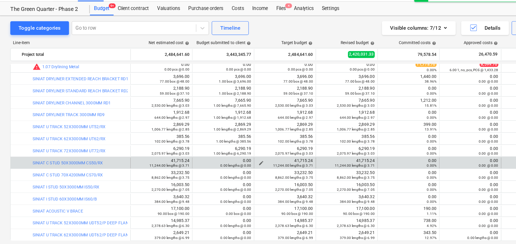
click at [249, 151] on div "41,715.24 11,244.00 lengths @ 3.71" at bounding box center [244, 153] width 48 height 8
click at [168, 153] on div "0.00 lengths @ 0.00" at bounding box center [191, 155] width 48 height 4
click at [173, 153] on div "0.00 lengths @ 0.00" at bounding box center [191, 155] width 48 height 4
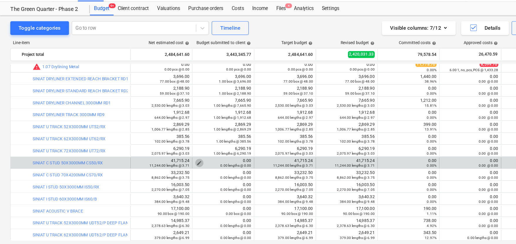
click at [170, 152] on span "edit" at bounding box center [170, 153] width 5 height 5
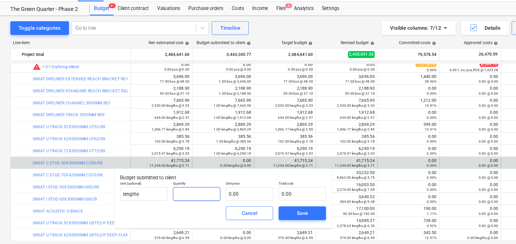
click at [172, 175] on input "text" at bounding box center [168, 179] width 40 height 12
type input "1.00"
click at [206, 180] on input "text" at bounding box center [213, 179] width 40 height 12
paste input "41,715.24"
type input "41,715.24"
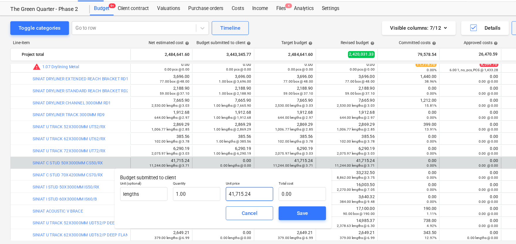
type input "41,715.24"
click at [249, 194] on span "Save" at bounding box center [258, 196] width 26 height 8
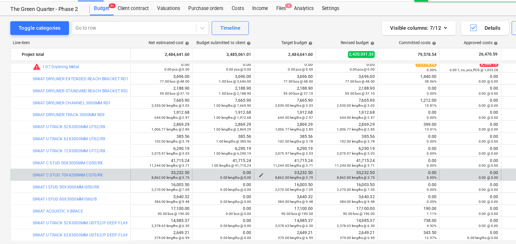
click at [249, 161] on div "33,232.50 8,862.00 lengths @ 3.75" at bounding box center [244, 163] width 48 height 8
click at [169, 162] on span "edit" at bounding box center [170, 163] width 5 height 5
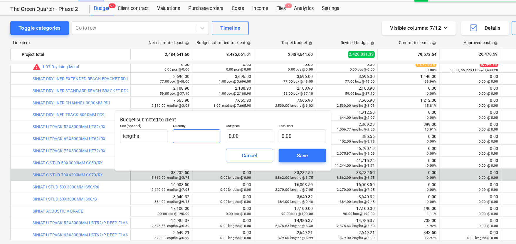
click at [161, 132] on input "text" at bounding box center [168, 130] width 40 height 12
type input "1"
click at [211, 129] on input "0.00" at bounding box center [213, 130] width 40 height 12
paste input "33,232.50"
click at [212, 131] on input "text" at bounding box center [213, 130] width 40 height 12
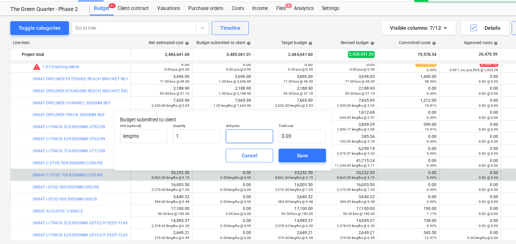
type input "1.00"
type input "33,232.50"
paste input "33,232.50"
type input "33,232.533,232.500"
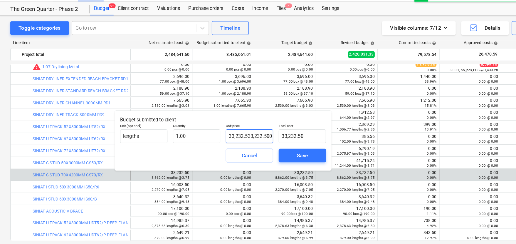
type input "0.00"
type input "33,232.50"
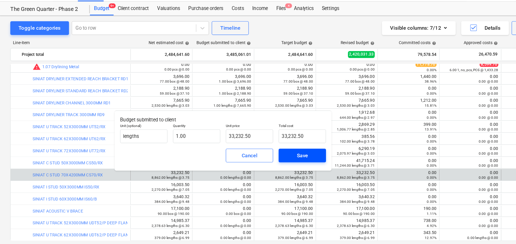
click at [249, 144] on span "Save" at bounding box center [258, 147] width 26 height 8
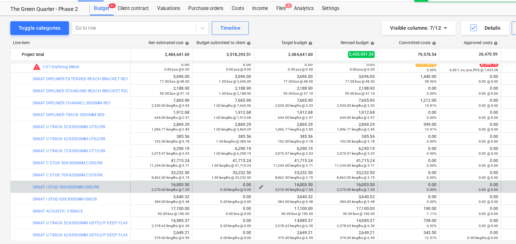
click at [249, 174] on small "2,270.00 lengths @ 7.05" at bounding box center [251, 175] width 32 height 3
click at [249, 173] on div "16,003.50 2,270.00 lengths @ 7.05" at bounding box center [244, 173] width 48 height 8
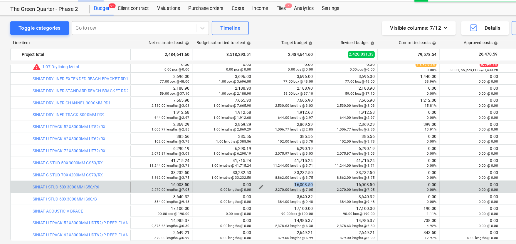
click at [249, 173] on div "16,003.50 2,270.00 lengths @ 7.05" at bounding box center [244, 173] width 48 height 8
click at [171, 173] on span "edit" at bounding box center [170, 173] width 5 height 5
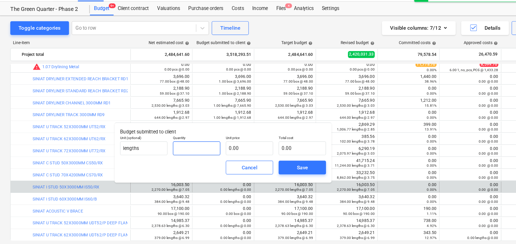
click at [176, 138] on input "text" at bounding box center [168, 140] width 40 height 12
type input "1.00"
click at [211, 144] on input "text" at bounding box center [213, 140] width 40 height 12
paste input "16,003.50"
type input "16,003.50"
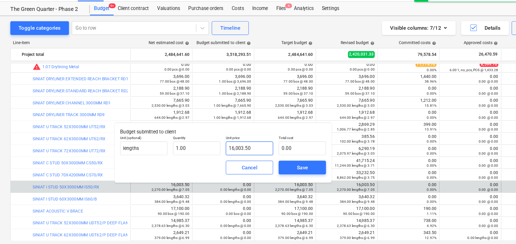
type input "16,003.50"
click at [249, 156] on span "Save" at bounding box center [258, 157] width 26 height 8
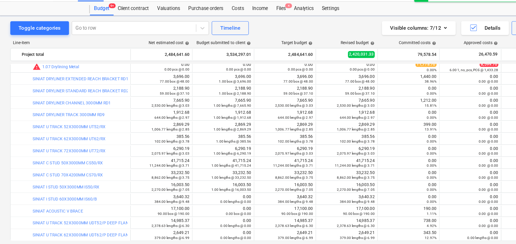
click at [249, 164] on div "bar_chart SINIAT UNIVERSAL BOARD 3000X1200X15MM TE edit 38,717.50 1,822.00 boar…" at bounding box center [258, 143] width 498 height 151
click at [249, 154] on div "bar_chart SINIAT UNIVERSAL BOARD 3000X1200X15MM TE edit 38,717.50 1,822.00 boar…" at bounding box center [258, 143] width 498 height 151
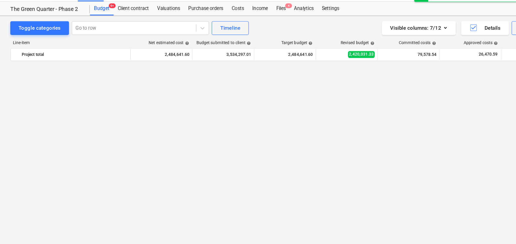
scroll to position [406, 0]
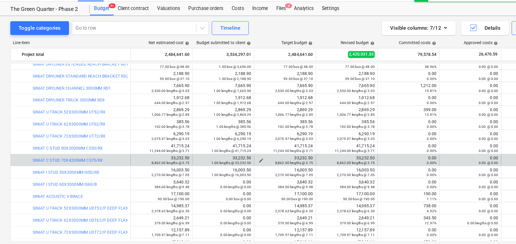
click at [249, 146] on div "33,232.50 8,862.00 lengths @ 3.75" at bounding box center [244, 150] width 48 height 8
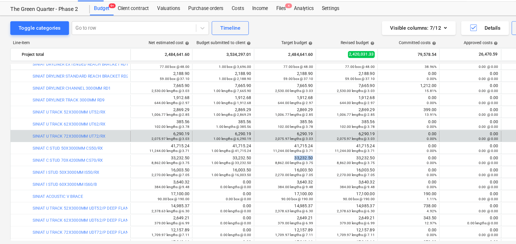
drag, startPoint x: 169, startPoint y: 149, endPoint x: 178, endPoint y: 133, distance: 18.1
click at [169, 149] on span "edit" at bounding box center [170, 150] width 5 height 5
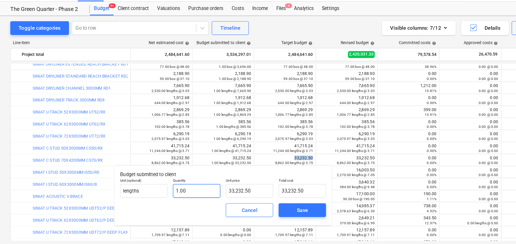
type input "1"
click at [165, 173] on input "1" at bounding box center [168, 177] width 40 height 12
click at [216, 195] on div "Cancel" at bounding box center [213, 193] width 13 height 8
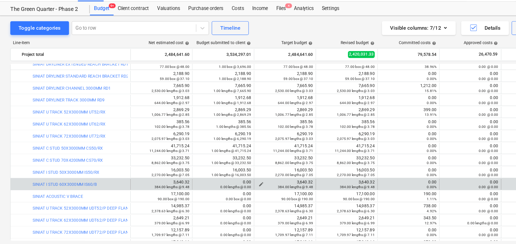
click at [249, 167] on div "3,640.32 384.00 lengths @ 9.48" at bounding box center [244, 171] width 48 height 8
click at [171, 171] on div "0.00 lengths @ 0.00" at bounding box center [191, 173] width 48 height 4
click at [170, 169] on span "edit" at bounding box center [170, 171] width 5 height 5
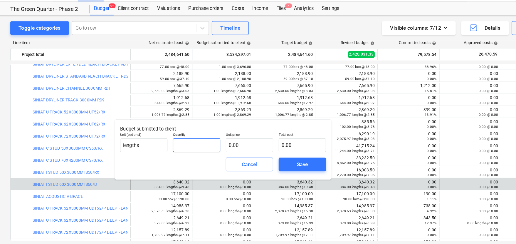
click at [168, 139] on input "text" at bounding box center [168, 138] width 40 height 12
type input "1.00"
click at [204, 137] on input "text" at bounding box center [213, 138] width 40 height 12
paste input "3,640.32"
type input "3,640.32"
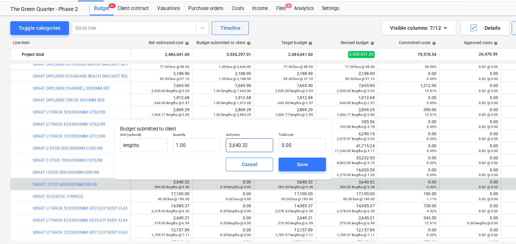
type input "3,640.32"
click at [248, 152] on span "Save" at bounding box center [258, 154] width 26 height 8
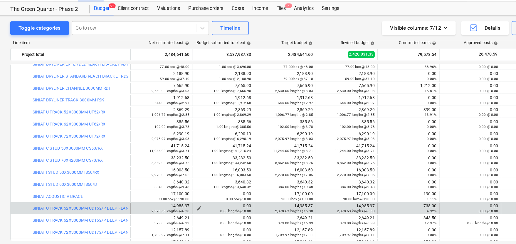
click at [249, 178] on div "17,100.00 90.00 box @ 190.00" at bounding box center [244, 181] width 48 height 8
click at [249, 190] on div "14,985.37 2,378.63 lengths @ 6.30" at bounding box center [244, 192] width 48 height 8
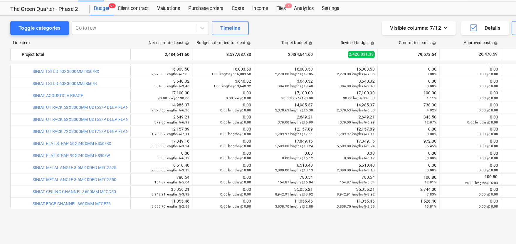
scroll to position [445, 0]
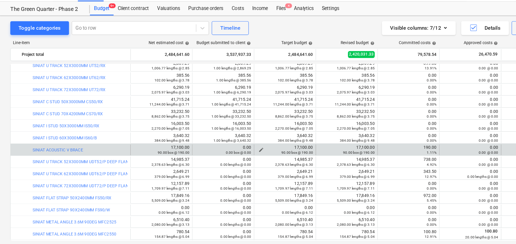
click at [249, 138] on div "17,100.00 90.00 box @ 190.00" at bounding box center [244, 142] width 48 height 8
click at [169, 140] on span "edit" at bounding box center [170, 141] width 5 height 5
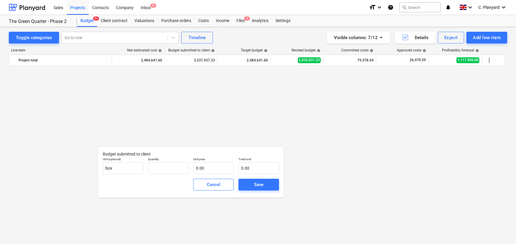
click at [164, 163] on input "text" at bounding box center [168, 168] width 40 height 12
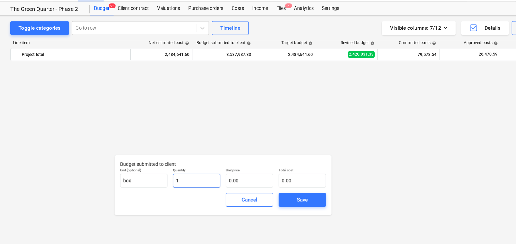
scroll to position [445, 0]
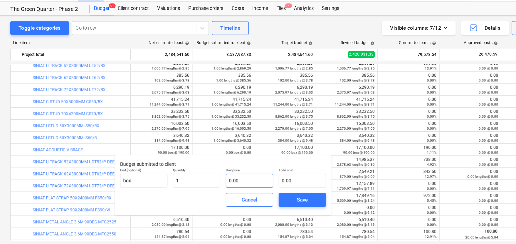
type input "1.00"
click at [214, 171] on input "text" at bounding box center [213, 168] width 40 height 12
paste input "17,100.00"
type input "17,100.00"
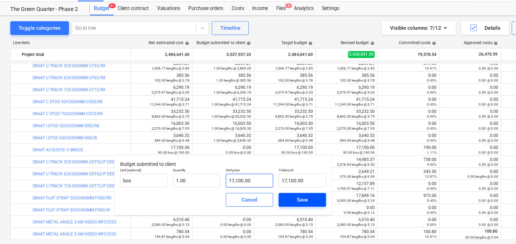
type input "17,100.00"
click at [254, 182] on div "Save" at bounding box center [258, 184] width 9 height 8
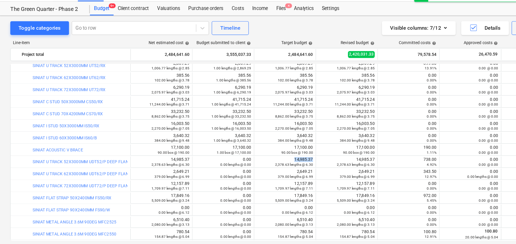
click at [254, 149] on div "14,985.37 2,378.63 lengths @ 6.30" at bounding box center [244, 152] width 48 height 8
copy div "14,985.37"
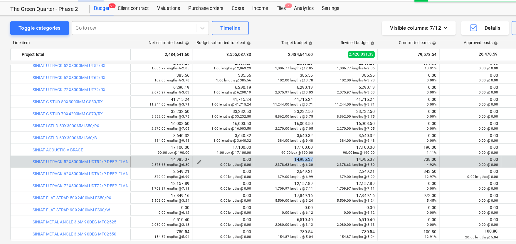
click at [172, 150] on span "edit" at bounding box center [170, 152] width 5 height 5
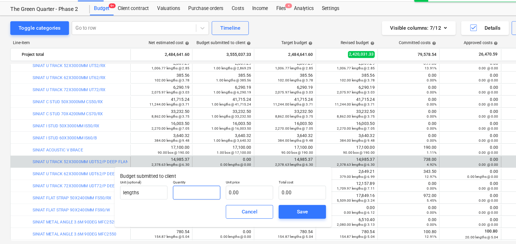
click at [163, 173] on input "text" at bounding box center [168, 178] width 40 height 12
type input "1.00"
click at [208, 176] on input "text" at bounding box center [213, 178] width 40 height 12
paste input "14,985.37"
type input "14,985.37"
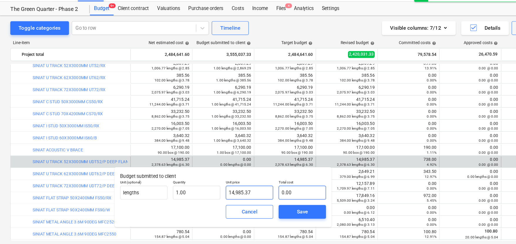
click at [238, 177] on input "0.00" at bounding box center [258, 178] width 40 height 12
type input "14985.37"
type input "14,985.37"
click at [216, 178] on input "14985.37" at bounding box center [213, 178] width 40 height 12
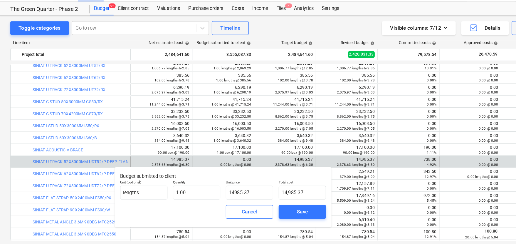
type input "14,985.37"
click at [253, 188] on div "Save" at bounding box center [258, 194] width 45 height 16
click at [253, 191] on span "Save" at bounding box center [258, 195] width 26 height 8
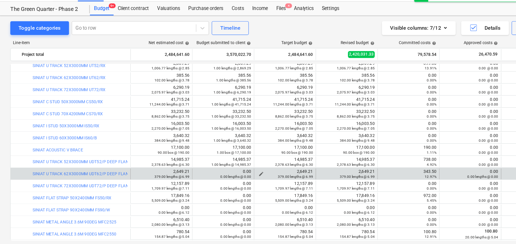
click at [257, 161] on div "2,649.21 379.00 lengths @ 6.99" at bounding box center [244, 162] width 48 height 8
copy div "2,649.21"
click at [170, 161] on span "edit" at bounding box center [170, 162] width 5 height 5
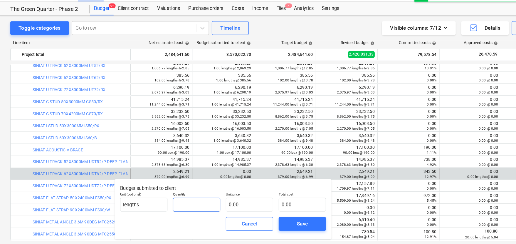
click at [166, 183] on input "text" at bounding box center [168, 189] width 40 height 12
type input "1.00"
click at [202, 188] on input "text" at bounding box center [213, 189] width 40 height 12
paste input "2,649.21"
type input "2,649.21"
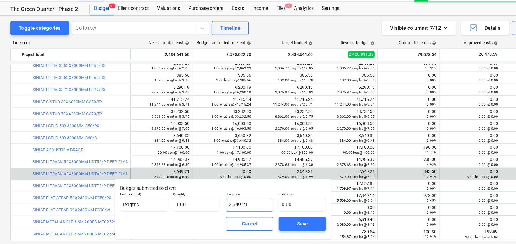
type input "2,649.21"
click at [256, 208] on div "Save" at bounding box center [258, 205] width 9 height 8
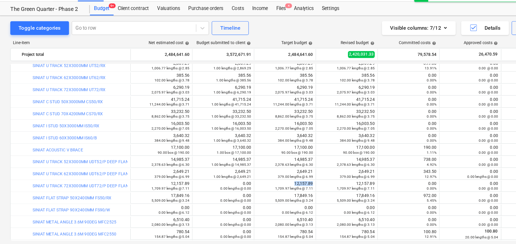
copy div "12,157.89"
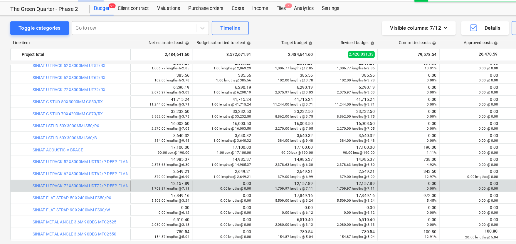
click at [166, 172] on div "edit 0.00 0.00 lengths @ 0.00" at bounding box center [191, 172] width 53 height 9
click at [170, 172] on span "edit" at bounding box center [170, 172] width 5 height 5
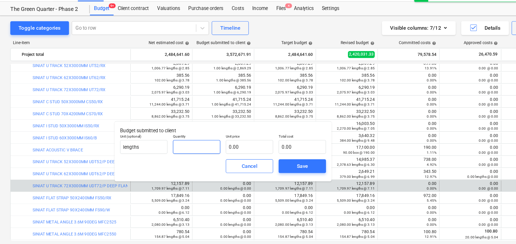
click at [158, 144] on input "text" at bounding box center [168, 139] width 40 height 12
type input "1.00"
click at [193, 139] on input "text" at bounding box center [213, 139] width 40 height 12
paste input "12,157.89"
type input "12,157.89"
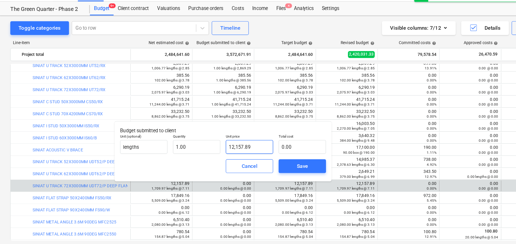
type input "12,157.89"
click at [244, 153] on button "Save" at bounding box center [258, 156] width 40 height 12
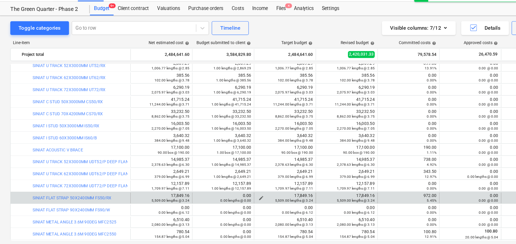
click at [254, 179] on div "17,849.16 5,509.00 lengths @ 3.24" at bounding box center [244, 183] width 48 height 8
copy div "17,849.16"
click at [170, 182] on span "edit" at bounding box center [170, 182] width 5 height 5
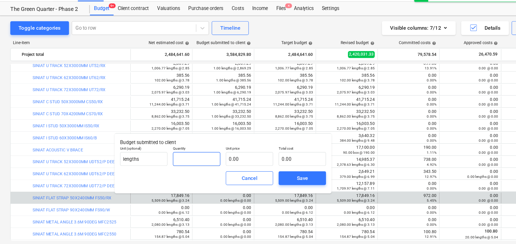
click at [170, 148] on input "text" at bounding box center [168, 150] width 40 height 12
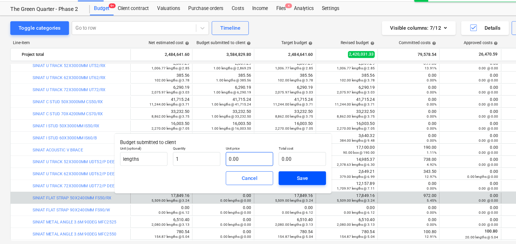
type input "1.00"
drag, startPoint x: 213, startPoint y: 151, endPoint x: 249, endPoint y: 164, distance: 38.9
click at [213, 151] on input "text" at bounding box center [213, 150] width 40 height 12
paste input "17,849.16"
type input "17,849.16"
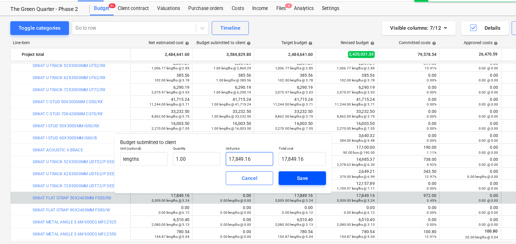
type input "17,849.16"
click at [249, 164] on span "Save" at bounding box center [258, 166] width 26 height 8
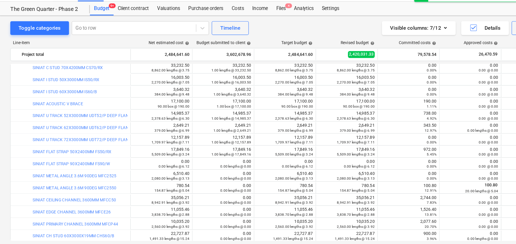
scroll to position [490, 0]
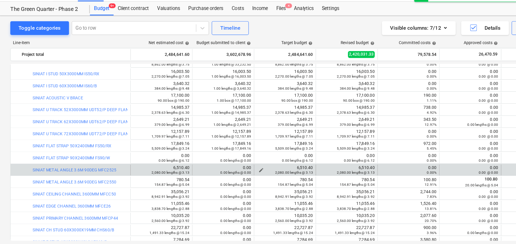
click at [260, 155] on div "6,510.40 2,080.00 lengths @ 3.13" at bounding box center [244, 159] width 48 height 8
copy div "6,510.40"
click at [169, 159] on div "0.00 lengths @ 0.00" at bounding box center [191, 161] width 48 height 4
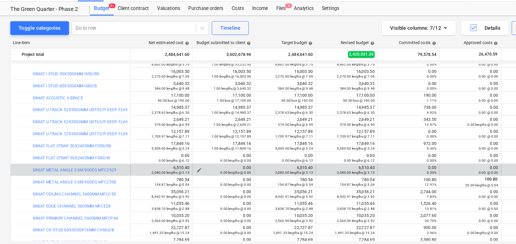
click at [170, 159] on div "0.00 lengths @ 0.00" at bounding box center [191, 161] width 48 height 4
click at [170, 156] on span "edit" at bounding box center [170, 158] width 5 height 5
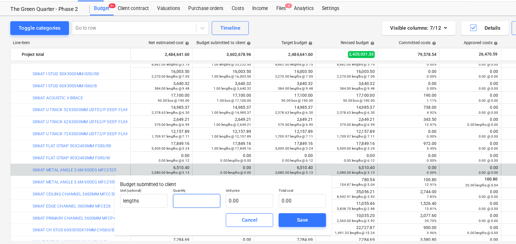
click at [166, 185] on input "text" at bounding box center [168, 185] width 40 height 12
type input "1.00"
click at [204, 182] on input "text" at bounding box center [213, 185] width 40 height 12
paste input "6,510.40"
type input "6,510.40"
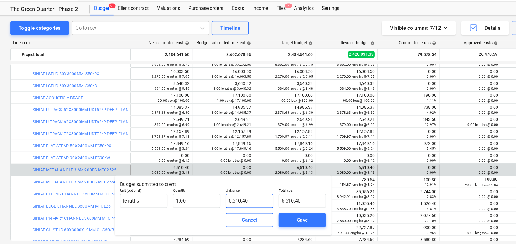
type input "6,510.40"
click at [254, 197] on button "Save" at bounding box center [258, 202] width 40 height 12
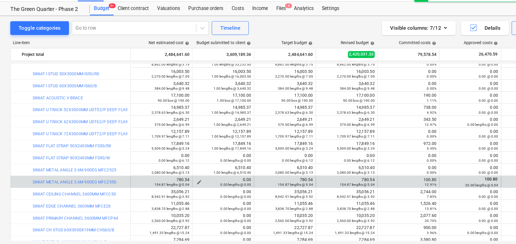
click at [170, 168] on span "edit" at bounding box center [170, 169] width 5 height 5
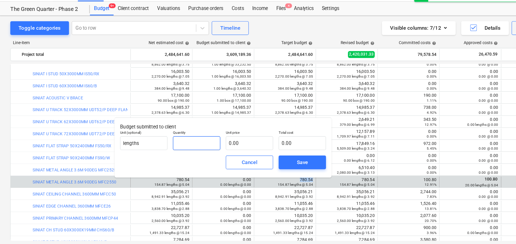
click at [162, 135] on input "text" at bounding box center [168, 136] width 40 height 12
type input "1.00"
click at [201, 136] on input "text" at bounding box center [213, 136] width 40 height 12
paste input "780.54"
type input "780.54"
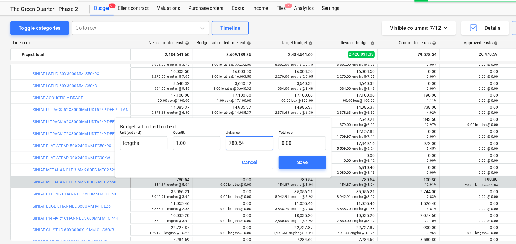
type input "780.54"
click at [239, 148] on button "Save" at bounding box center [258, 152] width 40 height 12
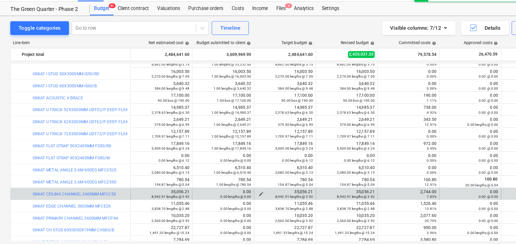
click at [224, 178] on span "edit" at bounding box center [223, 179] width 5 height 5
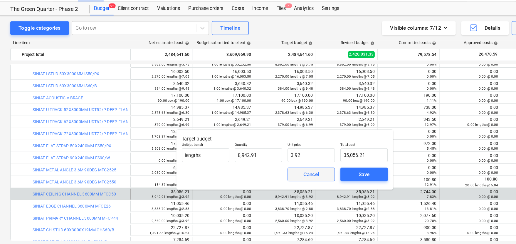
click at [260, 161] on div "Cancel" at bounding box center [265, 163] width 13 height 8
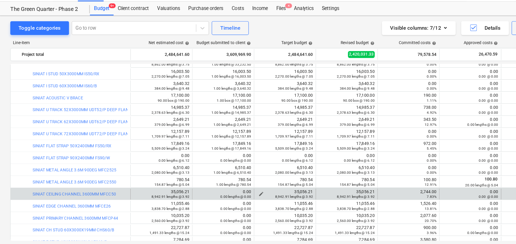
click at [258, 179] on div "35,056.21 8,942.91 lengths @ 3.92" at bounding box center [244, 179] width 48 height 8
copy div "35,056.21"
click at [172, 179] on span "edit" at bounding box center [170, 179] width 5 height 5
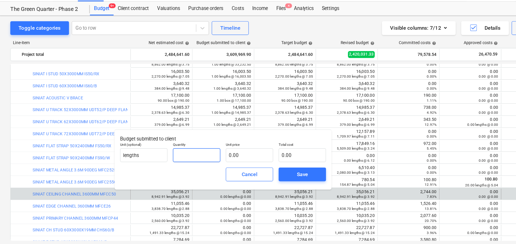
click at [176, 149] on input "text" at bounding box center [168, 146] width 40 height 12
type input "1.00"
click at [214, 142] on input "text" at bounding box center [213, 146] width 40 height 12
paste input "35,056.21"
type input "35,056.21"
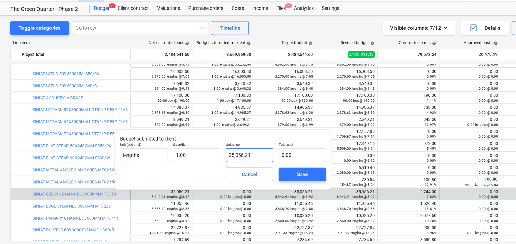
type input "35,056.21"
click at [256, 161] on div "Save" at bounding box center [258, 163] width 9 height 8
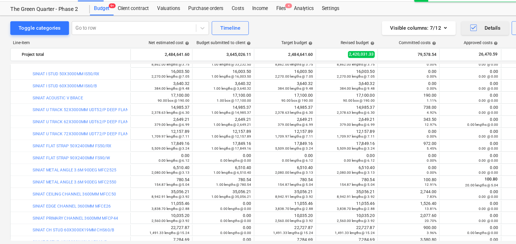
click at [404, 37] on icon "button" at bounding box center [404, 37] width 7 height 7
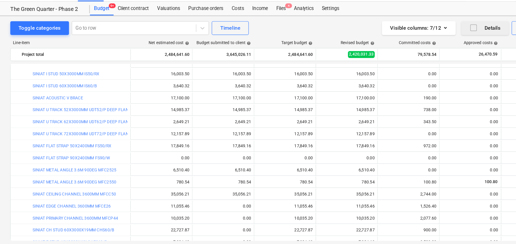
click at [404, 37] on icon "button" at bounding box center [404, 37] width 7 height 7
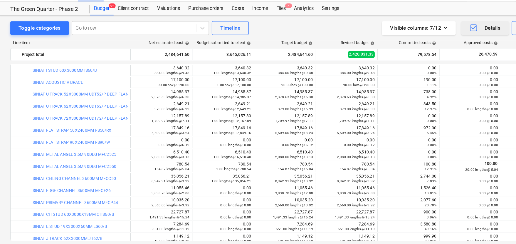
scroll to position [521, 0]
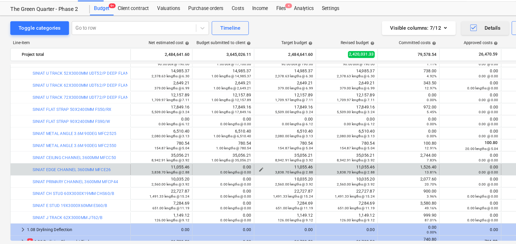
click at [261, 156] on div "11,055.46 3,838.70 lengths @ 2.88" at bounding box center [244, 158] width 48 height 8
copy div "11,055.46"
click at [170, 158] on span "edit" at bounding box center [170, 158] width 5 height 5
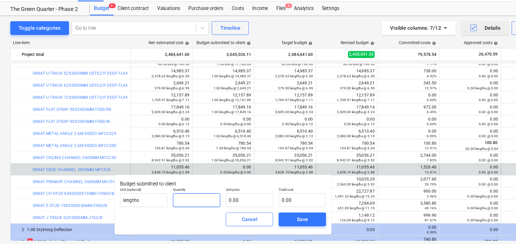
click at [165, 184] on input "text" at bounding box center [168, 185] width 40 height 12
type input "1.00"
click at [209, 183] on input "text" at bounding box center [213, 185] width 40 height 12
type input "0.00"
click at [244, 188] on input "text" at bounding box center [258, 185] width 40 height 12
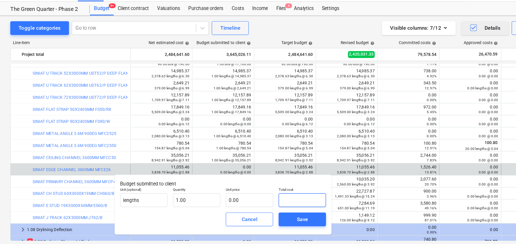
paste input "11,055.46"
type input "11,055.46"
click at [254, 200] on div "Save" at bounding box center [258, 201] width 9 height 8
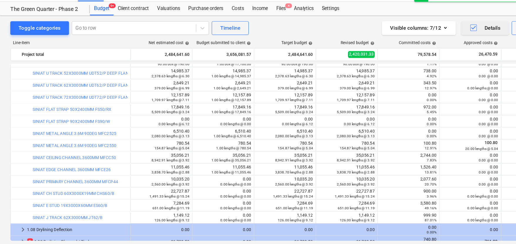
click at [263, 166] on div "10,035.20 2,560.00 lengths @ 3.92" at bounding box center [244, 169] width 48 height 8
copy div "10,035.20"
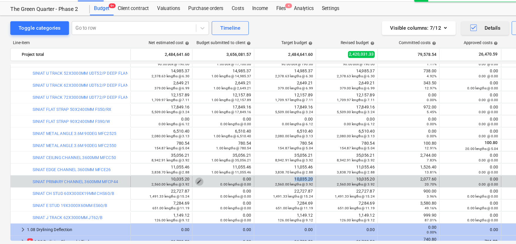
click at [172, 168] on span "edit" at bounding box center [170, 168] width 5 height 5
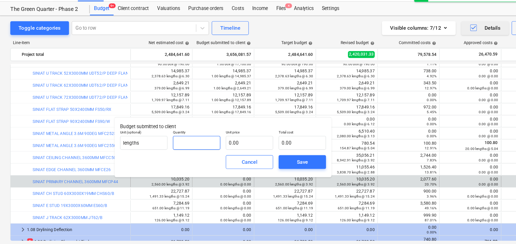
click at [171, 138] on input "text" at bounding box center [168, 136] width 40 height 12
type input "1.00"
click at [201, 136] on input "text" at bounding box center [213, 136] width 40 height 12
paste input "10,035.20"
type input "10,035.20"
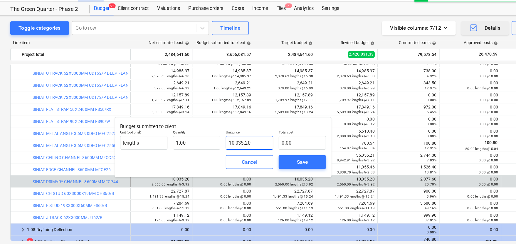
type input "10,035.20"
click at [247, 151] on span "Save" at bounding box center [258, 152] width 26 height 8
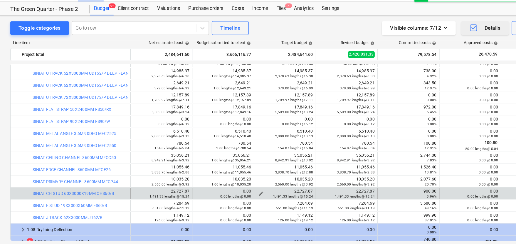
click at [255, 175] on div "22,727.87 1,491.33 lengths @ 15.24" at bounding box center [244, 179] width 48 height 8
copy div "22,727.87"
click at [170, 179] on div "0.00 lengths @ 0.00" at bounding box center [191, 181] width 48 height 4
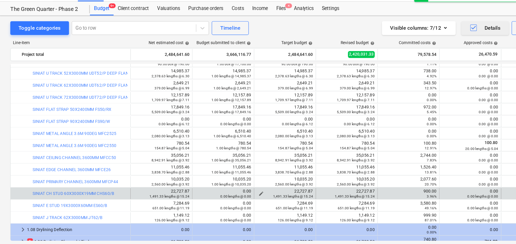
click at [173, 182] on div "0.00 lengths @ 0.00" at bounding box center [191, 181] width 48 height 4
click at [261, 177] on div "22,727.87 1,491.33 lengths @ 15.24" at bounding box center [244, 179] width 48 height 8
click at [255, 178] on div "22,727.87 1,491.33 lengths @ 15.24" at bounding box center [244, 179] width 48 height 8
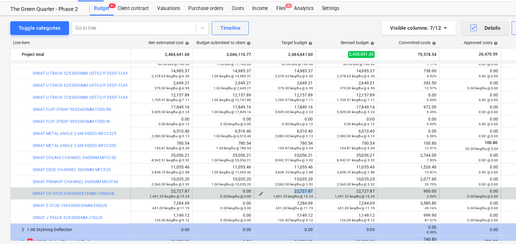
click at [255, 178] on div "22,727.87 1,491.33 lengths @ 15.24" at bounding box center [244, 179] width 48 height 8
copy div "22,727.87"
click at [172, 180] on div "0.00 lengths @ 0.00" at bounding box center [191, 181] width 48 height 4
click at [169, 177] on span "edit" at bounding box center [170, 179] width 5 height 5
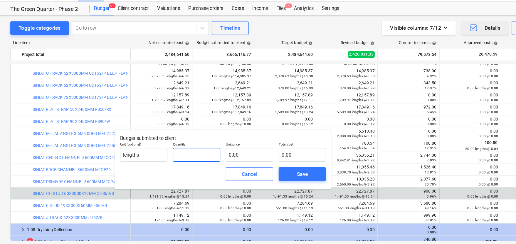
click at [158, 145] on input "text" at bounding box center [168, 146] width 40 height 12
type input "1.00"
click at [243, 149] on input "text" at bounding box center [258, 146] width 40 height 12
type input "0.00"
click at [213, 149] on input "text" at bounding box center [213, 146] width 40 height 12
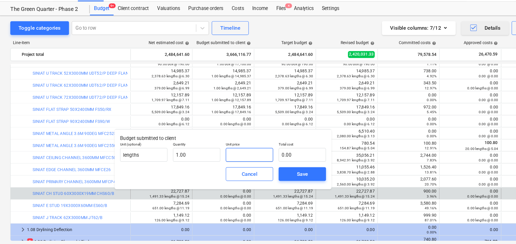
paste input "22,727.87"
type input "22,727.87"
click at [259, 162] on div "Save" at bounding box center [258, 162] width 9 height 8
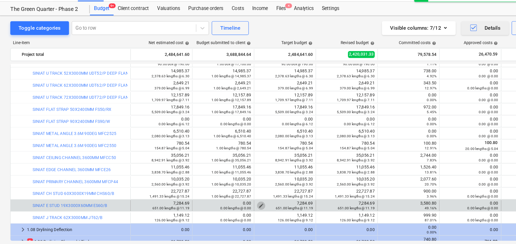
click at [222, 189] on span "edit" at bounding box center [223, 189] width 5 height 5
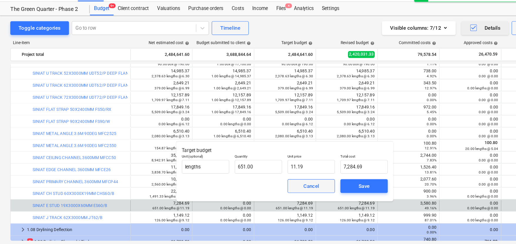
click at [269, 177] on button "Cancel" at bounding box center [266, 173] width 40 height 12
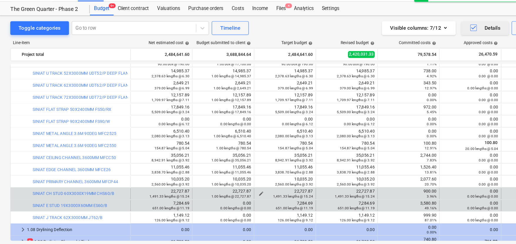
click at [256, 178] on div "22,727.87 1,491.33 lengths @ 15.24" at bounding box center [244, 179] width 48 height 8
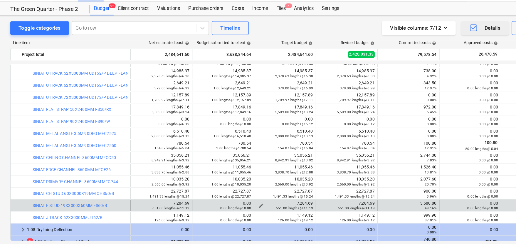
click at [253, 188] on div "7,284.69 651.00 lengths @ 11.19" at bounding box center [244, 189] width 48 height 8
click at [171, 189] on div "0.00 lengths @ 0.00" at bounding box center [191, 191] width 48 height 4
click at [170, 186] on button "edit" at bounding box center [170, 189] width 7 height 7
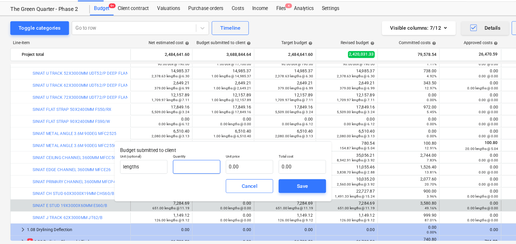
click at [173, 159] on input "text" at bounding box center [168, 156] width 40 height 12
type input "1"
click at [246, 157] on input "0.00" at bounding box center [258, 156] width 40 height 12
paste input "7,284.69"
type input "7,284.69"
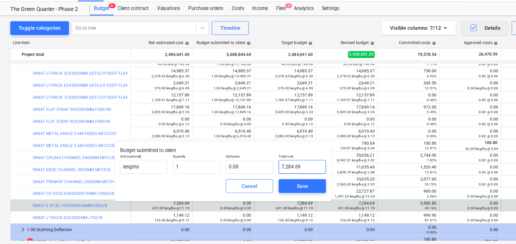
paste input "7,284.69"
click at [250, 159] on input "7,284.69" at bounding box center [258, 156] width 40 height 12
type input "1.00"
type input "7,284.69"
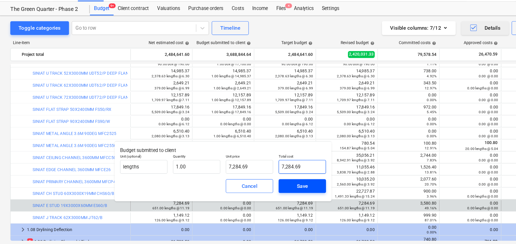
type input "7,284.69"
click at [252, 173] on span "Save" at bounding box center [258, 173] width 26 height 8
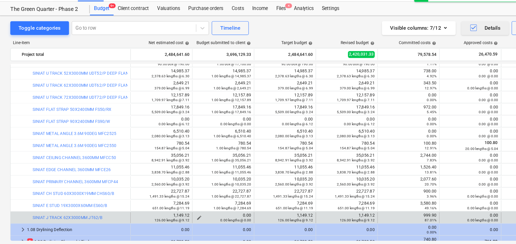
click at [171, 199] on span "edit" at bounding box center [170, 199] width 5 height 5
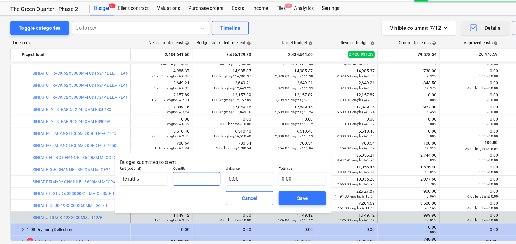
click at [159, 166] on input "text" at bounding box center [168, 167] width 40 height 12
type input "1.00"
click at [216, 165] on input "text" at bounding box center [213, 167] width 40 height 12
paste input "7,284.69"
type input "7,284.69"
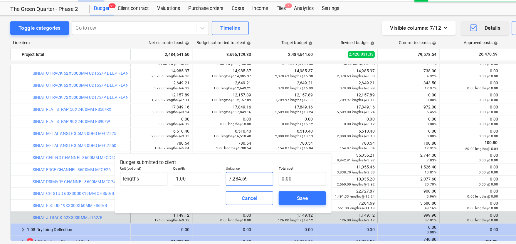
type input "7,284.69"
click at [266, 181] on span "Save" at bounding box center [258, 183] width 26 height 8
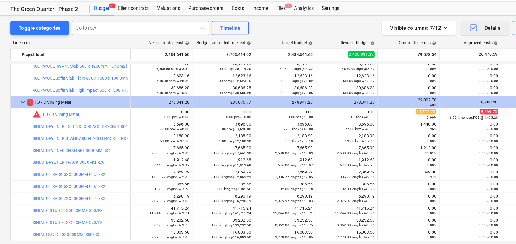
scroll to position [340, 0]
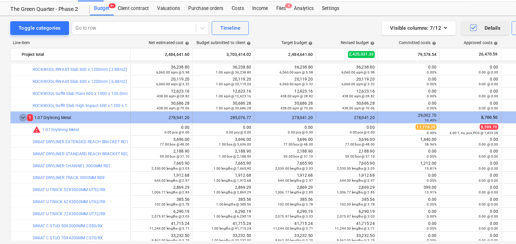
click at [18, 115] on span "keyboard_arrow_down" at bounding box center [19, 114] width 7 height 7
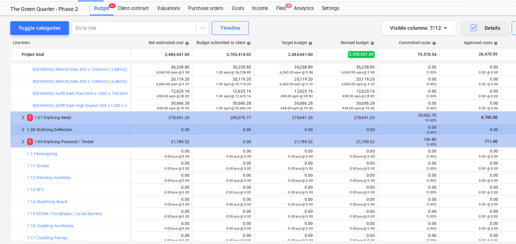
click at [18, 124] on span "keyboard_arrow_right" at bounding box center [19, 124] width 7 height 7
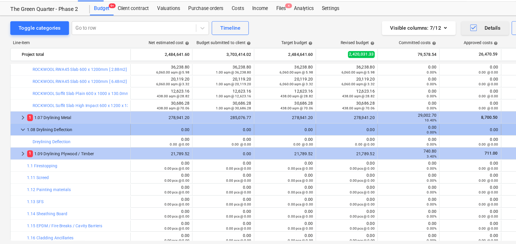
click at [18, 124] on span "keyboard_arrow_down" at bounding box center [19, 124] width 7 height 7
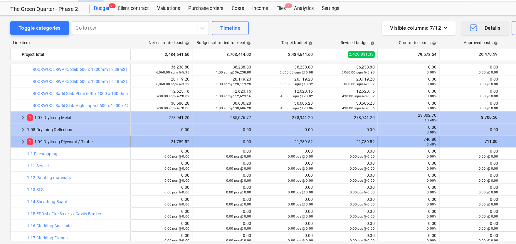
click at [19, 135] on span "keyboard_arrow_right" at bounding box center [19, 134] width 7 height 7
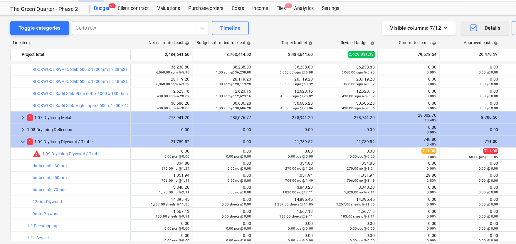
scroll to position [345, 0]
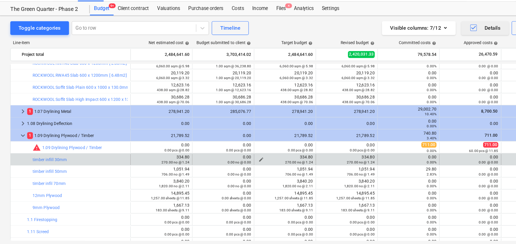
click at [264, 148] on div "334.80 270.00 no @ 1.24" at bounding box center [244, 150] width 48 height 8
click at [171, 149] on span "edit" at bounding box center [170, 150] width 5 height 5
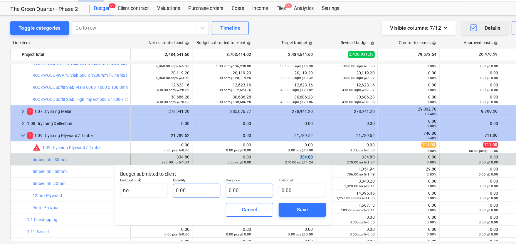
click at [172, 177] on input "0.00" at bounding box center [168, 176] width 40 height 12
click at [235, 174] on div "Unit price 0.00" at bounding box center [213, 173] width 45 height 21
drag, startPoint x: 160, startPoint y: 176, endPoint x: 163, endPoint y: 175, distance: 3.0
click at [160, 176] on input "1.00" at bounding box center [168, 176] width 40 height 12
type input "1.00"
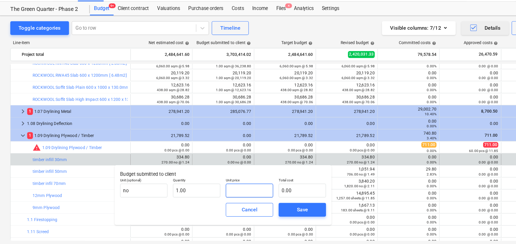
click at [219, 180] on input "text" at bounding box center [213, 176] width 40 height 12
paste input "334.80"
type input "334.80"
click at [259, 193] on div "Save" at bounding box center [258, 193] width 9 height 8
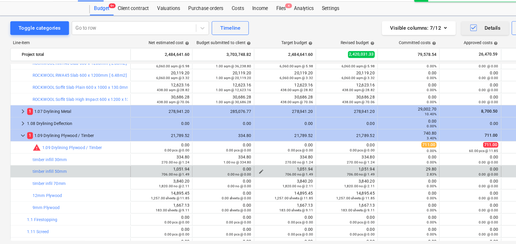
click at [261, 158] on div "1,051.94 706.00 no @ 1.49" at bounding box center [244, 160] width 48 height 8
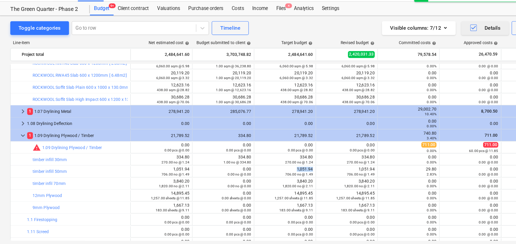
click at [261, 158] on div "1,051.94 706.00 no @ 1.49" at bounding box center [244, 160] width 48 height 8
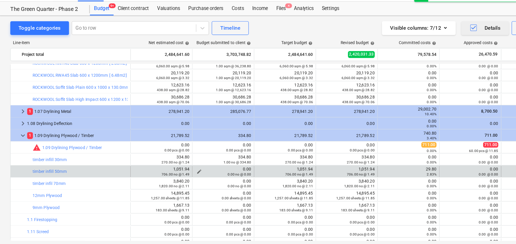
click at [171, 162] on div "0.00 no @ 0.00" at bounding box center [191, 162] width 48 height 4
click at [171, 160] on span "edit" at bounding box center [170, 160] width 5 height 5
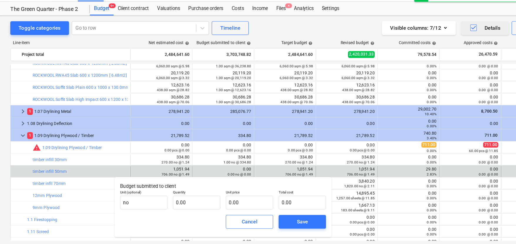
click at [166, 179] on p "Quantity" at bounding box center [168, 178] width 40 height 5
click at [166, 185] on input "text" at bounding box center [168, 187] width 40 height 12
type input "1.00"
click at [205, 186] on input "text" at bounding box center [213, 187] width 40 height 12
paste input "1,051.94"
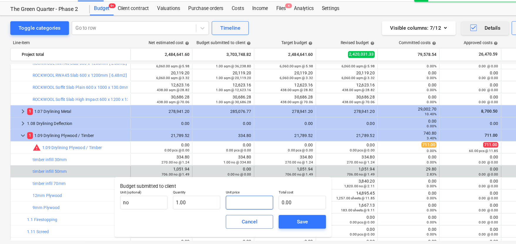
type input "1,051.94"
click at [255, 200] on div "Save" at bounding box center [258, 203] width 9 height 8
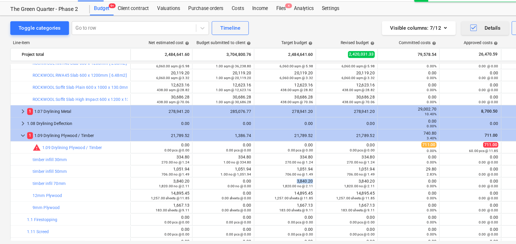
click at [262, 167] on div "3,840.20 1,820.00 no @ 2.11" at bounding box center [244, 170] width 48 height 8
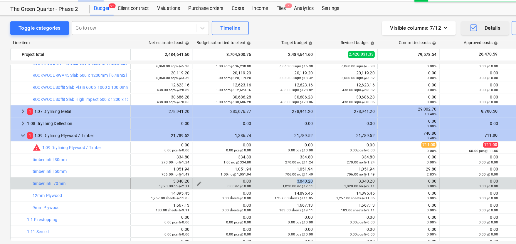
click at [167, 170] on button "edit" at bounding box center [170, 170] width 7 height 7
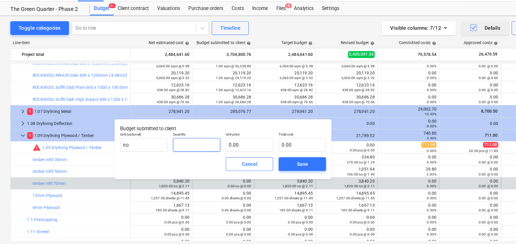
click at [168, 136] on input "text" at bounding box center [168, 137] width 40 height 12
type input "1.00"
click at [214, 135] on input "text" at bounding box center [213, 137] width 40 height 12
paste input "3,840.20"
type input "3,840.20"
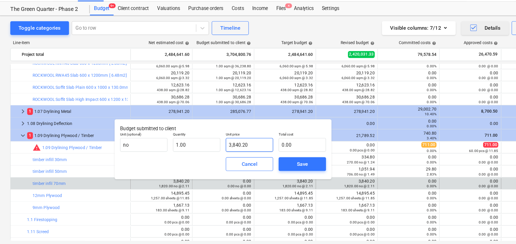
type input "3,840.20"
click at [244, 149] on button "Save" at bounding box center [258, 154] width 40 height 12
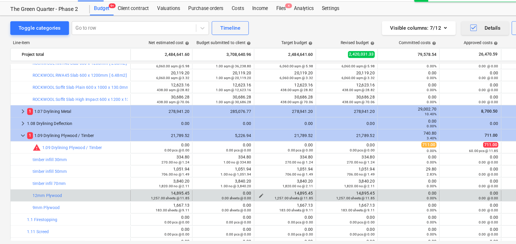
click at [257, 180] on div "14,895.45 1,257.00 sheets @ 11.85" at bounding box center [244, 181] width 48 height 8
click at [170, 181] on div "0.00 sheets @ 0.00" at bounding box center [191, 183] width 48 height 4
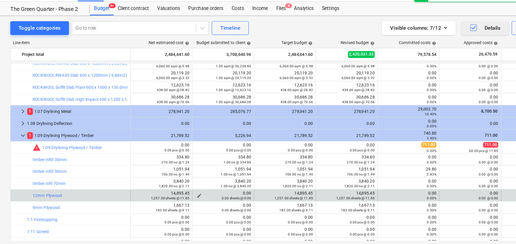
click at [171, 182] on div "0.00 sheets @ 0.00" at bounding box center [191, 183] width 48 height 4
click at [171, 181] on div "0.00 sheets @ 0.00" at bounding box center [191, 183] width 48 height 4
click at [170, 180] on span "edit" at bounding box center [170, 180] width 5 height 5
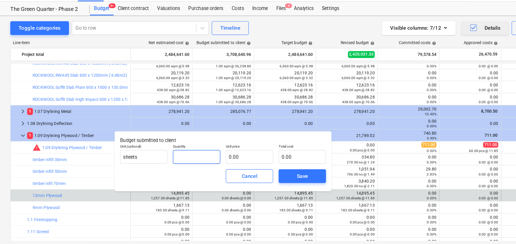
click at [156, 148] on input "text" at bounding box center [168, 148] width 40 height 12
type input "1.00"
click at [221, 147] on input "text" at bounding box center [213, 148] width 40 height 12
type input "0.00"
click at [256, 149] on input "text" at bounding box center [258, 148] width 40 height 12
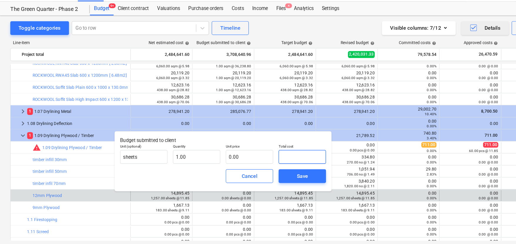
paste input "14,895.45"
type input "14,895.45"
click at [251, 163] on span "Save" at bounding box center [258, 164] width 26 height 8
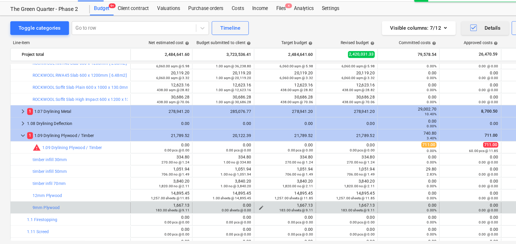
click at [256, 188] on div "1,667.13 183.00 sheets @ 9.11" at bounding box center [244, 191] width 48 height 8
click at [170, 191] on div "0.00 sheets @ 0.00" at bounding box center [191, 193] width 48 height 4
click at [168, 190] on span "edit" at bounding box center [170, 191] width 5 height 5
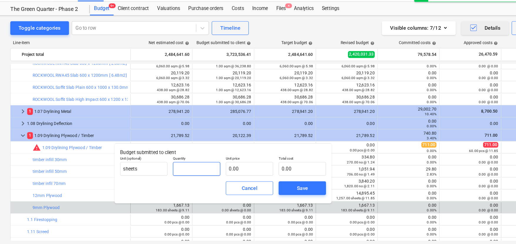
click at [153, 153] on input "text" at bounding box center [168, 158] width 40 height 12
type input "1.00"
click at [208, 157] on input "text" at bounding box center [213, 158] width 40 height 12
paste input "1,667.13"
type input "1,667.13"
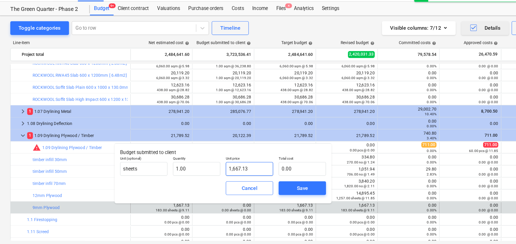
type input "1,667.13"
click at [250, 175] on span "Save" at bounding box center [258, 174] width 26 height 8
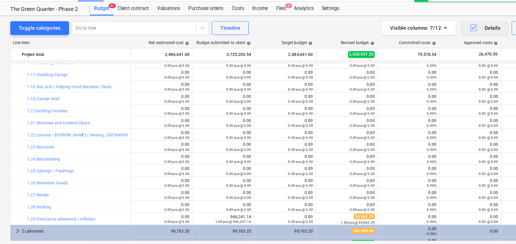
scroll to position [552, 0]
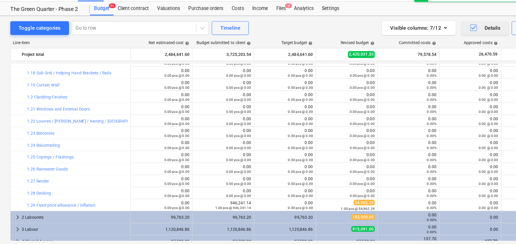
click at [218, 166] on div "bar_chart 1.17 Cladding Fixings edit 0.00 0.00 pcs @ 0.00 edit 0.00 0.00 pcs @ …" at bounding box center [258, 143] width 498 height 151
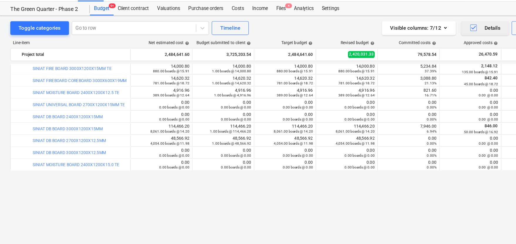
scroll to position [0, 0]
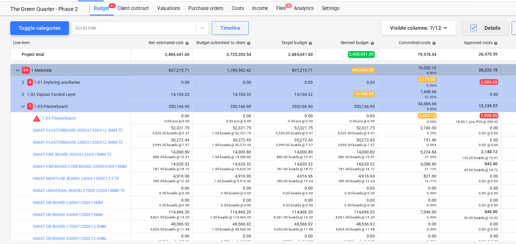
click at [13, 74] on span "keyboard_arrow_down" at bounding box center [14, 73] width 7 height 7
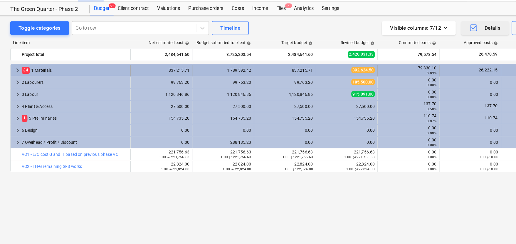
click at [206, 73] on div "1,789,592.42" at bounding box center [191, 74] width 48 height 4
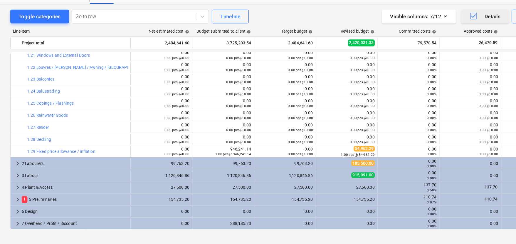
scroll to position [216, 0]
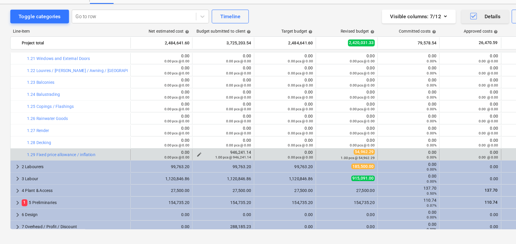
click at [170, 156] on div "1.00 pcs @ 946,241.14" at bounding box center [191, 158] width 48 height 4
click at [171, 154] on span "edit" at bounding box center [170, 155] width 5 height 5
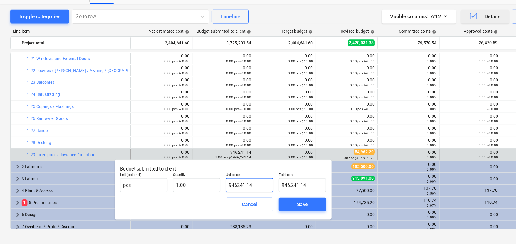
click at [210, 182] on input "946241.14" at bounding box center [213, 182] width 40 height 12
paste input "102,889.86"
type input "102,889.86"
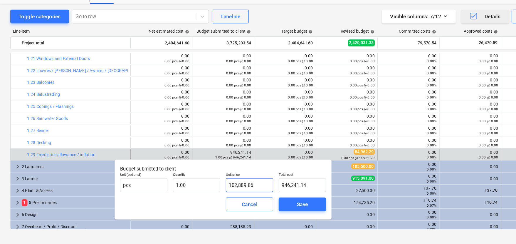
type input "102,889.86"
click at [256, 196] on div "Save" at bounding box center [258, 198] width 9 height 8
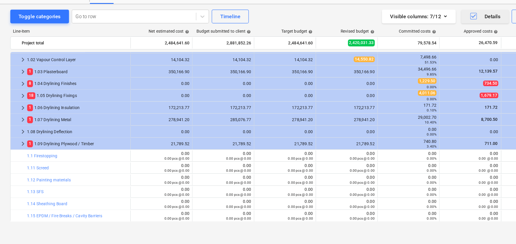
scroll to position [0, 0]
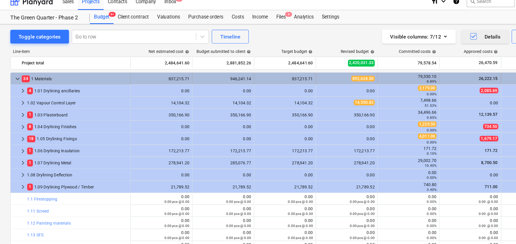
click at [16, 74] on span "keyboard_arrow_down" at bounding box center [14, 73] width 7 height 7
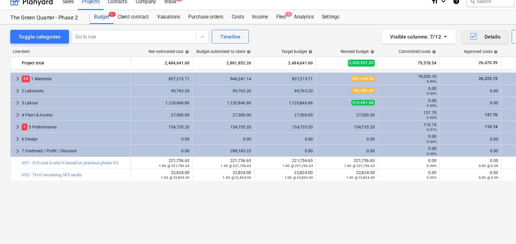
click at [16, 74] on span "keyboard_arrow_right" at bounding box center [14, 73] width 7 height 7
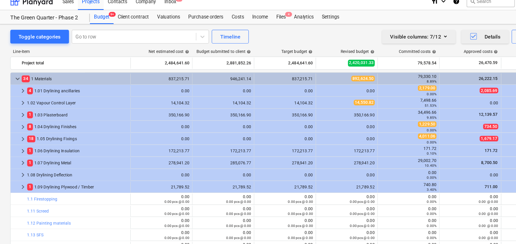
click at [362, 38] on div "Visible columns : 7/12" at bounding box center [358, 38] width 49 height 8
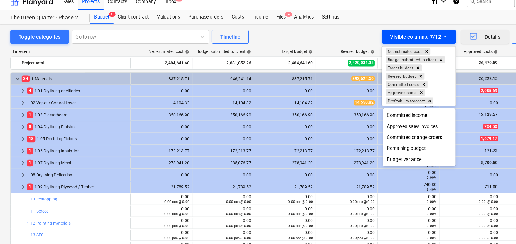
click at [362, 38] on div at bounding box center [258, 122] width 516 height 244
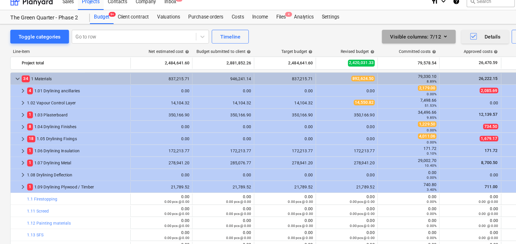
click at [362, 38] on div "Visible columns : 7/12" at bounding box center [358, 38] width 49 height 8
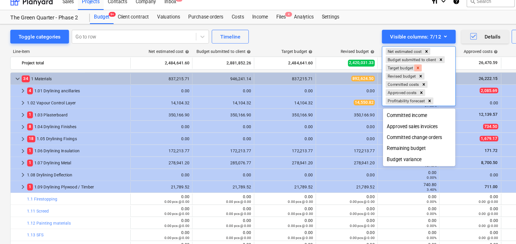
click at [359, 65] on icon "Remove Target budget" at bounding box center [357, 64] width 4 height 4
click at [359, 69] on icon "Remove Revised budget" at bounding box center [360, 71] width 4 height 4
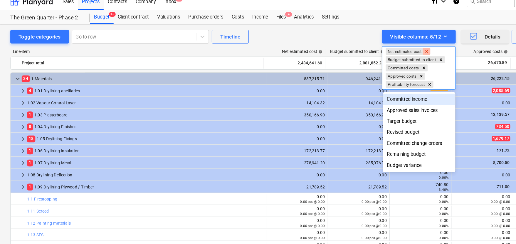
click at [366, 50] on icon "Remove Net estimated cost" at bounding box center [365, 50] width 4 height 4
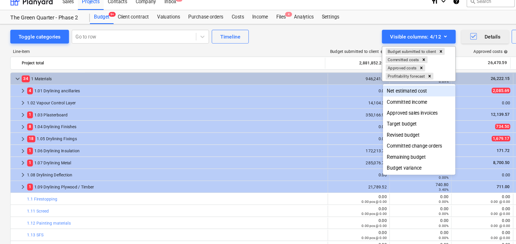
click at [281, 43] on div at bounding box center [258, 122] width 516 height 244
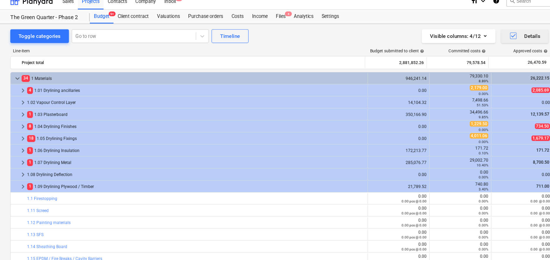
click at [288, 89] on div "keyboard_arrow_right 1.02 Vapour Control Layer 14,104.32 7,498.66 51.53% 0.00 -…" at bounding box center [275, 94] width 532 height 10
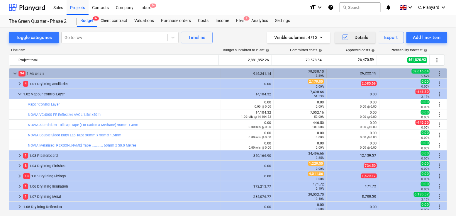
click at [14, 77] on span "keyboard_arrow_down" at bounding box center [14, 73] width 7 height 7
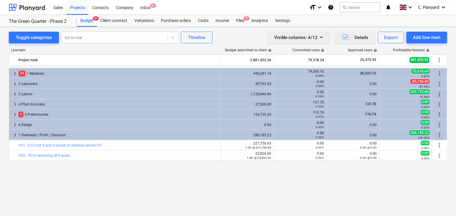
click at [321, 39] on icon "button" at bounding box center [321, 37] width 7 height 7
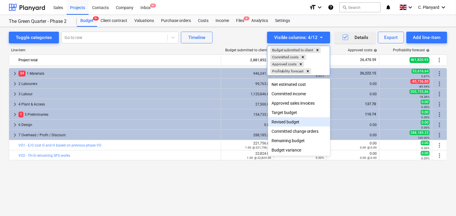
click at [286, 124] on div "Revised budget" at bounding box center [299, 121] width 62 height 9
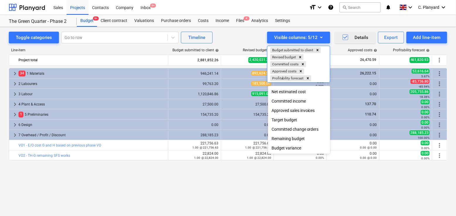
click at [240, 30] on div at bounding box center [228, 108] width 456 height 216
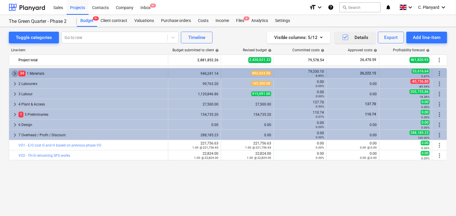
click at [12, 75] on span "keyboard_arrow_right" at bounding box center [14, 73] width 7 height 7
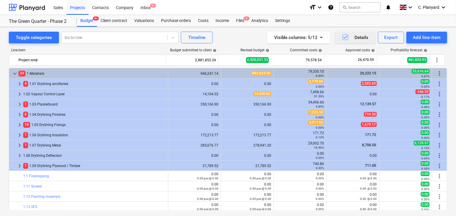
click at [351, 36] on div "Details" at bounding box center [355, 38] width 27 height 8
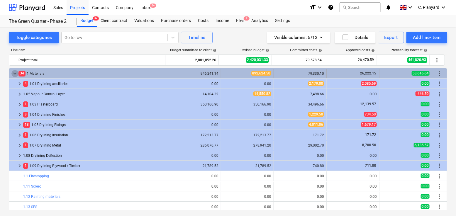
click at [12, 72] on span "keyboard_arrow_down" at bounding box center [14, 73] width 7 height 7
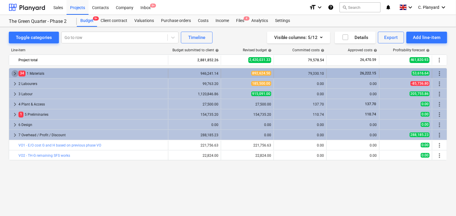
click at [13, 72] on span "keyboard_arrow_right" at bounding box center [14, 73] width 7 height 7
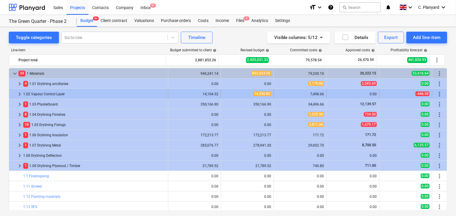
click at [21, 94] on span "keyboard_arrow_right" at bounding box center [19, 94] width 7 height 7
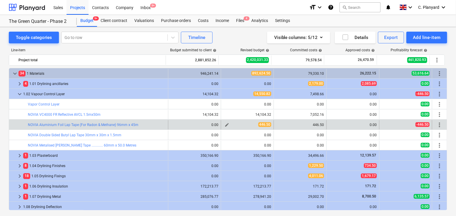
click at [227, 125] on span "edit" at bounding box center [227, 125] width 5 height 5
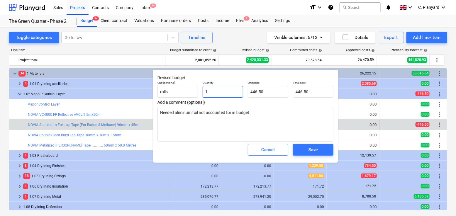
click at [235, 93] on input "1" at bounding box center [223, 92] width 40 height 12
type input "0"
type textarea "x"
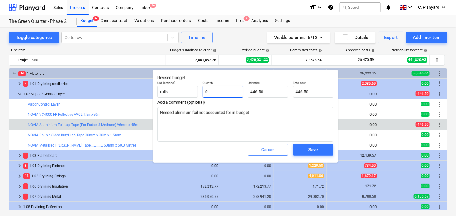
type input "0.00"
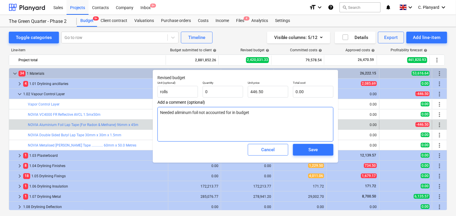
type input "0.00"
click at [226, 115] on textarea "Needed aliminum foil not accounted for in budget" at bounding box center [246, 124] width 176 height 35
click at [228, 113] on textarea "Needed aliminum foil not accounted for in budget" at bounding box center [246, 124] width 176 height 35
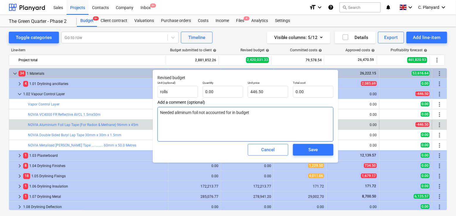
click at [228, 113] on textarea "Needed aliminum foil not accounted for in budget" at bounding box center [246, 124] width 176 height 35
click at [228, 112] on textarea "Needed aliminum foil not accounted for in budget" at bounding box center [246, 124] width 176 height 35
type textarea "x"
click at [228, 112] on textarea "Needed aliminum foil not accounted for in budget" at bounding box center [246, 124] width 176 height 35
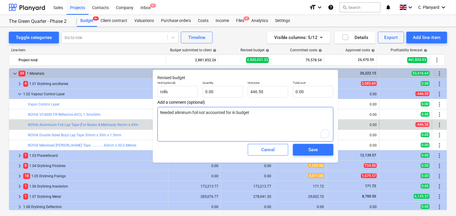
click at [228, 112] on textarea "Needed aliminum foil not accounted for in budget" at bounding box center [246, 124] width 176 height 35
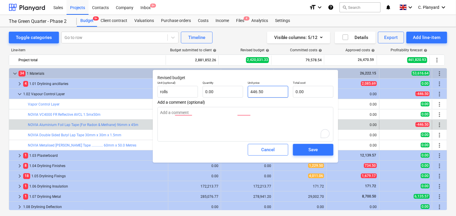
click at [258, 92] on input "446.50" at bounding box center [268, 92] width 40 height 12
type input "446.5"
type textarea "x"
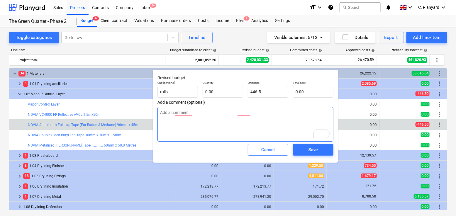
click at [250, 118] on textarea "To enrich screen reader interactions, please activate Accessibility in Grammarl…" at bounding box center [246, 124] width 176 height 35
click at [261, 110] on textarea "To enrich screen reader interactions, please activate Accessibility in Grammarl…" at bounding box center [246, 124] width 176 height 35
type input "446.50"
type textarea "x"
click at [242, 112] on textarea "To enrich screen reader interactions, please activate Accessibility in Grammarl…" at bounding box center [246, 124] width 176 height 35
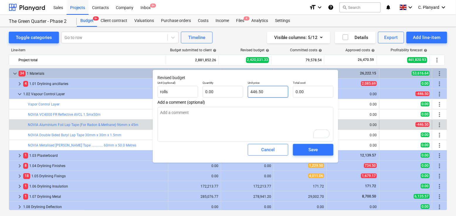
click at [265, 93] on input "446.50" at bounding box center [268, 92] width 40 height 12
type input "446.5"
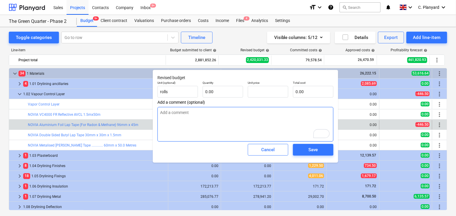
click at [290, 130] on textarea "To enrich screen reader interactions, please activate Accessibility in Grammarl…" at bounding box center [246, 124] width 176 height 35
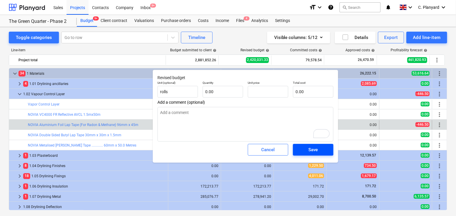
click at [312, 156] on button "Save" at bounding box center [313, 150] width 40 height 12
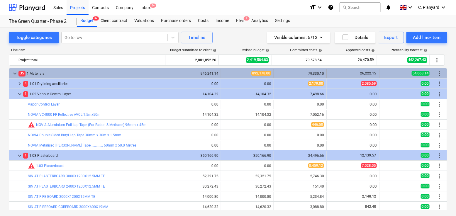
click at [16, 73] on span "keyboard_arrow_down" at bounding box center [14, 73] width 7 height 7
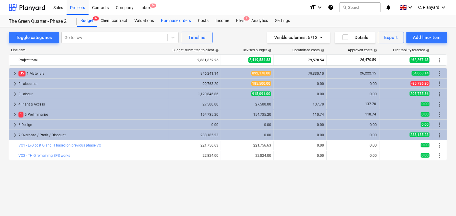
click at [183, 17] on div "Purchase orders" at bounding box center [176, 21] width 37 height 12
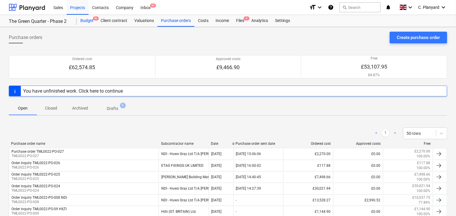
click at [93, 18] on span "9+" at bounding box center [96, 18] width 6 height 4
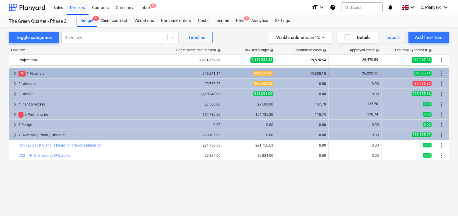
click at [13, 73] on span "keyboard_arrow_right" at bounding box center [14, 73] width 7 height 7
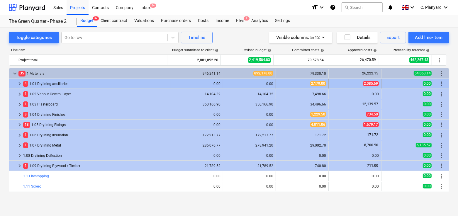
click at [18, 83] on span "keyboard_arrow_right" at bounding box center [19, 83] width 7 height 7
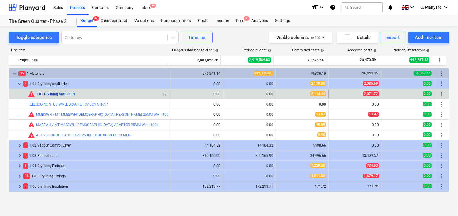
click at [58, 93] on link "1.01 Drylining ancillaries" at bounding box center [55, 94] width 39 height 4
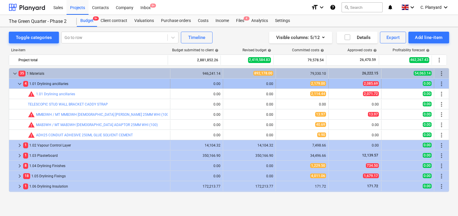
click at [18, 82] on span "keyboard_arrow_down" at bounding box center [19, 83] width 7 height 7
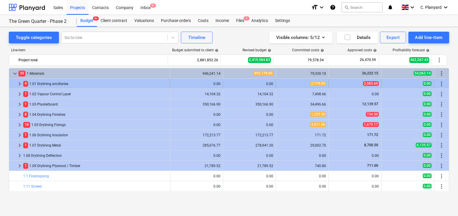
click at [19, 82] on span "keyboard_arrow_right" at bounding box center [19, 83] width 7 height 7
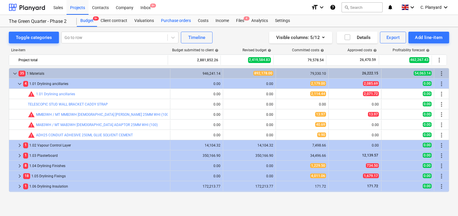
click at [188, 18] on div "Purchase orders" at bounding box center [176, 21] width 37 height 12
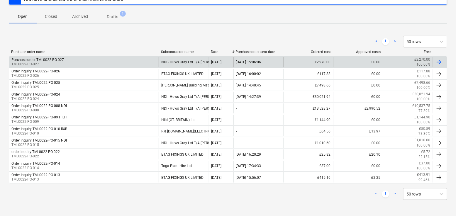
scroll to position [75, 0]
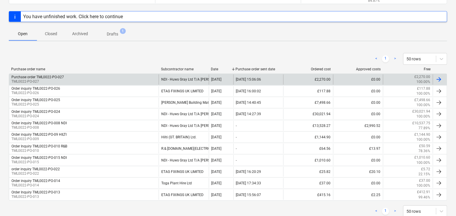
click at [105, 81] on div "Purchase order TML0022-PO-027 TML0022-PO-027" at bounding box center [84, 80] width 150 height 10
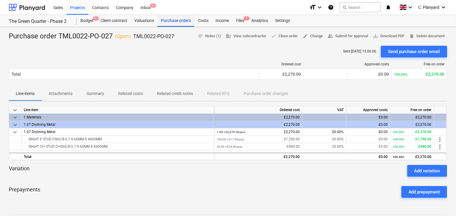
click at [170, 21] on div "Purchase orders" at bounding box center [176, 21] width 37 height 12
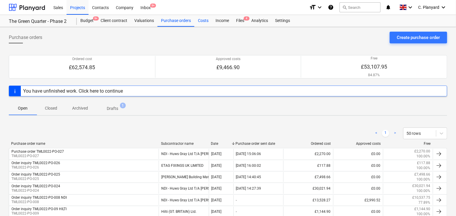
click at [202, 22] on div "Costs" at bounding box center [204, 21] width 18 height 12
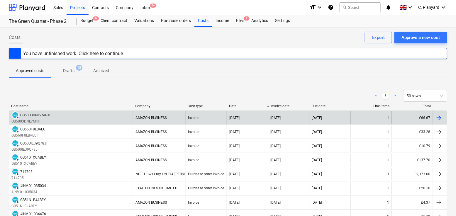
click at [100, 122] on div "AUTHORISED GB5003DNLVM4HI GB5003DNLVM4HI" at bounding box center [71, 118] width 124 height 13
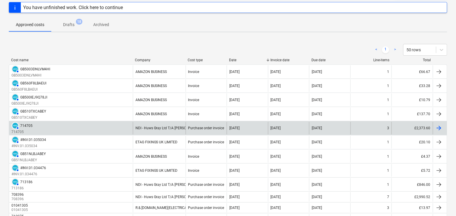
scroll to position [63, 0]
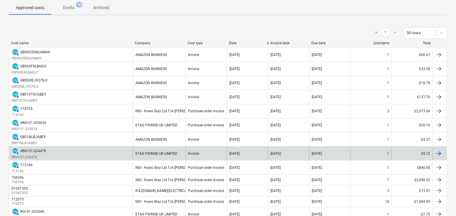
click at [202, 154] on div "Invoice" at bounding box center [206, 153] width 41 height 13
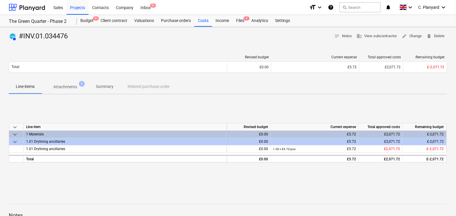
click at [64, 90] on p "Attachments" at bounding box center [65, 87] width 24 height 6
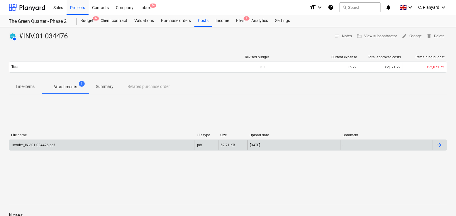
click at [182, 147] on div "Invoice_INV.01.034476.pdf" at bounding box center [102, 145] width 186 height 9
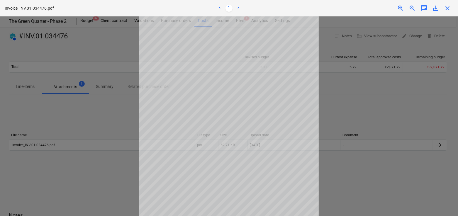
click at [70, 127] on div at bounding box center [229, 116] width 458 height 200
click at [445, 9] on span "close" at bounding box center [447, 8] width 7 height 7
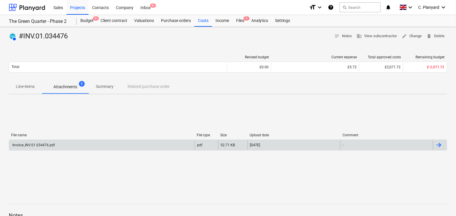
click at [155, 148] on div "Invoice_INV.01.034476.pdf" at bounding box center [102, 145] width 186 height 9
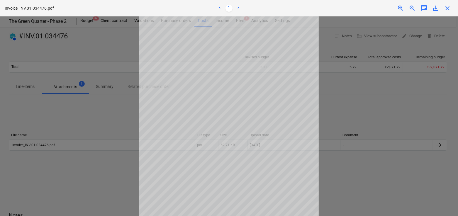
click at [100, 134] on div at bounding box center [229, 116] width 458 height 200
click at [448, 7] on span "close" at bounding box center [447, 8] width 7 height 7
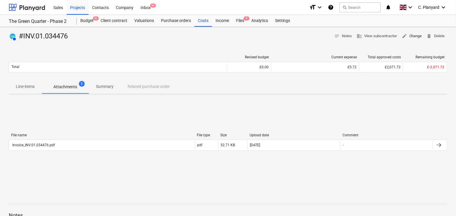
click at [412, 36] on span "edit Change" at bounding box center [412, 36] width 20 height 7
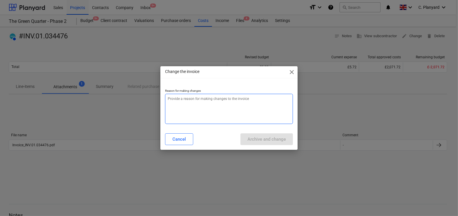
click at [207, 104] on textarea at bounding box center [229, 109] width 128 height 30
type textarea "x"
type textarea "C"
type textarea "x"
type textarea "Con"
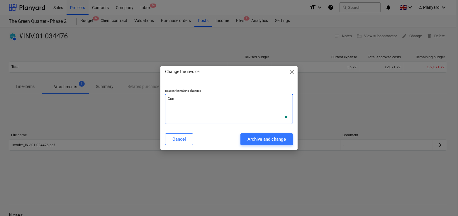
type textarea "x"
type textarea "Conn"
type textarea "x"
type textarea "Conne"
type textarea "x"
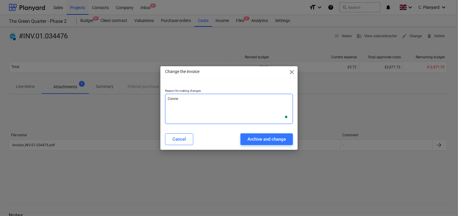
type textarea "Connec"
type textarea "x"
type textarea "Connect"
type textarea "x"
type textarea "Connecti"
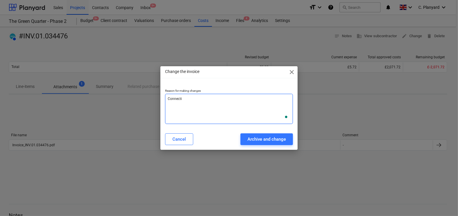
type textarea "x"
type textarea "Connectin"
type textarea "x"
type textarea "Connecting"
type textarea "x"
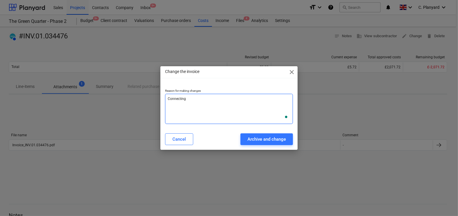
type textarea "Connecting t"
type textarea "x"
type textarea "Connecting to"
type textarea "x"
type textarea "Connecting to"
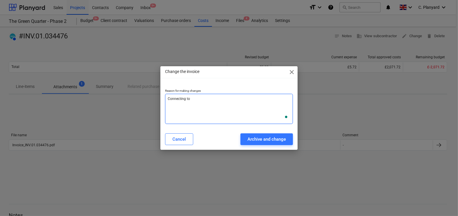
type textarea "x"
type textarea "Connecting to P"
type textarea "x"
type textarea "Connecting to PO"
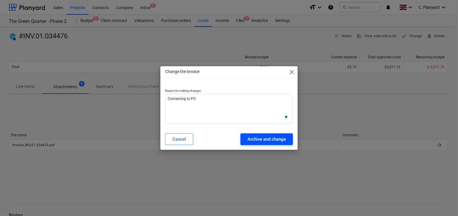
click at [260, 144] on button "Archive and change" at bounding box center [267, 140] width 53 height 12
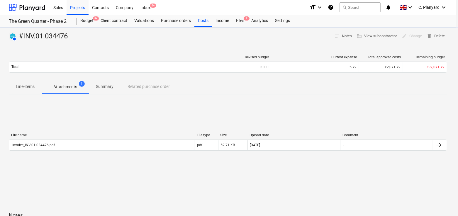
type textarea "x"
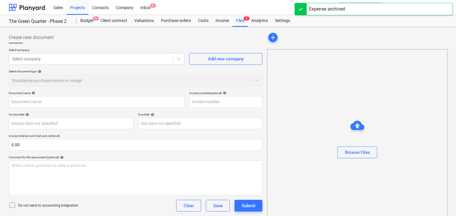
type input "#INV.01.034476"
type input "11 Aug 2025"
type input "30 Sep 2025"
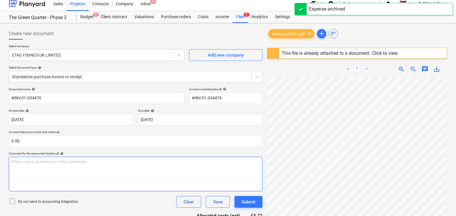
scroll to position [33, 0]
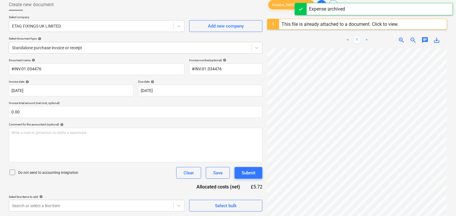
click at [11, 175] on icon at bounding box center [12, 172] width 7 height 7
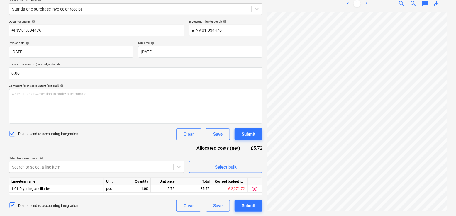
scroll to position [10, 0]
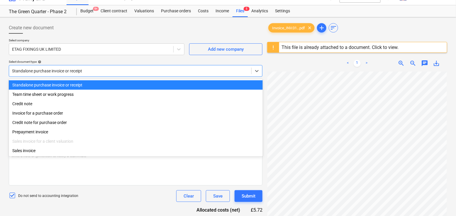
click at [99, 69] on div at bounding box center [130, 71] width 237 height 6
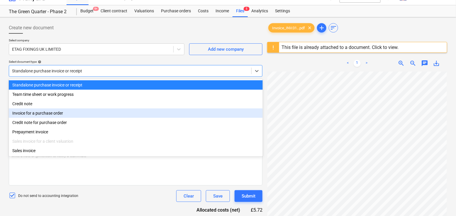
click at [66, 114] on div "Invoice for a purchase order" at bounding box center [136, 113] width 254 height 9
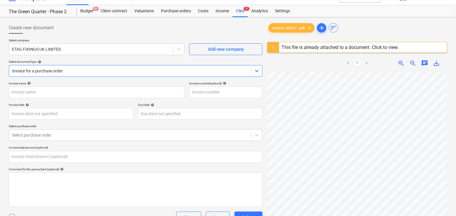
type input "#INV.01.034476"
type input "11 Aug 2025"
type input "30 Sep 2025"
type input "0.00"
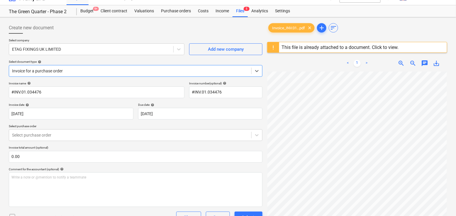
scroll to position [29, 0]
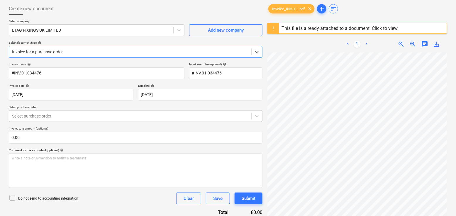
click at [95, 116] on div at bounding box center [130, 116] width 237 height 6
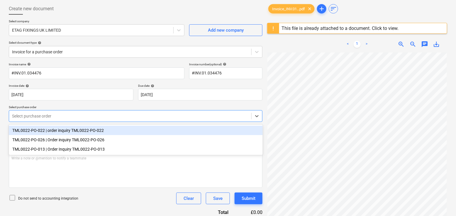
click at [82, 134] on div "TML0022-PO-022 | order inquiry TML0022-PO-022" at bounding box center [136, 130] width 254 height 9
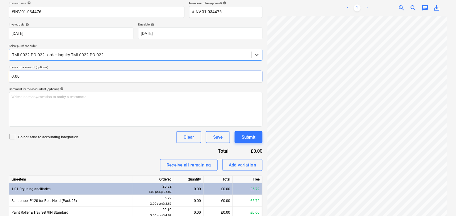
scroll to position [116, 0]
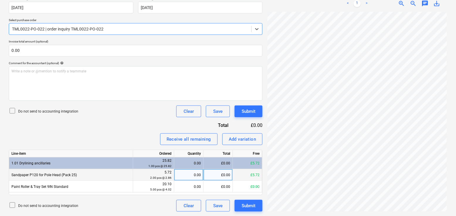
click at [193, 176] on div "0.00" at bounding box center [189, 175] width 24 height 12
type input "2"
click at [117, 119] on div "Invoice name help #INV.01.034476 Invoice number (optional) help #INV.01.034476 …" at bounding box center [136, 93] width 254 height 237
click at [126, 126] on div "Invoice name help #INV.01.034476 Invoice number (optional) help #INV.01.034476 …" at bounding box center [136, 93] width 254 height 237
click at [14, 112] on icon at bounding box center [12, 110] width 7 height 7
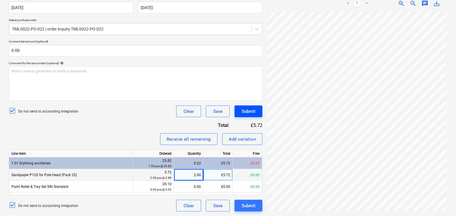
click at [252, 110] on div "Submit" at bounding box center [249, 112] width 14 height 8
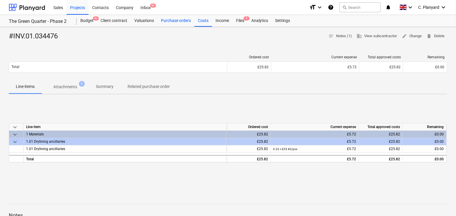
click at [182, 23] on div "Purchase orders" at bounding box center [176, 21] width 37 height 12
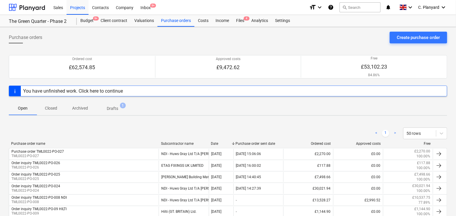
scroll to position [92, 0]
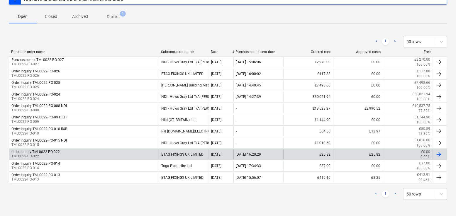
click at [88, 152] on div "order inquiry TML0022-PO-022 TML0022-PO-022" at bounding box center [84, 155] width 150 height 10
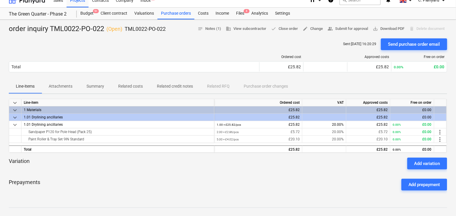
scroll to position [3, 0]
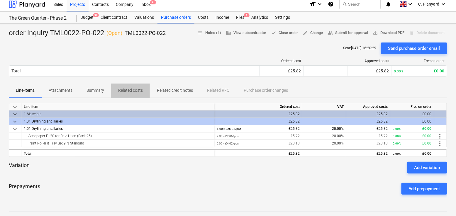
click at [131, 91] on p "Related costs" at bounding box center [130, 90] width 25 height 6
click at [166, 18] on div "Purchase orders" at bounding box center [176, 18] width 37 height 12
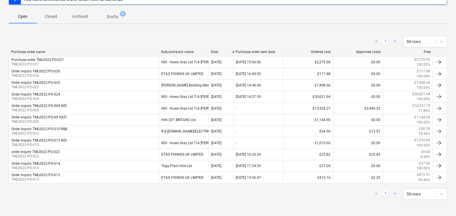
scroll to position [92, 0]
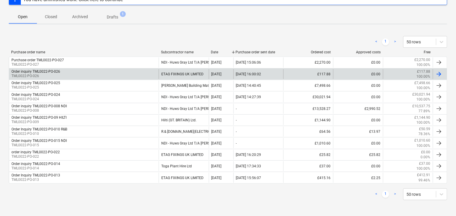
click at [93, 76] on div "Order inquiry TML0022-PO-026 TML0022-PO-026" at bounding box center [84, 74] width 150 height 10
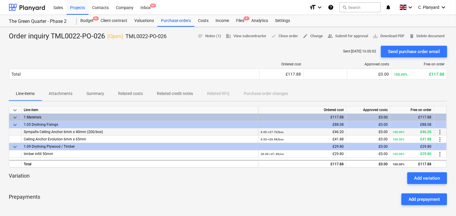
click at [81, 132] on span "Sympafix Ceiling Anchor 6mm x 40mm (200/box)" at bounding box center [63, 132] width 79 height 4
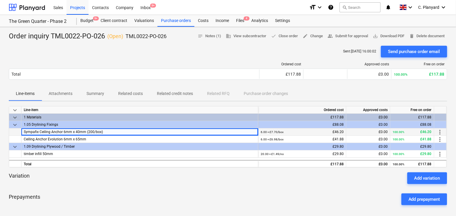
click at [81, 132] on span "Sympafix Ceiling Anchor 6mm x 40mm (200/box)" at bounding box center [63, 132] width 79 height 4
click at [102, 169] on div at bounding box center [228, 170] width 439 height 5
click at [77, 189] on div "Prepayments Add prepayment" at bounding box center [228, 199] width 439 height 21
click at [87, 63] on div at bounding box center [134, 64] width 251 height 4
click at [173, 20] on div "Purchase orders" at bounding box center [176, 21] width 37 height 12
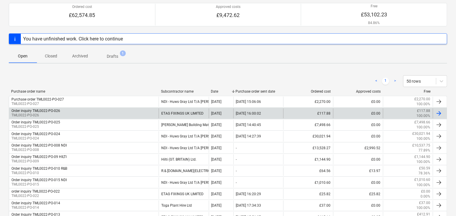
scroll to position [53, 0]
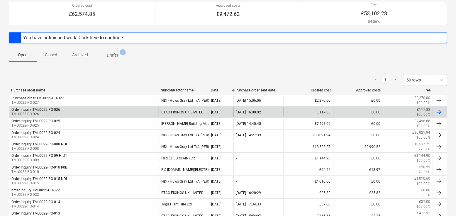
click at [115, 116] on div "Order inquiry TML0022-PO-026 TML0022-PO-026" at bounding box center [84, 112] width 150 height 10
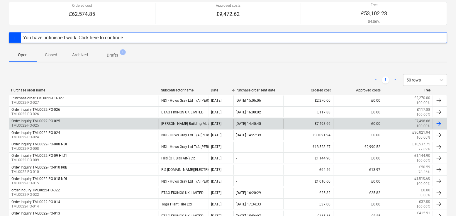
click at [125, 126] on div "Order inquiry TML0022-PO-025 TML0022-PO-025" at bounding box center [84, 124] width 150 height 10
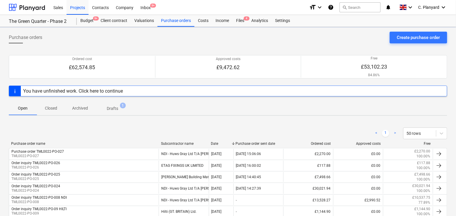
scroll to position [53, 0]
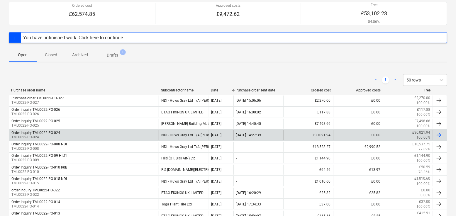
click at [47, 134] on div "Order inquiry TML0022-PO-024" at bounding box center [35, 133] width 49 height 4
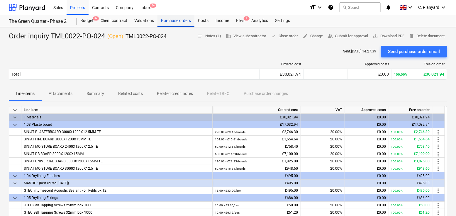
click at [163, 21] on div "Purchase orders" at bounding box center [176, 21] width 37 height 12
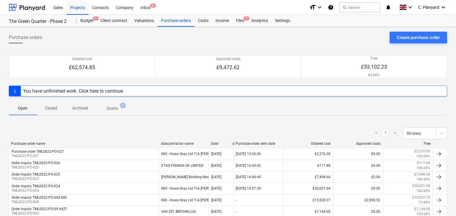
scroll to position [92, 0]
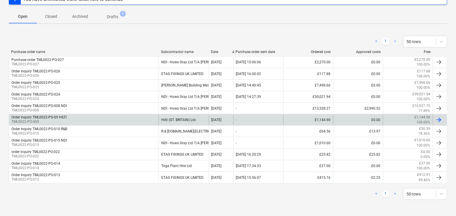
click at [64, 120] on p "TML0022-PO-009" at bounding box center [38, 121] width 55 height 5
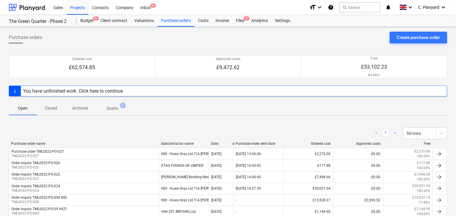
scroll to position [92, 0]
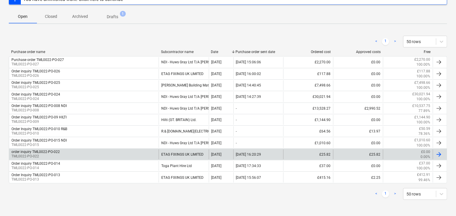
click at [87, 156] on div "order inquiry TML0022-PO-022 TML0022-PO-022" at bounding box center [84, 155] width 150 height 10
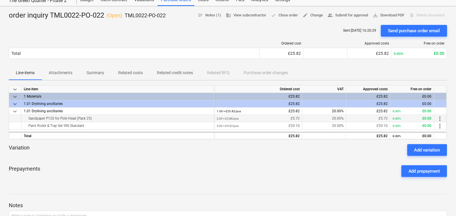
scroll to position [5, 0]
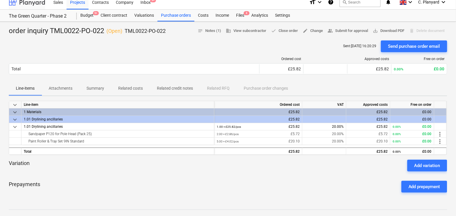
scroll to position [92, 0]
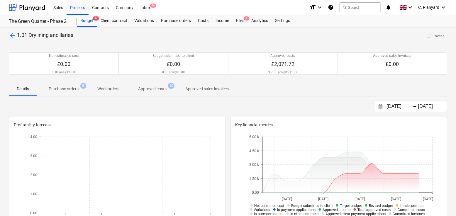
click at [69, 91] on p "Purchase orders" at bounding box center [64, 89] width 30 height 6
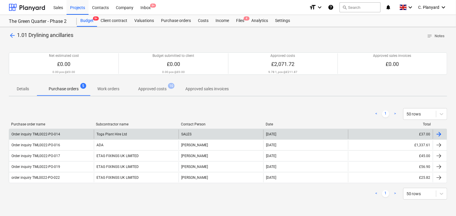
click at [61, 135] on div "Order inquiry TML0022-PO-014" at bounding box center [51, 134] width 85 height 9
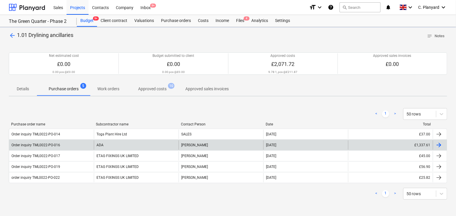
click at [71, 144] on div "Order inquiry TML0022-PO-016" at bounding box center [51, 145] width 85 height 9
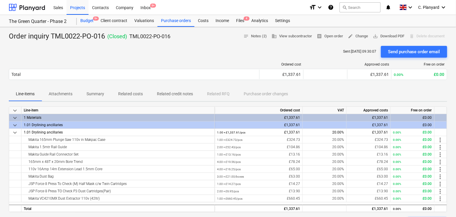
click at [91, 19] on div "Budget 9+" at bounding box center [87, 21] width 20 height 12
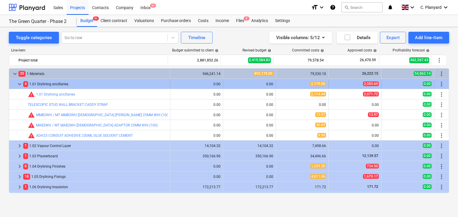
click at [22, 80] on span "keyboard_arrow_down" at bounding box center [19, 83] width 7 height 7
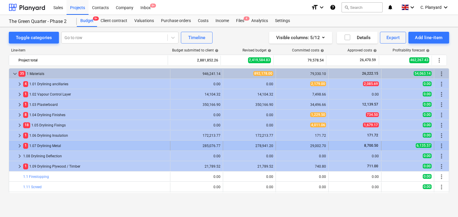
click at [17, 146] on span "keyboard_arrow_right" at bounding box center [19, 145] width 7 height 7
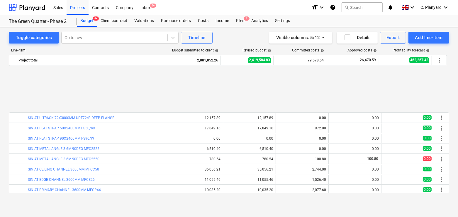
scroll to position [249, 0]
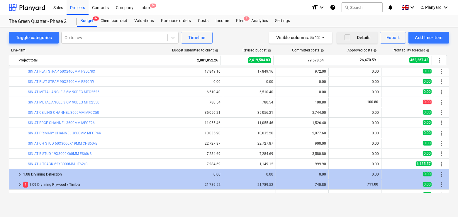
click at [351, 34] on icon "button" at bounding box center [347, 37] width 7 height 7
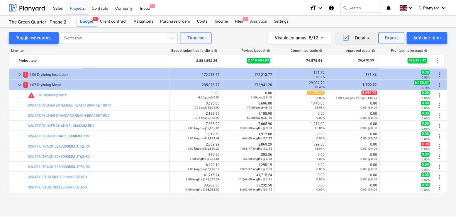
scroll to position [58, 0]
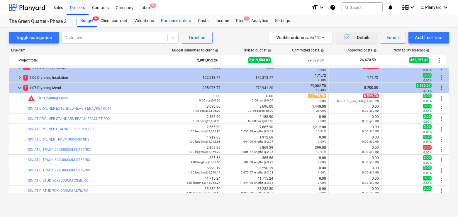
click at [176, 21] on div "Purchase orders" at bounding box center [176, 21] width 37 height 12
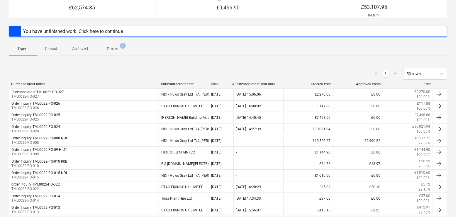
scroll to position [89, 0]
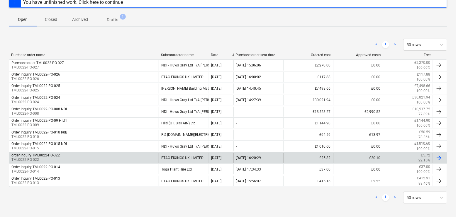
click at [58, 153] on div "order inquiry TML0022-PO-022" at bounding box center [35, 155] width 48 height 4
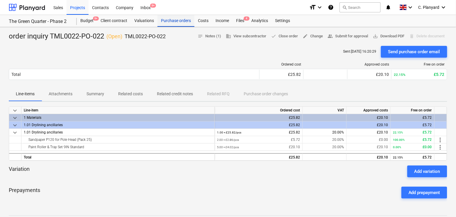
click at [166, 23] on div "Purchase orders" at bounding box center [176, 21] width 37 height 12
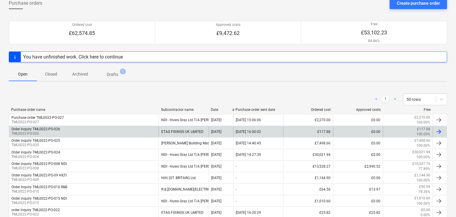
scroll to position [89, 0]
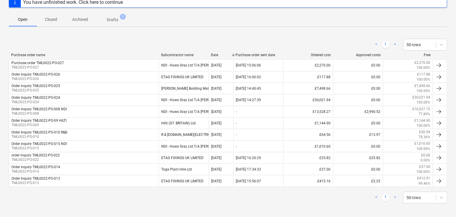
click at [55, 28] on div "Purchase orders Create purchase order Ordered cost £62,574.85 Approved costs £9…" at bounding box center [228, 78] width 456 height 281
click at [55, 20] on p "Closed" at bounding box center [51, 19] width 14 height 6
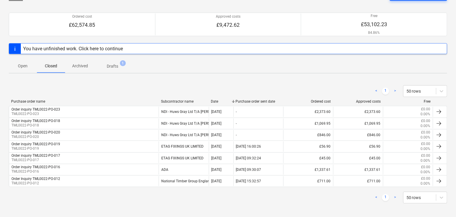
scroll to position [43, 0]
click at [26, 65] on p "Open" at bounding box center [23, 65] width 14 height 6
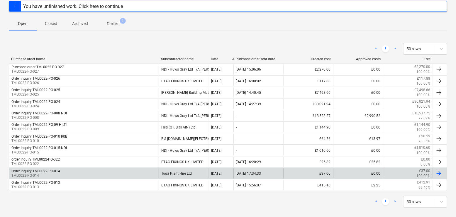
scroll to position [89, 0]
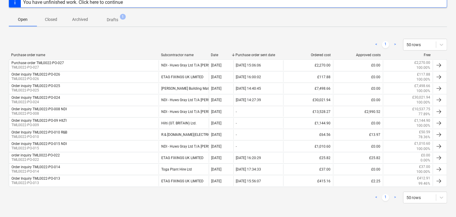
click at [49, 27] on div "Purchase orders Create purchase order Ordered cost £62,574.85 Approved costs £9…" at bounding box center [228, 78] width 456 height 281
click at [50, 21] on span "Closed" at bounding box center [51, 20] width 28 height 10
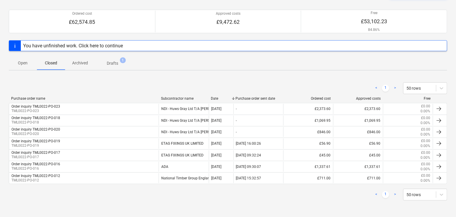
scroll to position [43, 0]
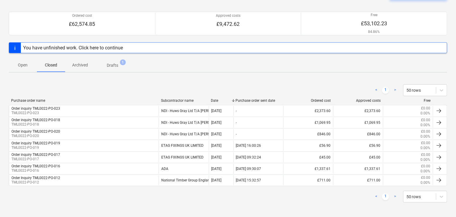
click at [86, 65] on p "Archived" at bounding box center [80, 65] width 16 height 6
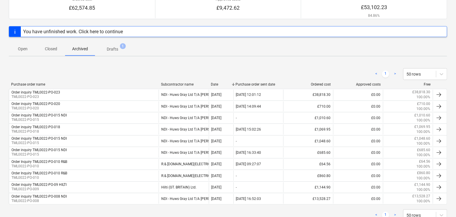
click at [117, 47] on p "Drafts" at bounding box center [112, 49] width 11 height 6
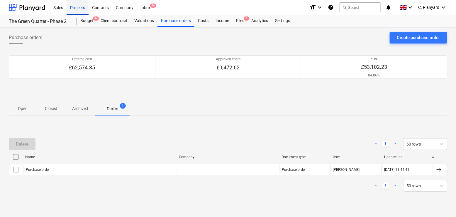
click at [82, 11] on div "Projects" at bounding box center [78, 7] width 22 height 15
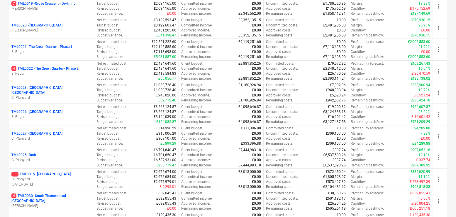
scroll to position [466, 0]
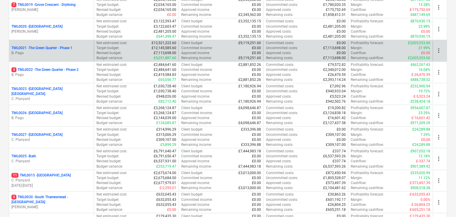
click at [67, 52] on div "TML0021 - The Green Quarter - Phase 1 B. Pagu" at bounding box center [51, 50] width 85 height 20
click at [66, 50] on p "B. Pagu" at bounding box center [51, 52] width 80 height 5
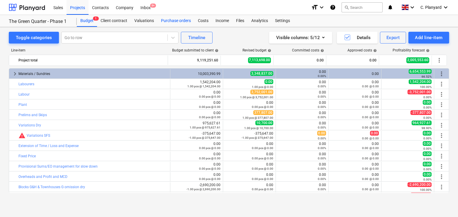
click at [173, 16] on div "Purchase orders" at bounding box center [176, 21] width 37 height 12
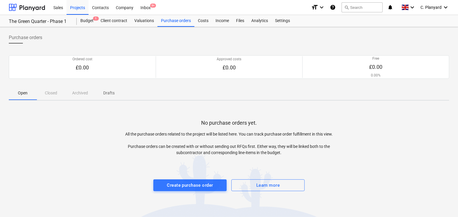
click at [53, 94] on div "Open Closed Archived Drafts" at bounding box center [229, 93] width 441 height 14
click at [96, 93] on span "Drafts" at bounding box center [109, 93] width 28 height 10
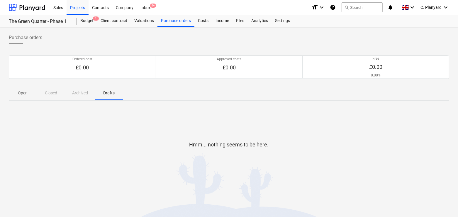
click at [67, 91] on div "Open Closed Archived Drafts" at bounding box center [229, 93] width 441 height 14
click at [40, 93] on div "Open Closed Archived Drafts" at bounding box center [229, 93] width 441 height 14
click at [23, 93] on p "Open" at bounding box center [23, 93] width 14 height 6
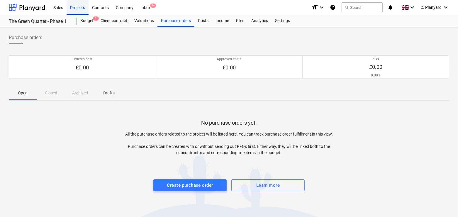
click at [75, 7] on div "Projects" at bounding box center [78, 7] width 22 height 15
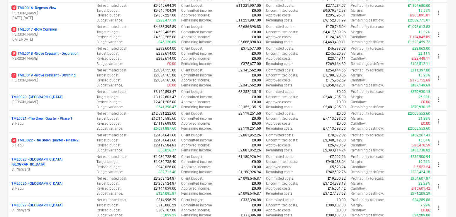
scroll to position [397, 0]
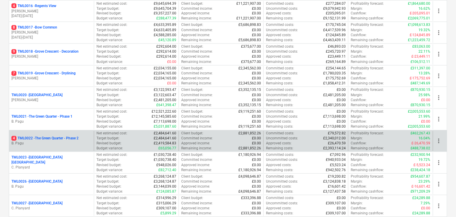
click at [68, 136] on p "4 TML0022 - The Green Quarter - Phase 2" at bounding box center [44, 138] width 67 height 5
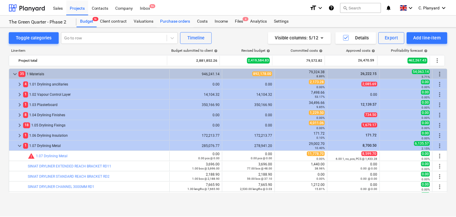
scroll to position [58, 0]
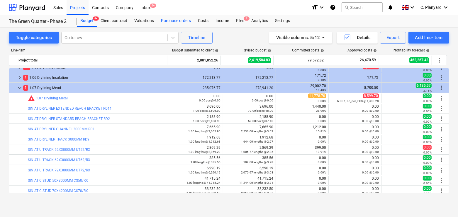
click at [173, 18] on div "Purchase orders" at bounding box center [176, 21] width 37 height 12
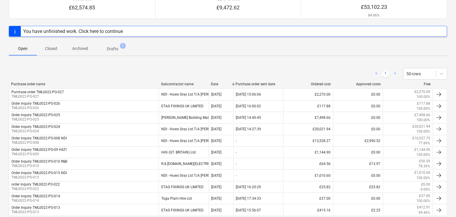
scroll to position [71, 0]
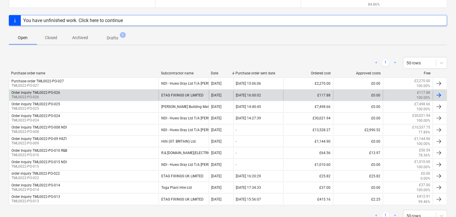
click at [66, 94] on div "Order inquiry TML0022-PO-026 TML0022-PO-026" at bounding box center [84, 95] width 150 height 10
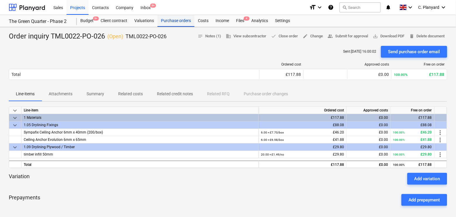
click at [175, 20] on div "Purchase orders" at bounding box center [176, 21] width 37 height 12
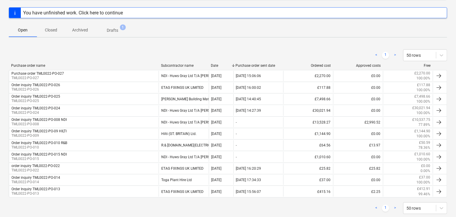
click at [52, 29] on p "Closed" at bounding box center [51, 30] width 14 height 6
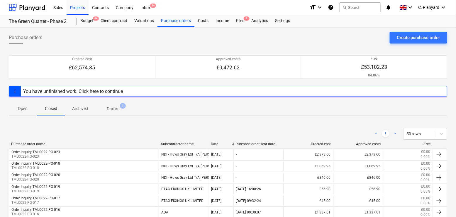
click at [72, 147] on div "Purchase order name Subcontractor name Date Purchase order sent date Ordered co…" at bounding box center [228, 145] width 439 height 6
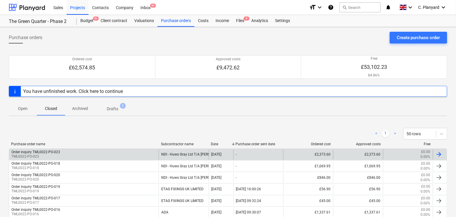
click at [71, 150] on div "Order inquiry TML0022-PO-023 TML0022-PO-023" at bounding box center [84, 154] width 150 height 10
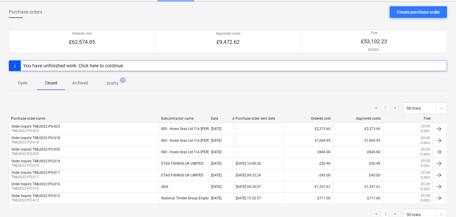
scroll to position [25, 0]
click at [25, 83] on p "Open" at bounding box center [23, 83] width 14 height 6
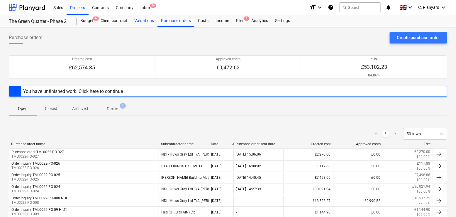
click at [147, 22] on div "Valuations" at bounding box center [144, 21] width 27 height 12
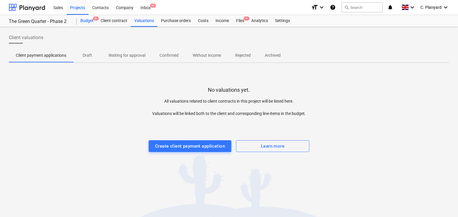
click at [81, 18] on div "Budget 9+" at bounding box center [87, 21] width 20 height 12
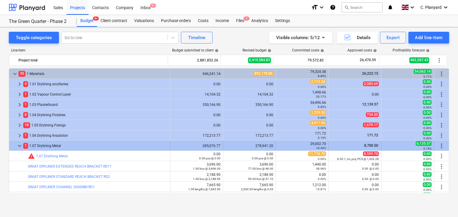
scroll to position [58, 0]
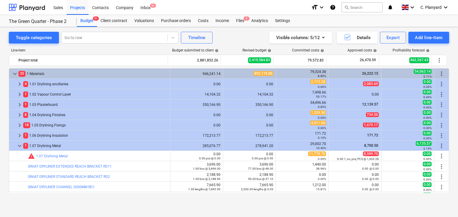
click at [23, 143] on span "1" at bounding box center [25, 146] width 5 height 6
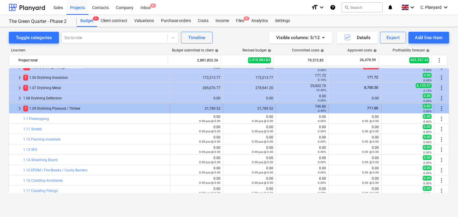
click at [15, 107] on div at bounding box center [13, 108] width 5 height 9
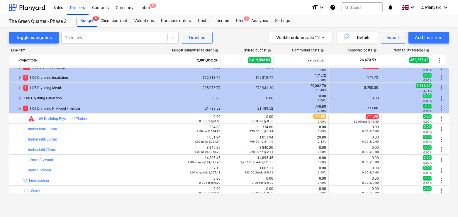
click at [15, 107] on div at bounding box center [13, 108] width 5 height 9
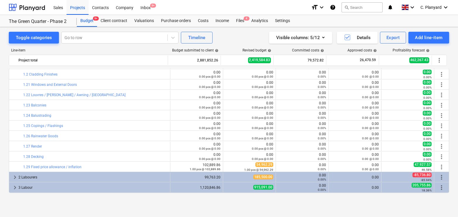
scroll to position [0, 0]
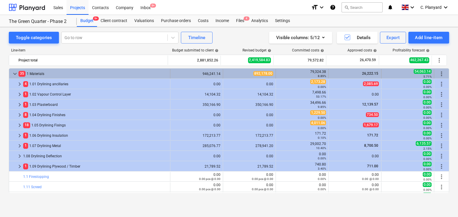
click at [14, 73] on span "keyboard_arrow_down" at bounding box center [14, 73] width 7 height 7
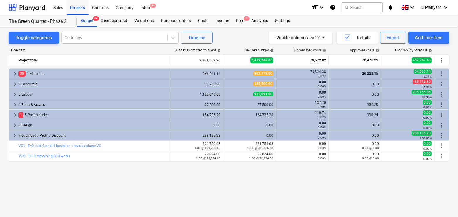
click at [14, 73] on span "keyboard_arrow_right" at bounding box center [14, 73] width 7 height 7
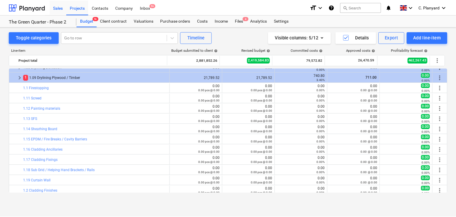
scroll to position [54, 0]
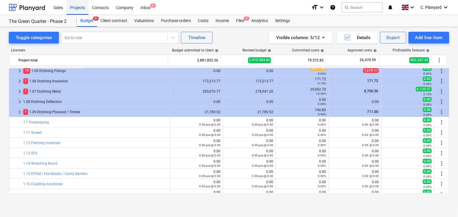
click at [77, 9] on div "Projects" at bounding box center [78, 7] width 22 height 15
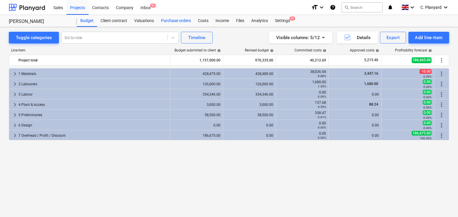
click at [166, 20] on div "Purchase orders" at bounding box center [176, 21] width 37 height 12
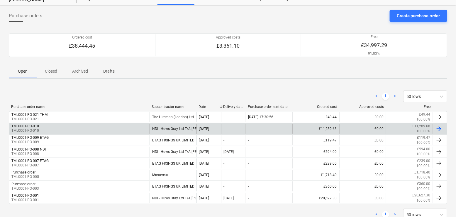
scroll to position [20, 0]
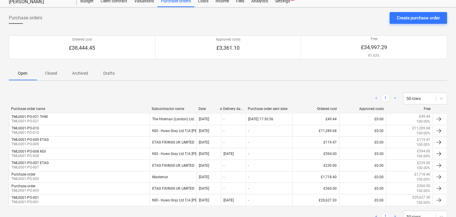
click at [53, 74] on p "Closed" at bounding box center [51, 73] width 14 height 6
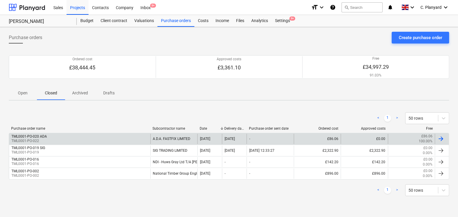
click at [45, 134] on div "TML0001-PO-020 ADA" at bounding box center [29, 136] width 36 height 4
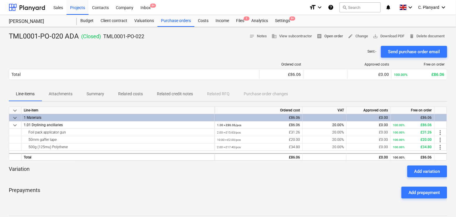
click at [325, 34] on span "receipt Open order" at bounding box center [330, 36] width 26 height 7
click at [173, 22] on div "Purchase orders" at bounding box center [176, 21] width 37 height 12
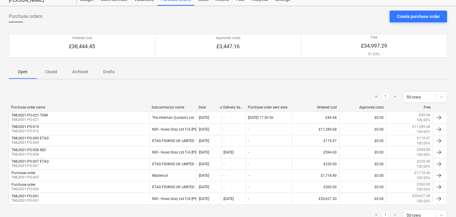
scroll to position [21, 0]
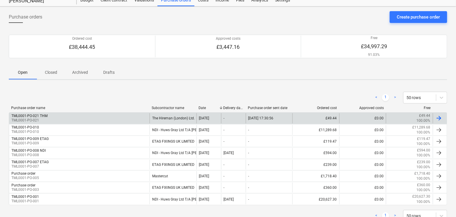
click at [84, 116] on div "TML0001-PO-021 THM TML0001-PO-021" at bounding box center [79, 118] width 141 height 10
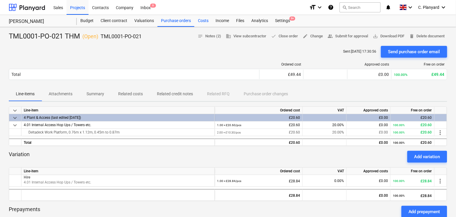
click at [206, 24] on div "Costs" at bounding box center [204, 21] width 18 height 12
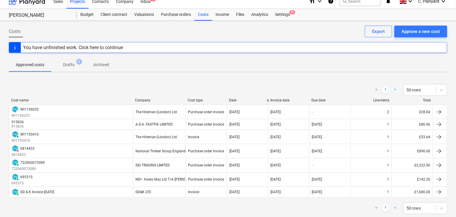
scroll to position [6, 0]
click at [162, 20] on div "Purchase orders" at bounding box center [176, 15] width 37 height 12
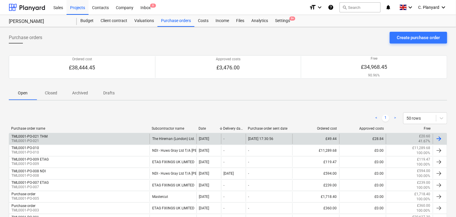
scroll to position [40, 0]
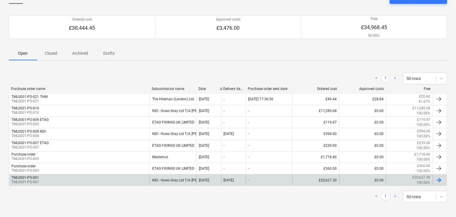
click at [68, 176] on div "TML0001-PO-001 TML0001-PO-001" at bounding box center [79, 180] width 141 height 10
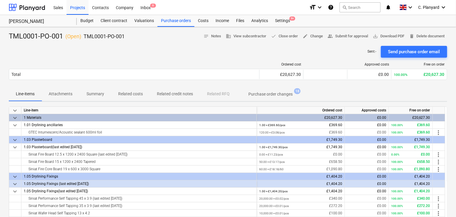
click at [259, 95] on p "Purchase order changes" at bounding box center [271, 94] width 44 height 6
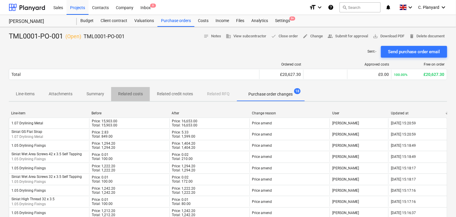
click at [133, 94] on p "Related costs" at bounding box center [130, 94] width 25 height 6
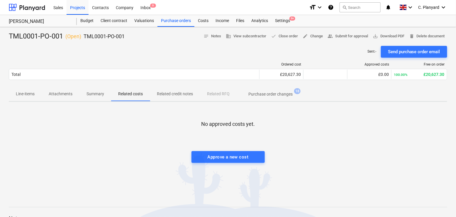
click at [99, 94] on p "Summary" at bounding box center [96, 94] width 18 height 6
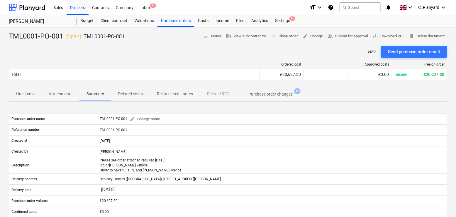
click at [64, 93] on p "Attachments" at bounding box center [61, 94] width 24 height 6
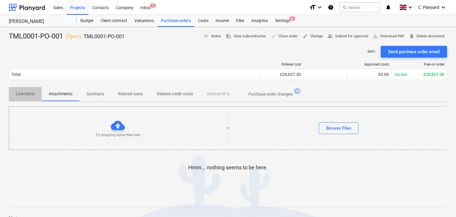
click at [36, 92] on span "Line-items" at bounding box center [25, 94] width 33 height 10
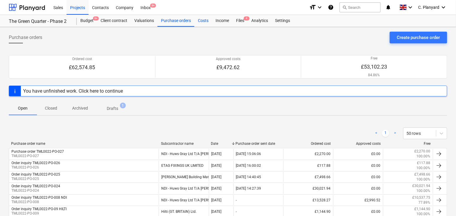
click at [202, 18] on div "Costs" at bounding box center [204, 21] width 18 height 12
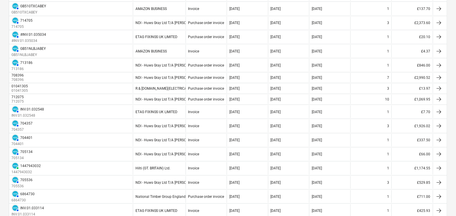
scroll to position [163, 0]
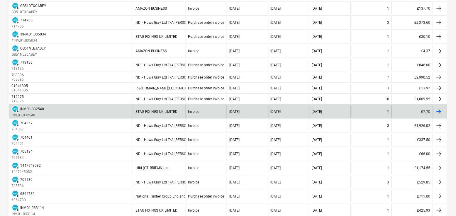
click at [108, 111] on div "AUTHORISED INV.01.032548 INV.01.032548" at bounding box center [71, 111] width 124 height 13
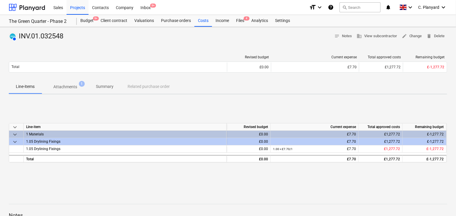
drag, startPoint x: 73, startPoint y: 87, endPoint x: 78, endPoint y: 92, distance: 6.9
click at [73, 87] on p "Attachments" at bounding box center [65, 87] width 24 height 6
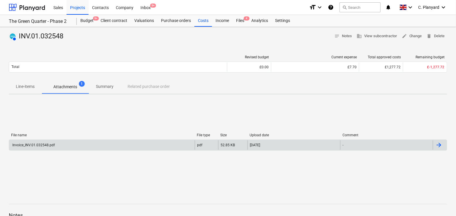
click at [136, 146] on div "Invoice_INV.01.032548.pdf" at bounding box center [102, 145] width 186 height 9
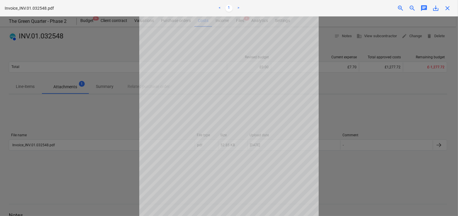
click at [455, 10] on div "Invoice_INV.01.032548.pdf < 1 > zoom_in zoom_out chat 0 save_alt close" at bounding box center [229, 8] width 458 height 16
click at [449, 7] on span "close" at bounding box center [447, 8] width 7 height 7
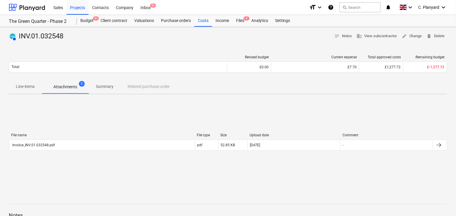
click at [34, 85] on p "Line-items" at bounding box center [25, 87] width 19 height 6
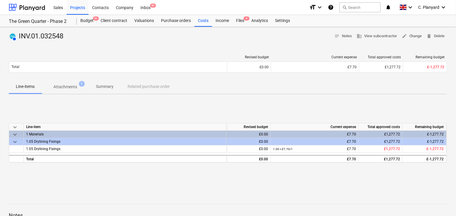
click at [65, 84] on p "Attachments" at bounding box center [65, 87] width 24 height 6
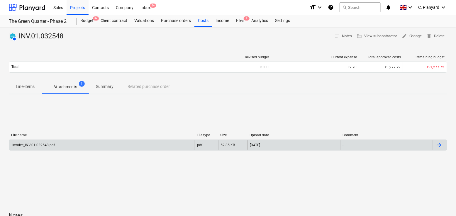
click at [149, 146] on div "Invoice_INV.01.032548.pdf" at bounding box center [102, 145] width 186 height 9
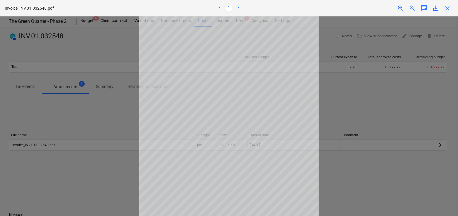
click at [72, 118] on div at bounding box center [229, 116] width 458 height 200
click at [448, 6] on span "close" at bounding box center [447, 8] width 7 height 7
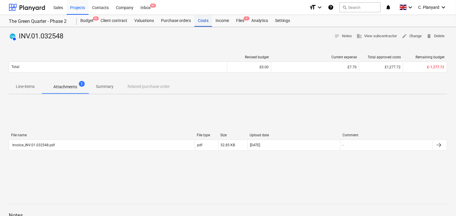
click at [204, 18] on div "Costs" at bounding box center [204, 21] width 18 height 12
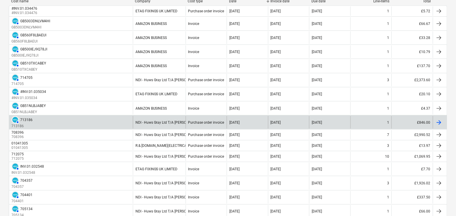
scroll to position [109, 0]
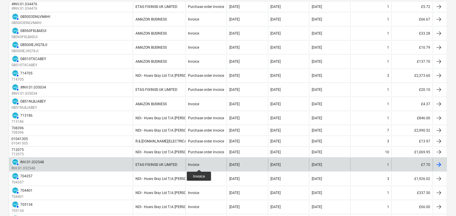
click at [199, 165] on div "Invoice" at bounding box center [193, 165] width 11 height 4
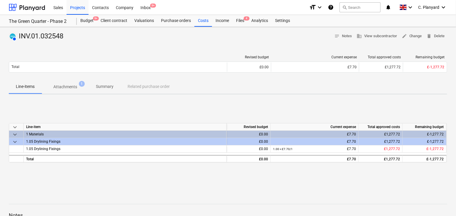
click at [64, 86] on p "Attachments" at bounding box center [65, 87] width 24 height 6
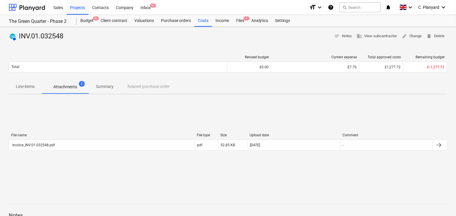
click at [93, 138] on div "File name File type Size Upload date Comment" at bounding box center [228, 136] width 439 height 6
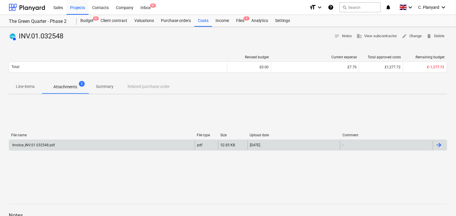
click at [87, 148] on div "Invoice_INV.01.032548.pdf" at bounding box center [102, 145] width 186 height 9
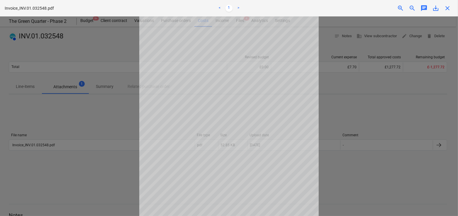
click at [447, 7] on span "close" at bounding box center [447, 8] width 7 height 7
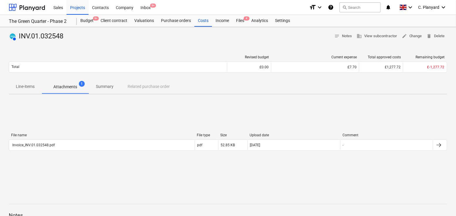
click at [35, 86] on span "Line-items" at bounding box center [25, 87] width 33 height 10
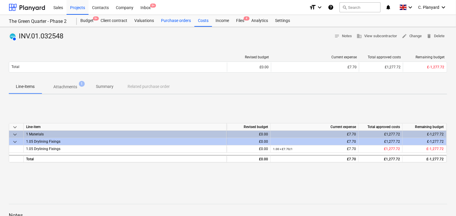
click at [185, 16] on div "Purchase orders" at bounding box center [176, 21] width 37 height 12
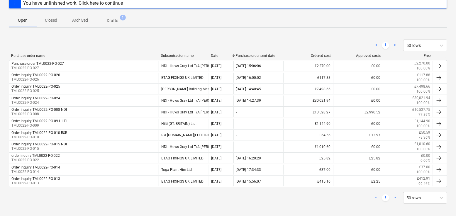
scroll to position [90, 0]
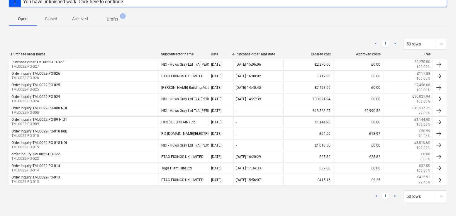
click at [51, 23] on span "Closed" at bounding box center [51, 19] width 28 height 10
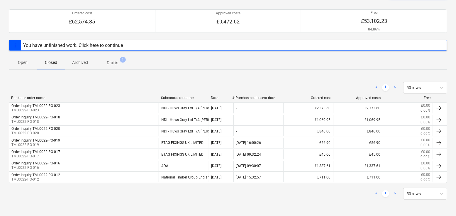
scroll to position [46, 0]
click at [77, 63] on p "Archived" at bounding box center [80, 63] width 16 height 6
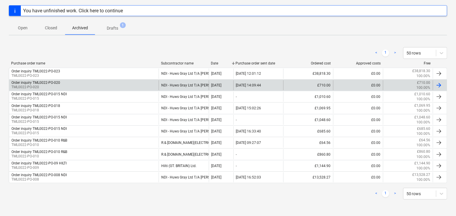
scroll to position [37, 0]
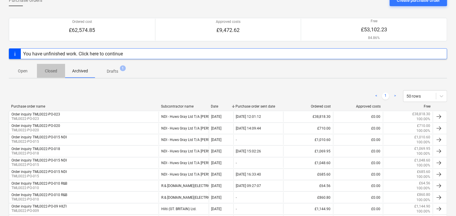
click at [49, 68] on p "Closed" at bounding box center [51, 71] width 14 height 6
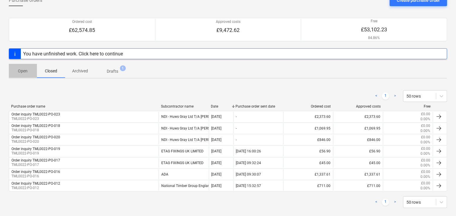
click at [23, 71] on p "Open" at bounding box center [23, 71] width 14 height 6
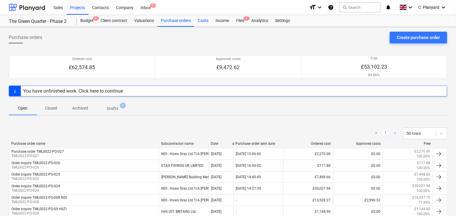
click at [203, 19] on div "Costs" at bounding box center [204, 21] width 18 height 12
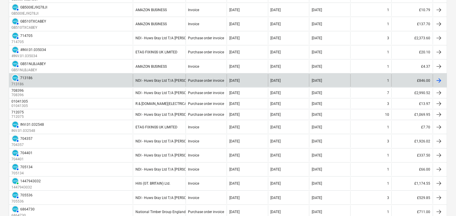
scroll to position [155, 0]
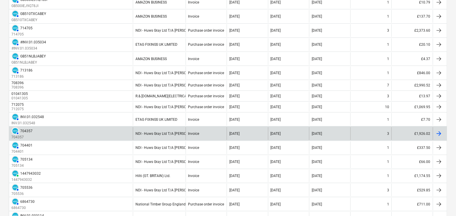
click at [171, 131] on div "NDI - Huws Gray Ltd T/A [PERSON_NAME]" at bounding box center [159, 133] width 53 height 13
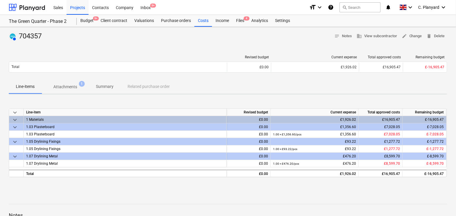
click at [62, 89] on p "Attachments" at bounding box center [65, 87] width 24 height 6
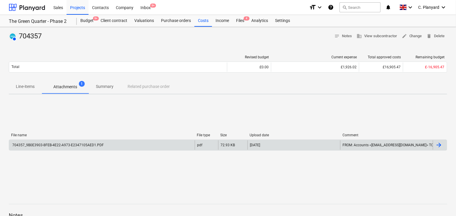
click at [114, 143] on div "704357_9B0E3903-8FEB-4E22-A973-E2347105AED1.PDF" at bounding box center [102, 145] width 186 height 9
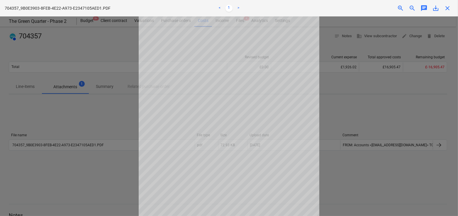
scroll to position [33, 0]
click at [99, 57] on div at bounding box center [229, 116] width 458 height 200
click at [445, 5] on span "close" at bounding box center [447, 8] width 7 height 7
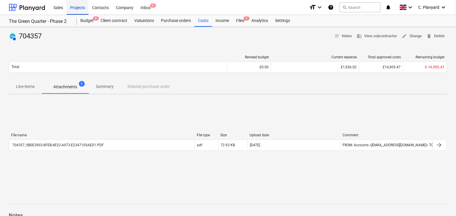
click at [74, 9] on div "Projects" at bounding box center [78, 7] width 22 height 15
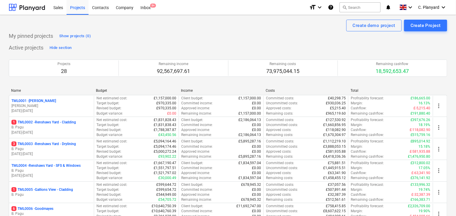
click at [56, 107] on p "[PERSON_NAME]" at bounding box center [51, 106] width 80 height 5
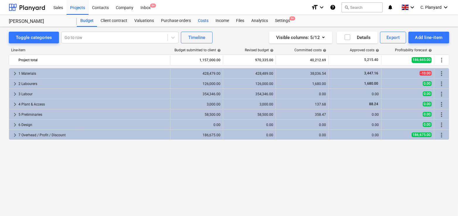
click at [202, 21] on div "Costs" at bounding box center [204, 21] width 18 height 12
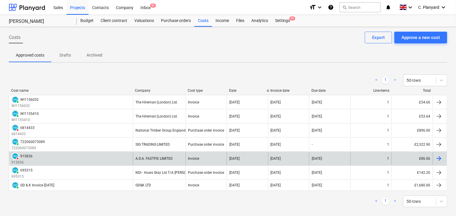
click at [112, 157] on div "DELETED 915836 915836" at bounding box center [71, 159] width 124 height 13
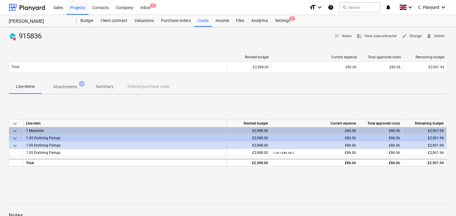
click at [75, 90] on p "Attachments" at bounding box center [65, 87] width 24 height 6
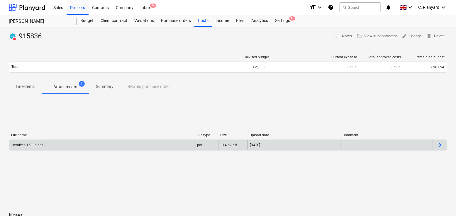
click at [134, 147] on div "Invoice-915836.pdf" at bounding box center [102, 145] width 186 height 9
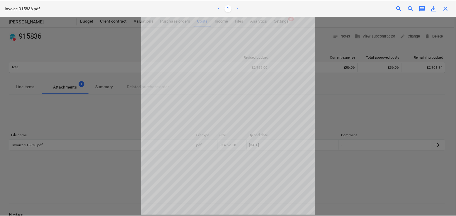
scroll to position [11, 0]
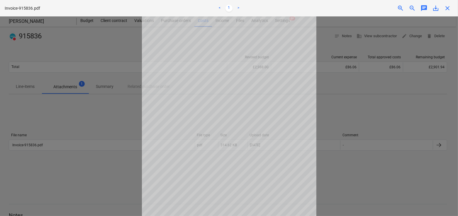
click at [451, 5] on span "close" at bounding box center [447, 8] width 7 height 7
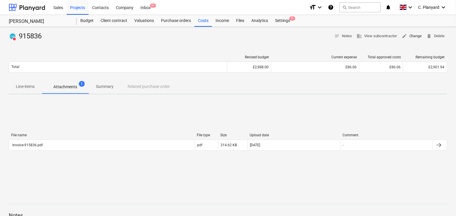
click at [413, 37] on span "edit Change" at bounding box center [412, 36] width 20 height 7
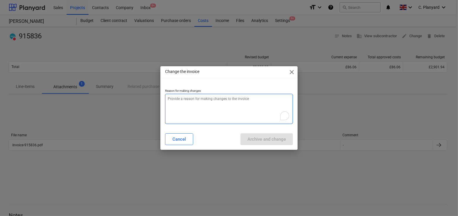
click at [194, 104] on textarea "To enrich screen reader interactions, please activate Accessibility in Grammarl…" at bounding box center [229, 109] width 128 height 30
type textarea "x"
type textarea "t"
type textarea "x"
type textarea "ti"
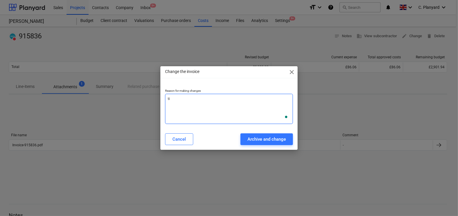
type textarea "x"
type textarea "tie"
type textarea "x"
type textarea "tie"
type textarea "x"
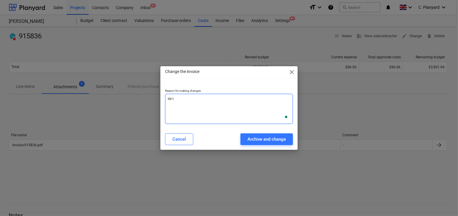
type textarea "tie to"
type textarea "x"
type textarea "tie to"
type textarea "x"
type textarea "tie to P"
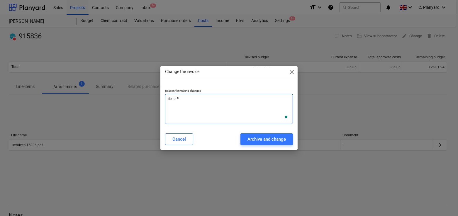
type textarea "x"
type textarea "tie to PO"
type textarea "x"
type textarea "tie to PO"
type textarea "x"
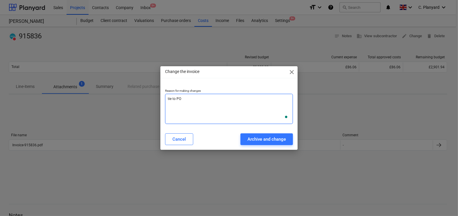
type textarea "tie to PO"
type textarea "x"
type textarea "tie to P"
type textarea "x"
type textarea "tie to"
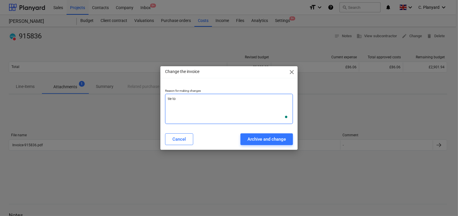
type textarea "x"
type textarea "tie to"
type textarea "x"
type textarea "tie t"
type textarea "x"
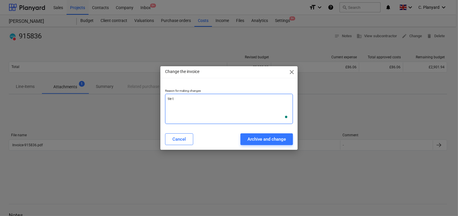
type textarea "tie"
type textarea "x"
type textarea "tie"
type textarea "x"
type textarea "ti"
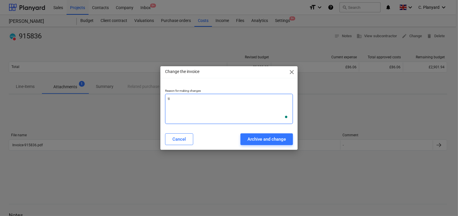
type textarea "x"
type textarea "t"
type textarea "x"
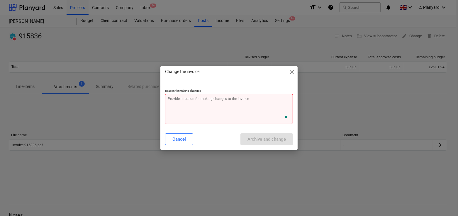
type textarea "x"
type textarea "C"
type textarea "x"
type textarea "Co"
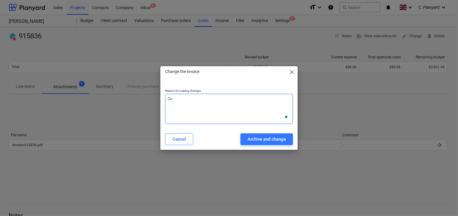
type textarea "x"
type textarea "Con"
type textarea "x"
type textarea "Conne"
type textarea "x"
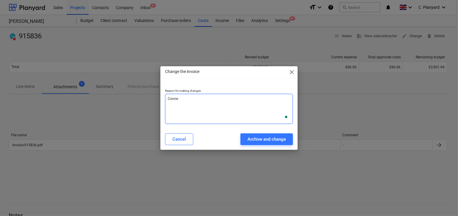
type textarea "Connec"
type textarea "x"
type textarea "Connect"
type textarea "x"
type textarea "Connect i"
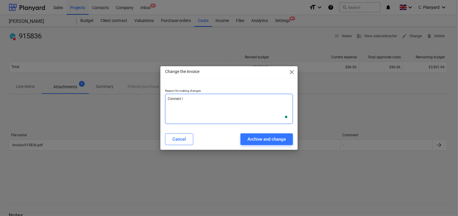
type textarea "x"
type textarea "Connect in"
type textarea "x"
type textarea "Connect inv"
type textarea "x"
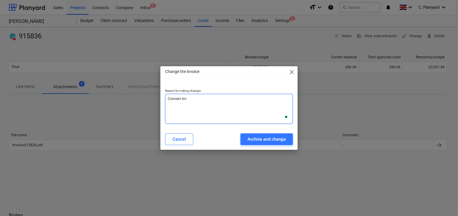
type textarea "Connect invo"
type textarea "x"
type textarea "Connect invoi"
type textarea "x"
type textarea "Connect invoic"
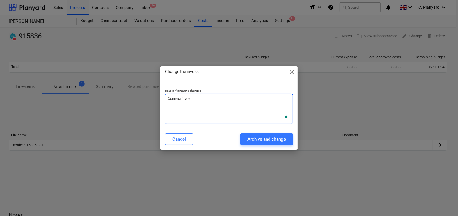
type textarea "x"
type textarea "Connect invoice"
type textarea "x"
type textarea "Connect invoice t"
type textarea "x"
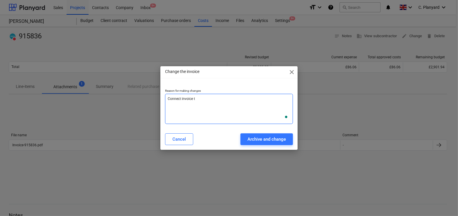
type textarea "Connect invoice to"
type textarea "x"
type textarea "Connect invoice to"
type textarea "x"
type textarea "Connect invoice to P"
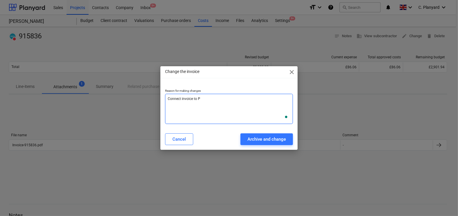
type textarea "x"
type textarea "Connect invoice to PO"
type textarea "x"
type textarea "Connect invoice to PO"
type textarea "x"
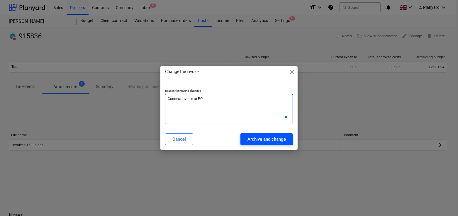
type textarea "Connect invoice to PO"
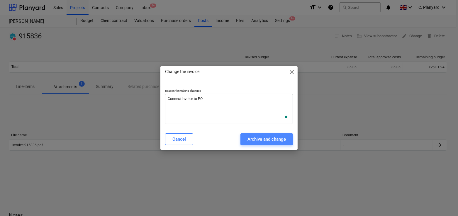
click at [261, 136] on div "Archive and change" at bounding box center [267, 140] width 38 height 8
type textarea "x"
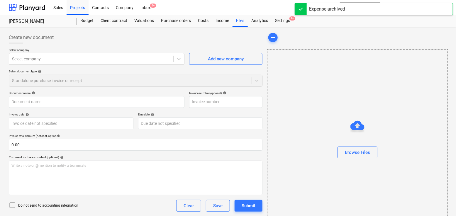
type input "915836"
type input "[DATE]"
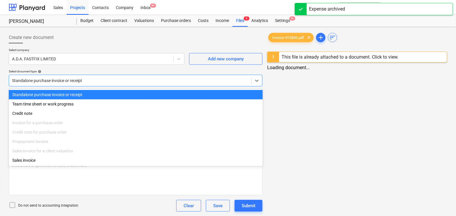
click at [82, 84] on div "Standalone purchase invoice or receipt" at bounding box center [130, 81] width 242 height 8
click at [70, 70] on div "Select document type help" at bounding box center [136, 72] width 254 height 4
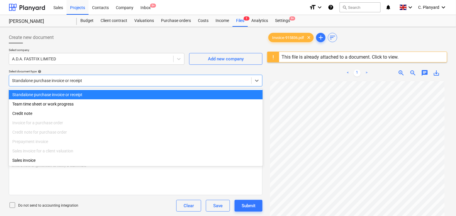
click at [75, 82] on div at bounding box center [130, 81] width 237 height 6
click at [74, 66] on div "Select company A.D.A. FASTFIX LIMITED Add new company Select document type help…" at bounding box center [136, 69] width 254 height 43
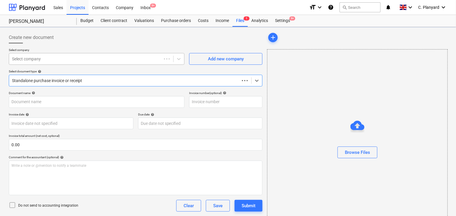
click at [103, 61] on div at bounding box center [85, 59] width 147 height 6
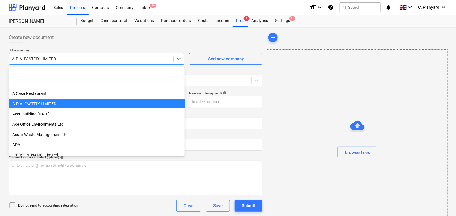
type input "915836"
type input "[DATE]"
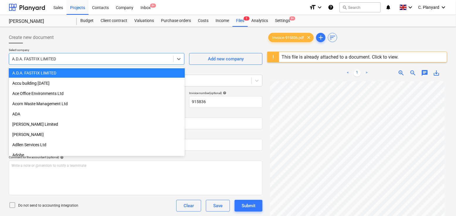
click at [84, 73] on div "A.D.A. FASTFIX LIMITED" at bounding box center [97, 72] width 176 height 9
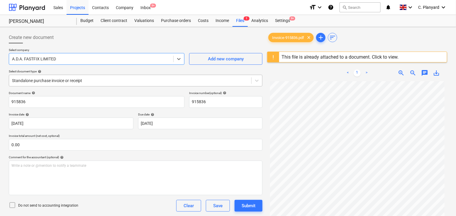
click at [76, 80] on div at bounding box center [130, 81] width 237 height 6
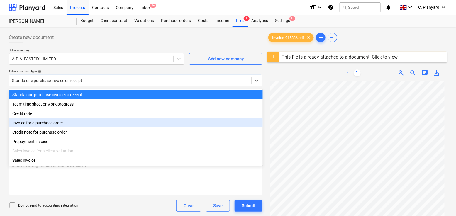
click at [56, 126] on div "Invoice for a purchase order" at bounding box center [136, 122] width 254 height 9
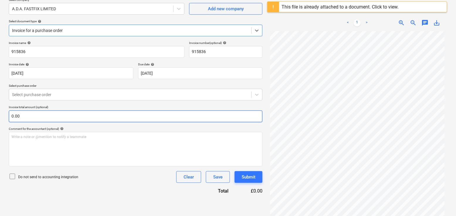
scroll to position [56, 0]
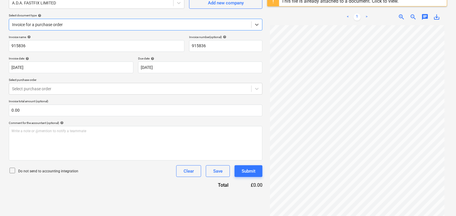
click at [12, 171] on icon at bounding box center [12, 170] width 7 height 7
click at [42, 96] on div "Invoice name help 915836 Invoice number (optional) help 915836 Invoice date hel…" at bounding box center [136, 111] width 254 height 153
click at [44, 89] on div at bounding box center [130, 89] width 237 height 6
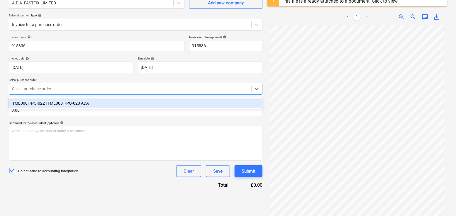
click at [48, 104] on div "TML0001-PO-022 | TML0001-PO-020 ADA" at bounding box center [136, 103] width 254 height 9
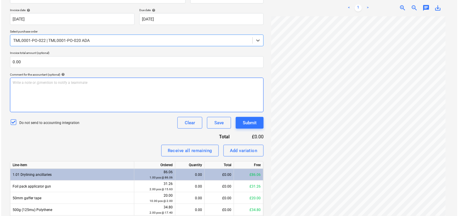
scroll to position [128, 0]
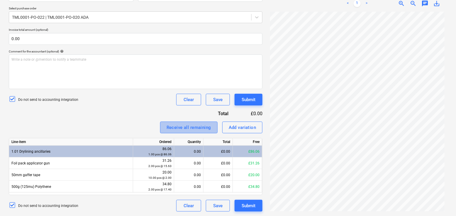
click at [178, 128] on div "Receive all remaining" at bounding box center [189, 128] width 45 height 8
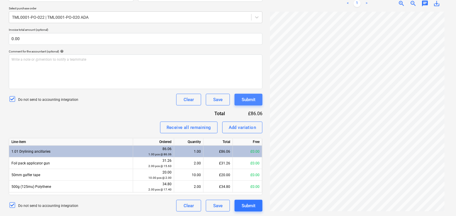
click at [256, 100] on button "Submit" at bounding box center [249, 100] width 28 height 12
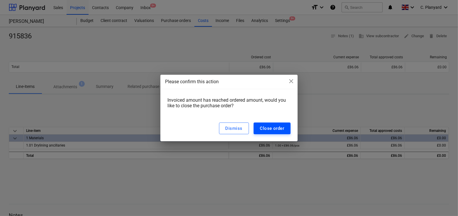
click at [271, 130] on div "Close order" at bounding box center [272, 129] width 24 height 8
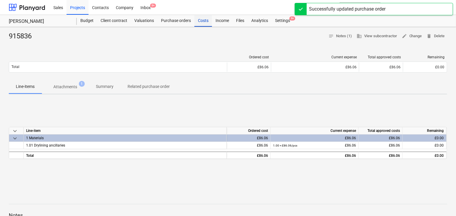
click at [198, 25] on div "Costs" at bounding box center [204, 21] width 18 height 12
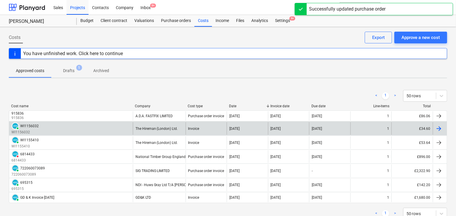
scroll to position [20, 0]
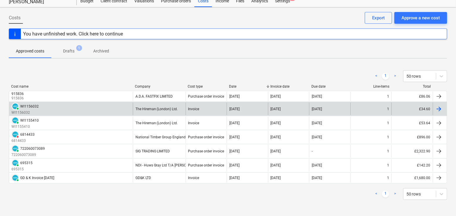
click at [124, 111] on div "PAID WI1156032 WI1156032" at bounding box center [71, 109] width 124 height 13
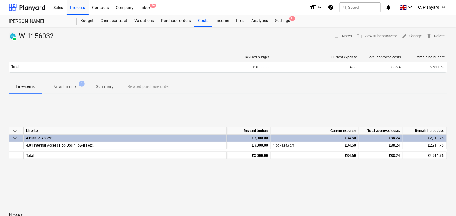
click at [75, 87] on p "Attachments" at bounding box center [65, 87] width 24 height 6
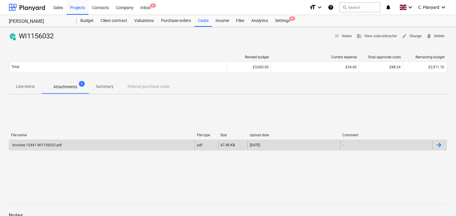
click at [149, 144] on div "Invoices 12441 WI1156032.pdf" at bounding box center [102, 145] width 186 height 9
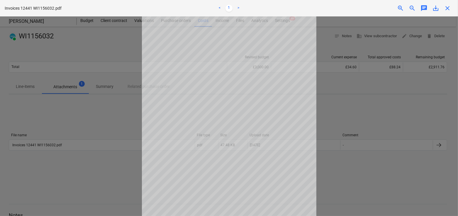
click at [449, 9] on span "close" at bounding box center [447, 8] width 7 height 7
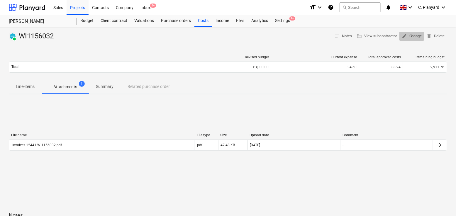
click at [411, 35] on span "edit Change" at bounding box center [412, 36] width 20 height 7
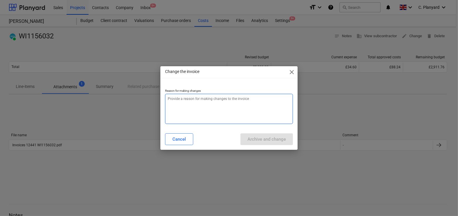
click at [238, 123] on textarea at bounding box center [229, 109] width 128 height 30
type textarea "x"
type textarea "c"
type textarea "x"
type textarea "co"
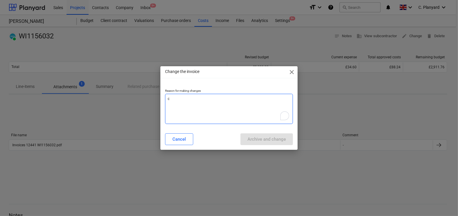
type textarea "x"
type textarea "con"
type textarea "x"
type textarea "conn"
type textarea "x"
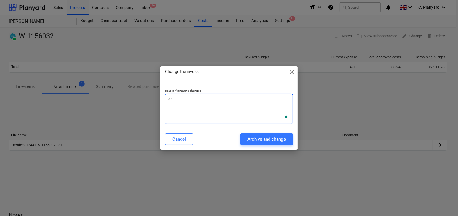
type textarea "conne"
type textarea "x"
type textarea "connec"
type textarea "x"
type textarea "connect"
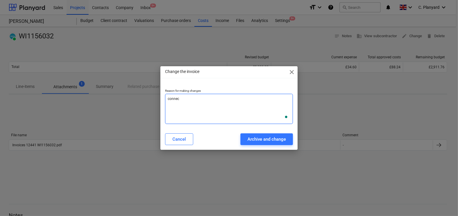
type textarea "x"
type textarea "connect"
type textarea "x"
type textarea "connect t"
type textarea "x"
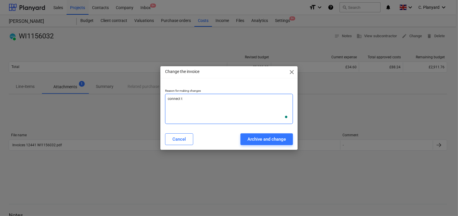
type textarea "connect to"
type textarea "x"
type textarea "connect to"
type textarea "x"
type textarea "connect to P"
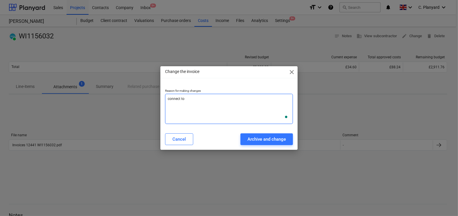
type textarea "x"
type textarea "connect to PO"
type textarea "x"
type textarea "connect to PO"
type textarea "x"
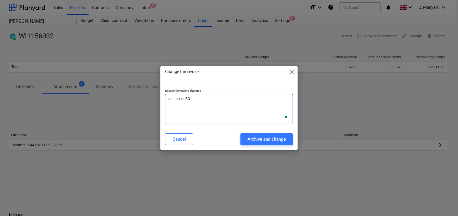
type textarea "connect to PO"
type textarea "x"
type textarea "connect to PO"
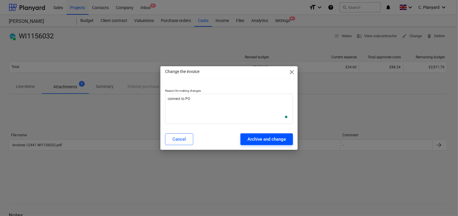
click at [264, 138] on div "Archive and change" at bounding box center [267, 140] width 38 height 8
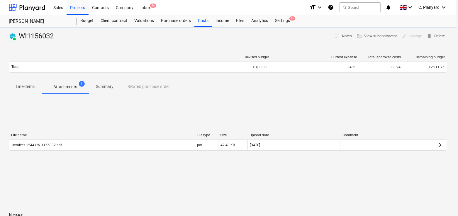
type textarea "x"
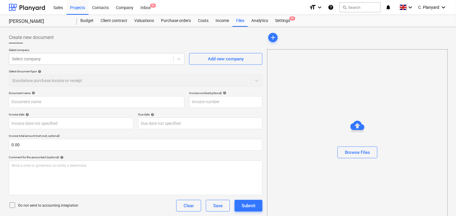
type input "WI1156032"
type input "[DATE]"
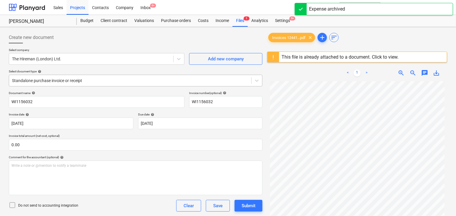
click at [65, 83] on div at bounding box center [130, 81] width 237 height 6
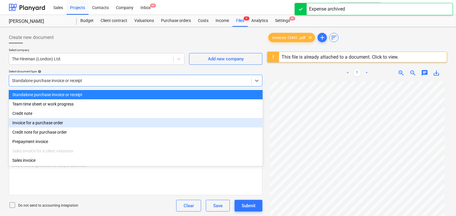
click at [48, 124] on div "Invoice for a purchase order" at bounding box center [136, 122] width 254 height 9
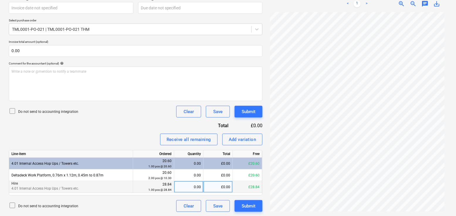
scroll to position [116, 0]
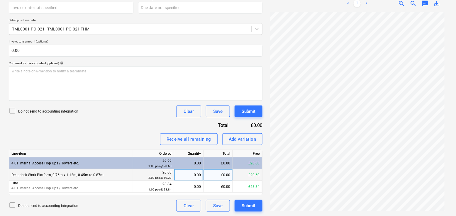
click at [191, 180] on div "0.00" at bounding box center [189, 175] width 24 height 12
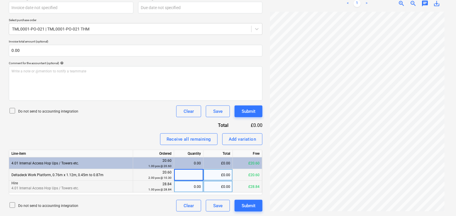
click at [180, 189] on div "0.00" at bounding box center [189, 187] width 24 height 12
type input "1"
click at [98, 130] on div "Invoice name help WI1156032 Invoice number (optional) help WI1156032 Invoice da…" at bounding box center [136, 93] width 254 height 237
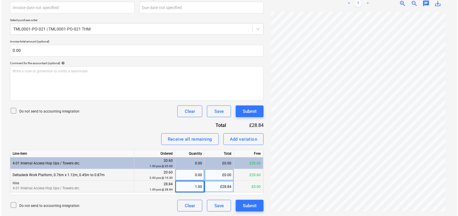
scroll to position [48, 0]
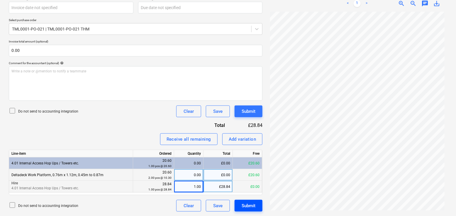
click at [243, 205] on div "Submit" at bounding box center [249, 206] width 14 height 8
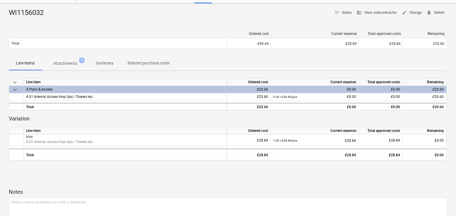
scroll to position [4, 0]
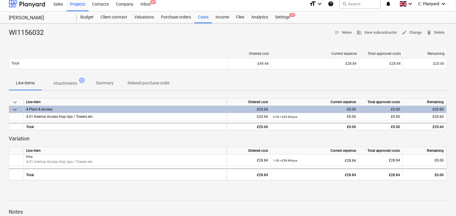
click at [73, 80] on span "Attachments 1" at bounding box center [65, 83] width 47 height 11
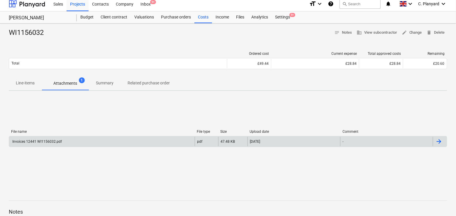
click at [190, 139] on div "Invoices 12441 WI1156032.pdf" at bounding box center [102, 141] width 186 height 9
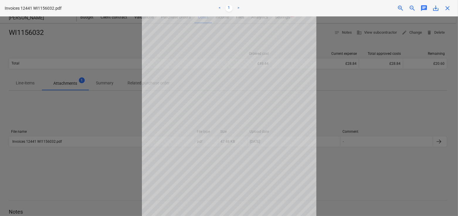
click at [435, 7] on span "save_alt" at bounding box center [436, 8] width 7 height 7
click at [72, 123] on div at bounding box center [229, 116] width 458 height 200
click at [454, 7] on div "Invoices 12441 WI1156032.pdf < 1 > zoom_in zoom_out chat 0 save_alt close" at bounding box center [229, 8] width 458 height 16
click at [451, 7] on span "close" at bounding box center [447, 8] width 7 height 7
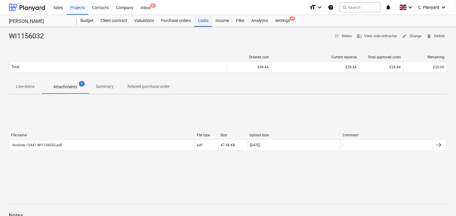
click at [205, 21] on div "Costs" at bounding box center [204, 21] width 18 height 12
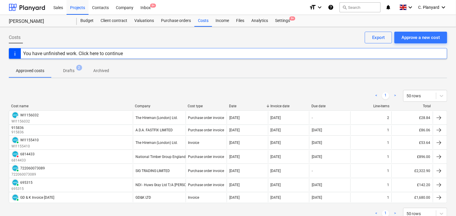
scroll to position [20, 0]
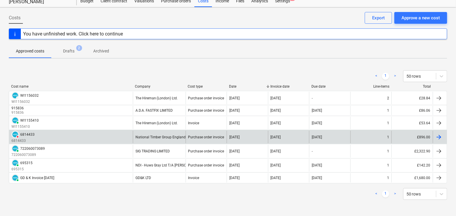
click at [72, 139] on div "DELETED 6814433 6814433" at bounding box center [71, 137] width 124 height 13
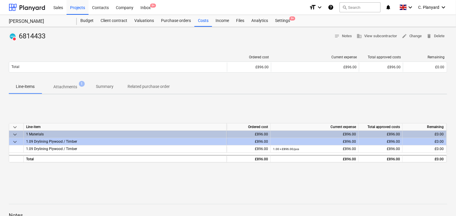
click at [76, 90] on span "Attachments 1" at bounding box center [65, 87] width 47 height 11
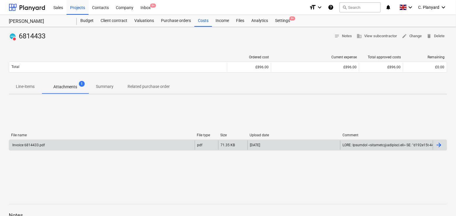
click at [126, 140] on div "Invoice 6814433.pdf pdf 71.35 KB 27.06.2025" at bounding box center [228, 145] width 439 height 11
click at [126, 147] on div "Invoice 6814433.pdf" at bounding box center [102, 145] width 186 height 9
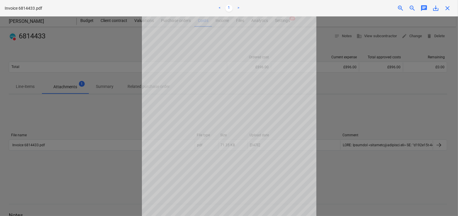
click at [446, 9] on span "close" at bounding box center [447, 8] width 7 height 7
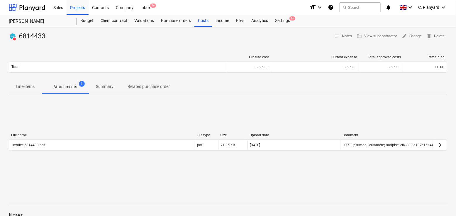
click at [25, 80] on button "Line-items" at bounding box center [25, 87] width 33 height 14
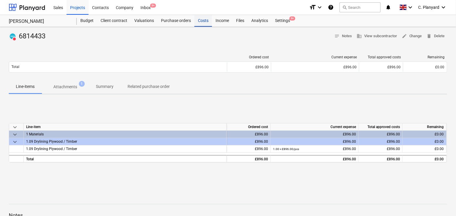
click at [200, 23] on div "Costs" at bounding box center [204, 21] width 18 height 12
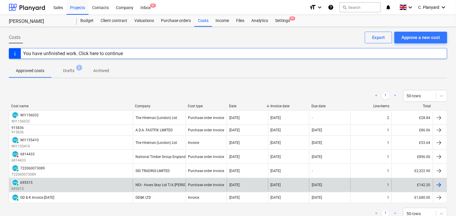
scroll to position [12, 0]
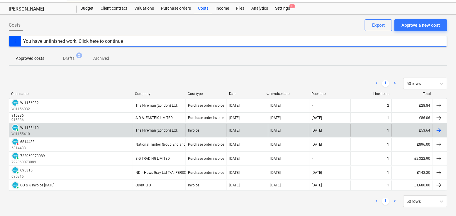
click at [81, 130] on div "PAID WI1155410 WI1155410" at bounding box center [71, 130] width 124 height 13
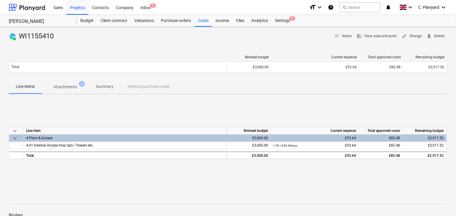
click at [73, 86] on p "Attachments" at bounding box center [65, 87] width 24 height 6
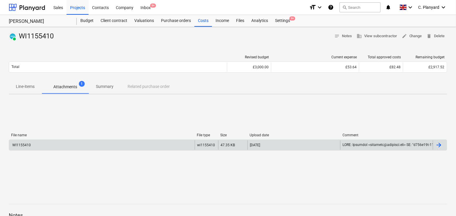
click at [100, 144] on div "WI1155410" at bounding box center [102, 145] width 186 height 9
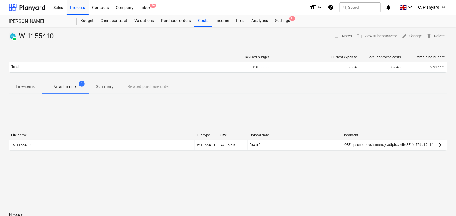
click at [100, 130] on div "File name File type Size Upload date Comment WI1155410 wi1155410 47.35 KB 27.06…" at bounding box center [228, 143] width 439 height 29
click at [200, 18] on div "Costs" at bounding box center [204, 21] width 18 height 12
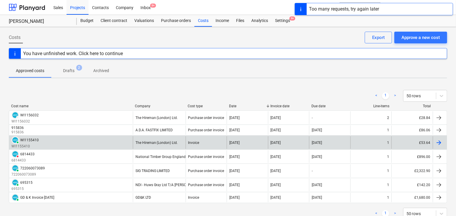
click at [51, 138] on div "PAID WI1155410 WI1155410" at bounding box center [71, 142] width 124 height 13
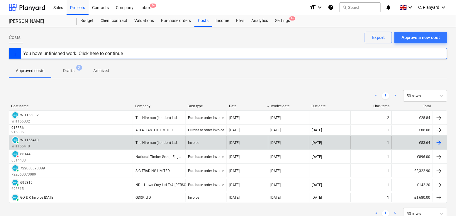
click at [96, 145] on div "PAID WI1155410 WI1155410" at bounding box center [71, 142] width 124 height 13
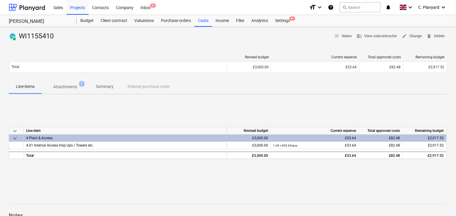
click at [79, 86] on span "Attachments 1" at bounding box center [65, 87] width 33 height 6
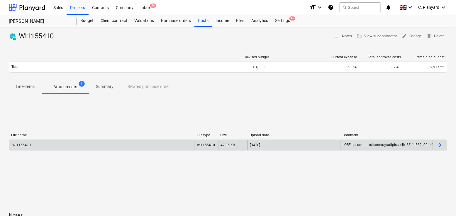
click at [122, 143] on div "WI1155410" at bounding box center [102, 145] width 186 height 9
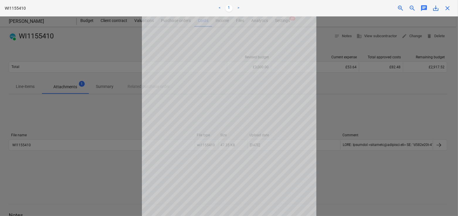
click at [66, 113] on div at bounding box center [229, 116] width 458 height 200
click at [450, 9] on span "close" at bounding box center [447, 8] width 7 height 7
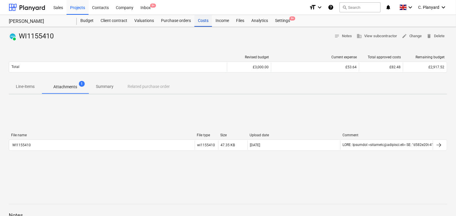
click at [202, 17] on div "Costs" at bounding box center [204, 21] width 18 height 12
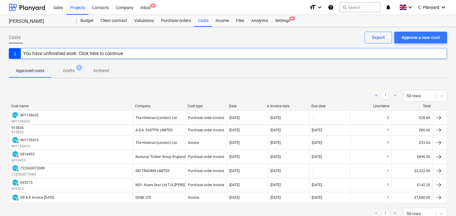
click at [58, 70] on span "Drafts 2" at bounding box center [68, 70] width 35 height 11
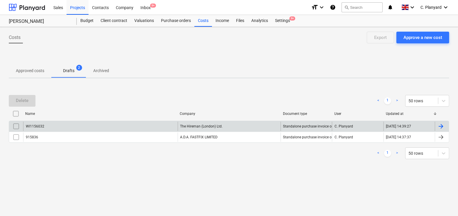
click at [70, 128] on div "WI1156032" at bounding box center [100, 126] width 155 height 9
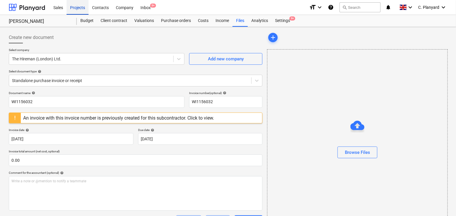
click at [80, 4] on div "Projects" at bounding box center [78, 7] width 22 height 15
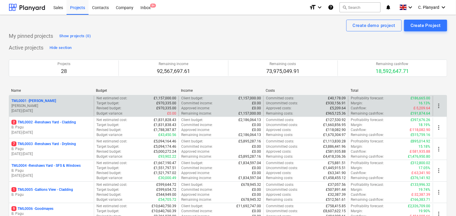
click at [47, 108] on p "[PERSON_NAME]" at bounding box center [51, 106] width 80 height 5
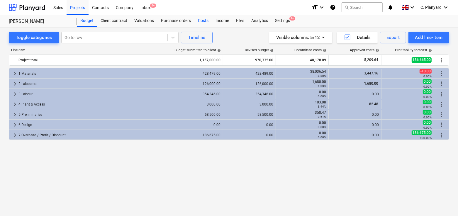
click at [204, 25] on div "Costs" at bounding box center [204, 21] width 18 height 12
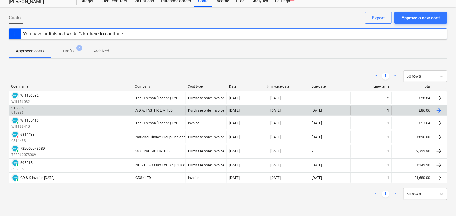
scroll to position [19, 0]
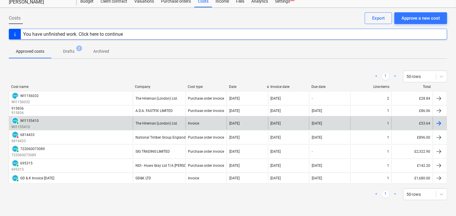
click at [94, 124] on div "PAID WI1155410 WI1155410" at bounding box center [71, 123] width 124 height 13
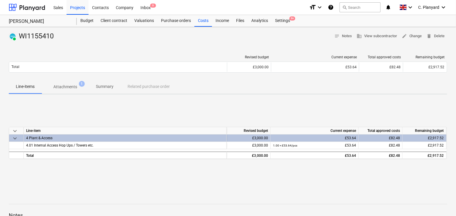
click at [69, 88] on p "Attachments" at bounding box center [65, 87] width 24 height 6
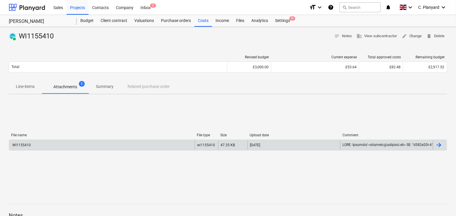
click at [121, 144] on div "WI1155410" at bounding box center [102, 145] width 186 height 9
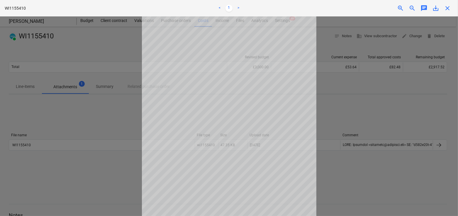
click at [80, 129] on div at bounding box center [229, 116] width 458 height 200
click at [447, 5] on span "close" at bounding box center [447, 8] width 7 height 7
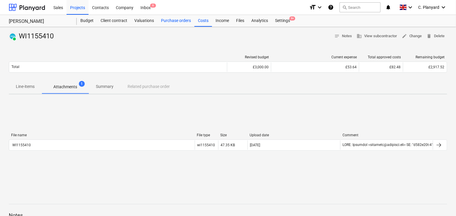
click at [183, 24] on div "Purchase orders" at bounding box center [176, 21] width 37 height 12
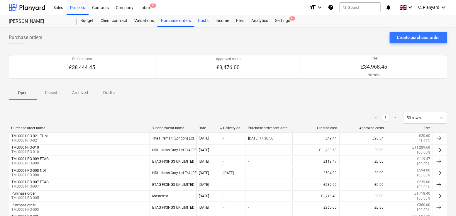
click at [205, 18] on div "Costs" at bounding box center [204, 21] width 18 height 12
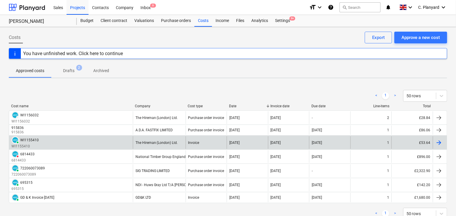
click at [70, 143] on div "PAID WI1155410 WI1155410" at bounding box center [71, 142] width 124 height 13
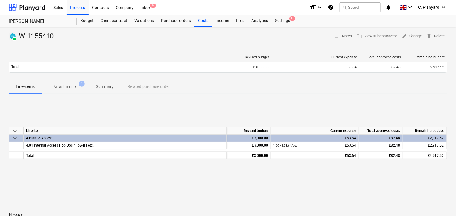
click at [67, 89] on p "Attachments" at bounding box center [65, 87] width 24 height 6
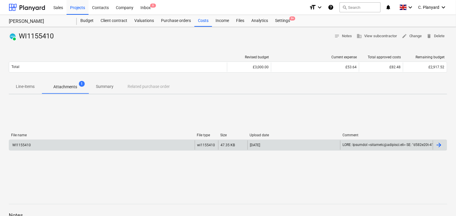
click at [94, 142] on div "WI1155410" at bounding box center [102, 145] width 186 height 9
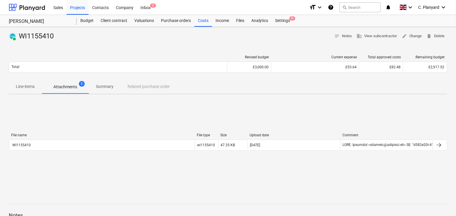
click at [20, 88] on p "Line-items" at bounding box center [25, 87] width 19 height 6
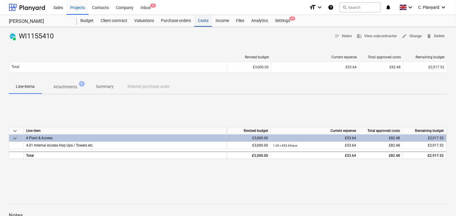
click at [201, 22] on div "Costs" at bounding box center [204, 21] width 18 height 12
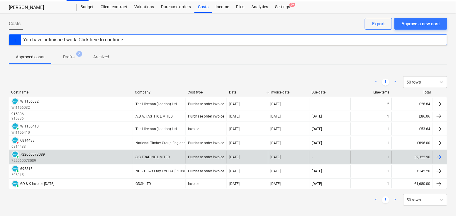
scroll to position [13, 0]
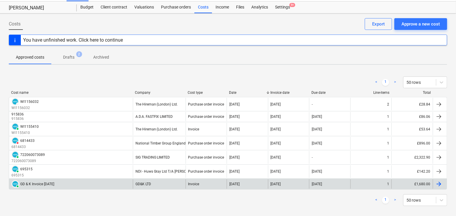
click at [111, 182] on div "PAID GD & K Invoice [DATE]" at bounding box center [71, 184] width 124 height 9
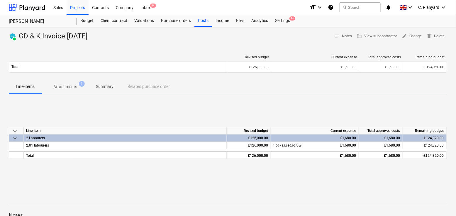
click at [73, 86] on p "Attachments" at bounding box center [65, 87] width 24 height 6
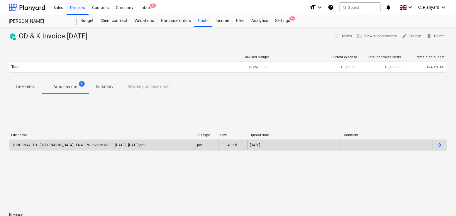
click at [73, 143] on div "TUDORMAY LTD - [GEOGRAPHIC_DATA] - EN4 0PS- invoice No38 - [DATE] - [DATE].pdf" at bounding box center [77, 145] width 133 height 4
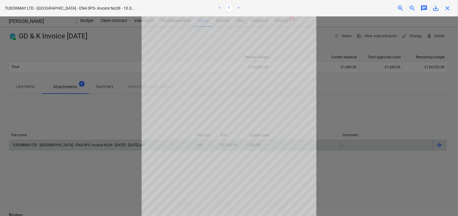
scroll to position [8, 0]
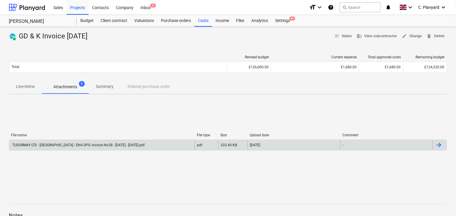
click at [89, 147] on div "TUDORMAY LTD - [GEOGRAPHIC_DATA] - EN4 0PS- invoice No38 - [DATE] - [DATE].pdf" at bounding box center [77, 145] width 133 height 4
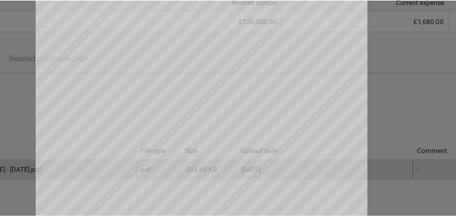
scroll to position [0, 0]
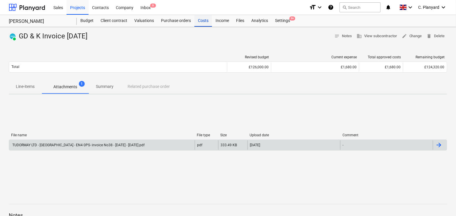
click at [201, 18] on div "Costs" at bounding box center [204, 21] width 18 height 12
